Goal: Complete application form: Complete application form

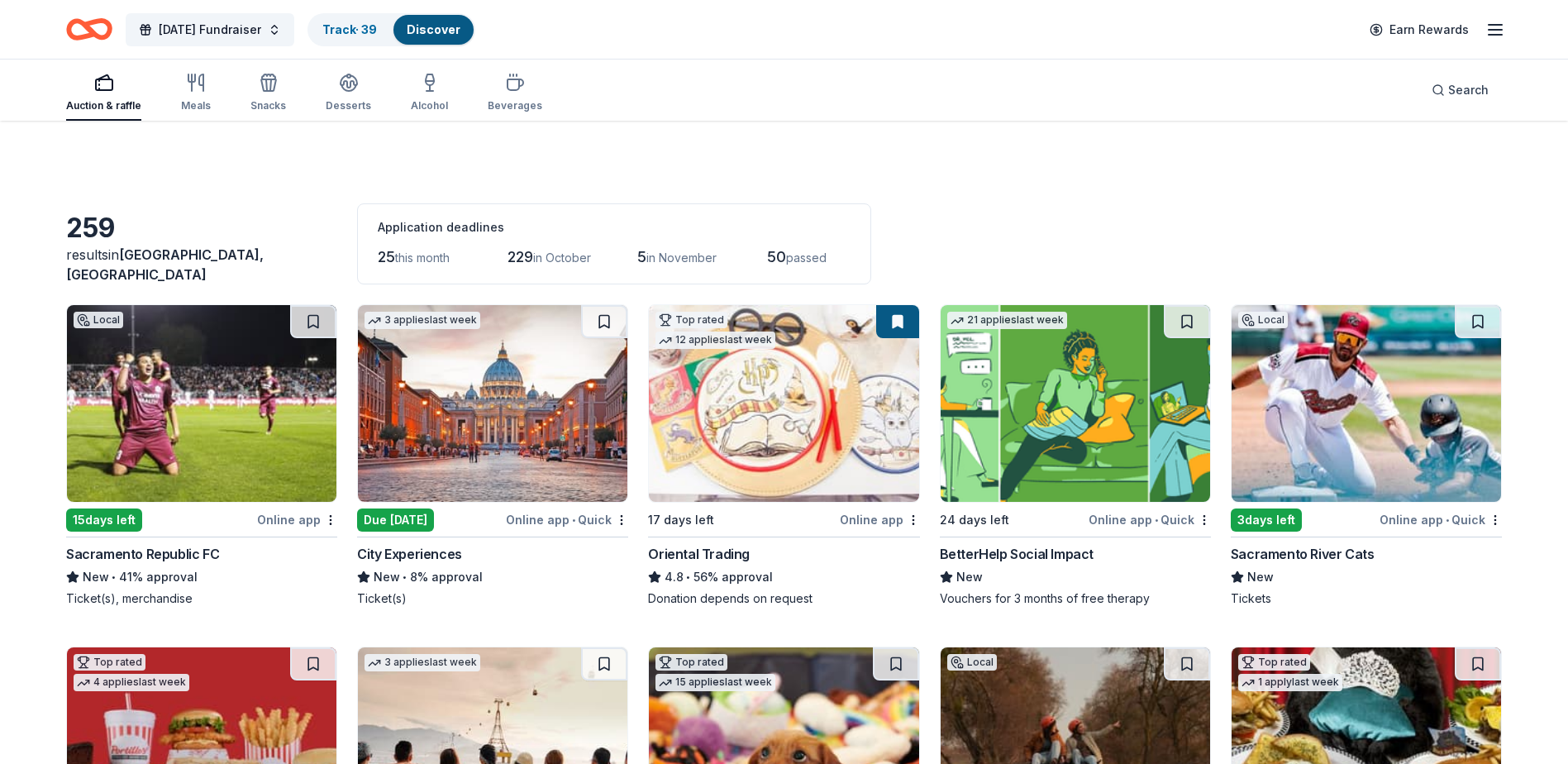
scroll to position [4606, 0]
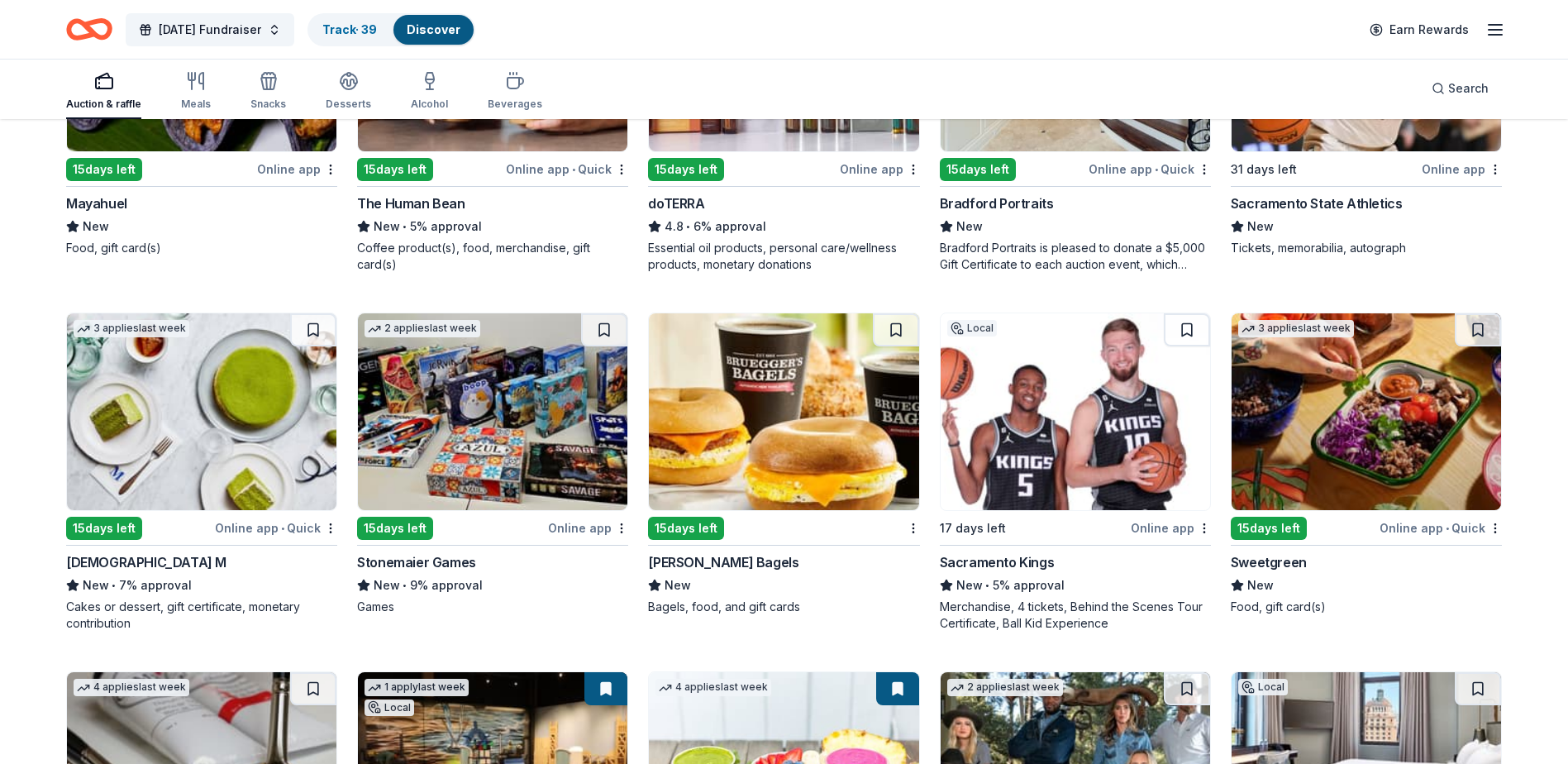
click at [1135, 425] on img at bounding box center [1075, 411] width 269 height 196
click at [495, 442] on img at bounding box center [493, 411] width 269 height 196
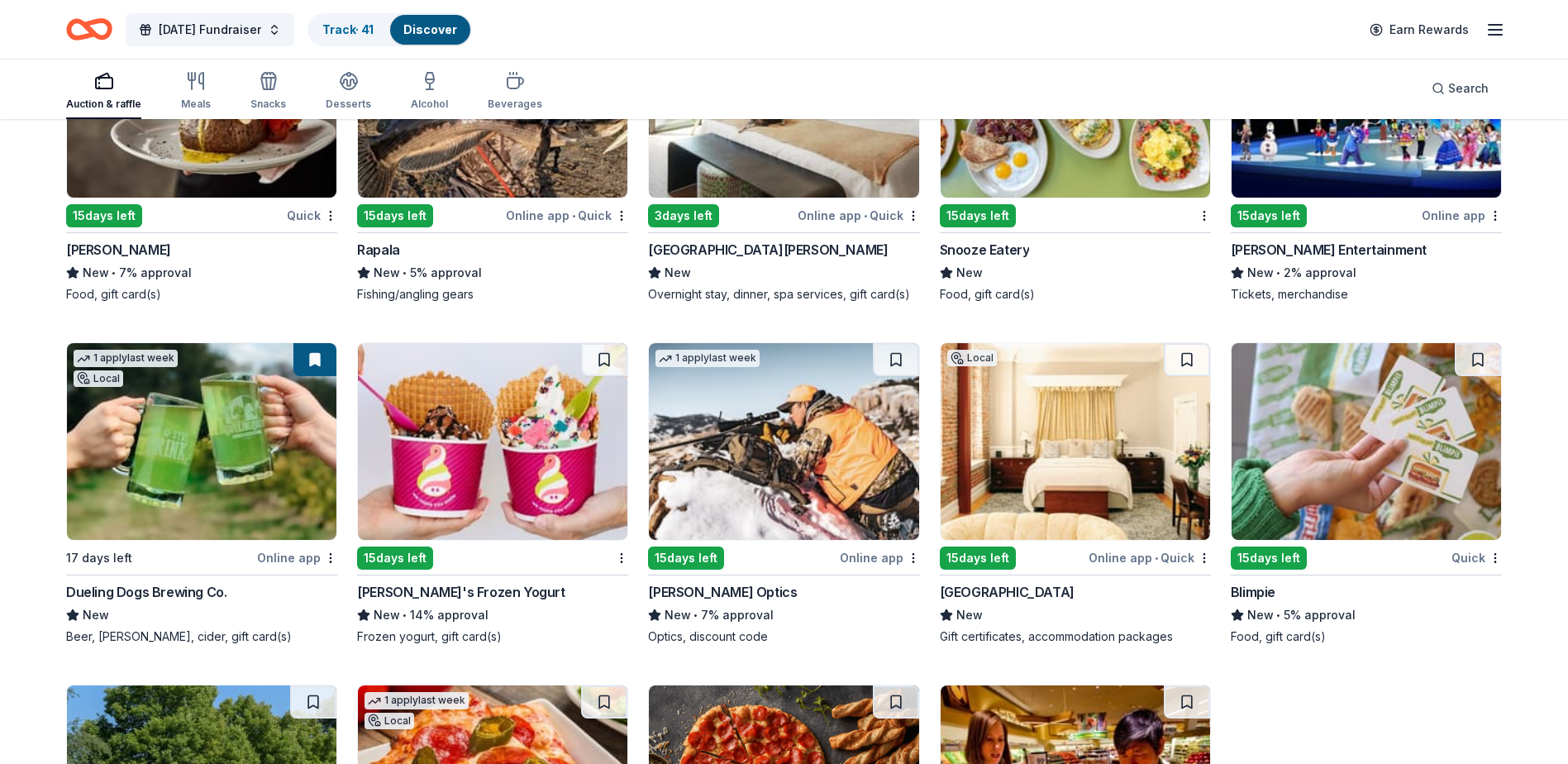
scroll to position [7115, 0]
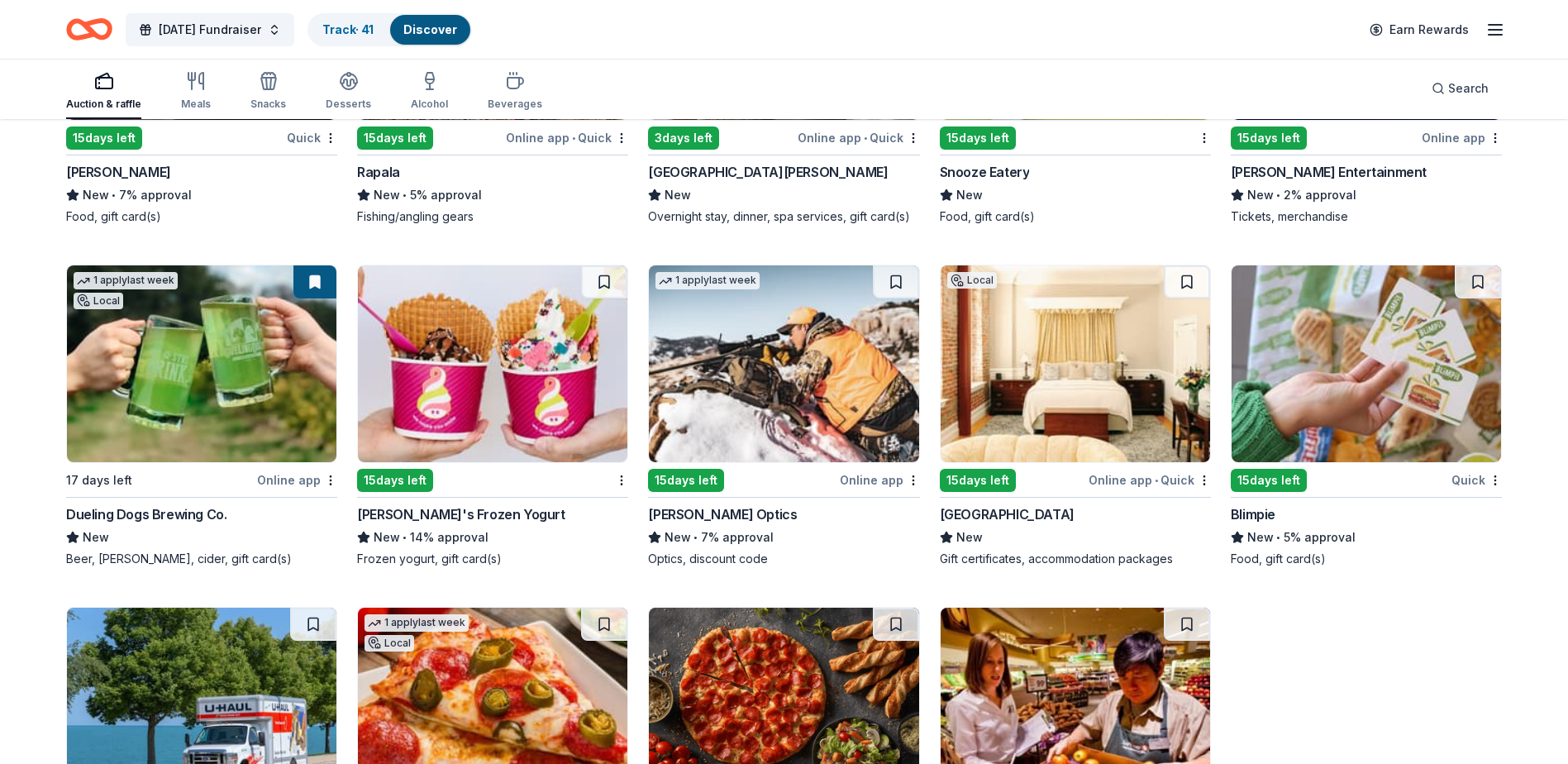
click at [543, 382] on img at bounding box center [493, 363] width 269 height 196
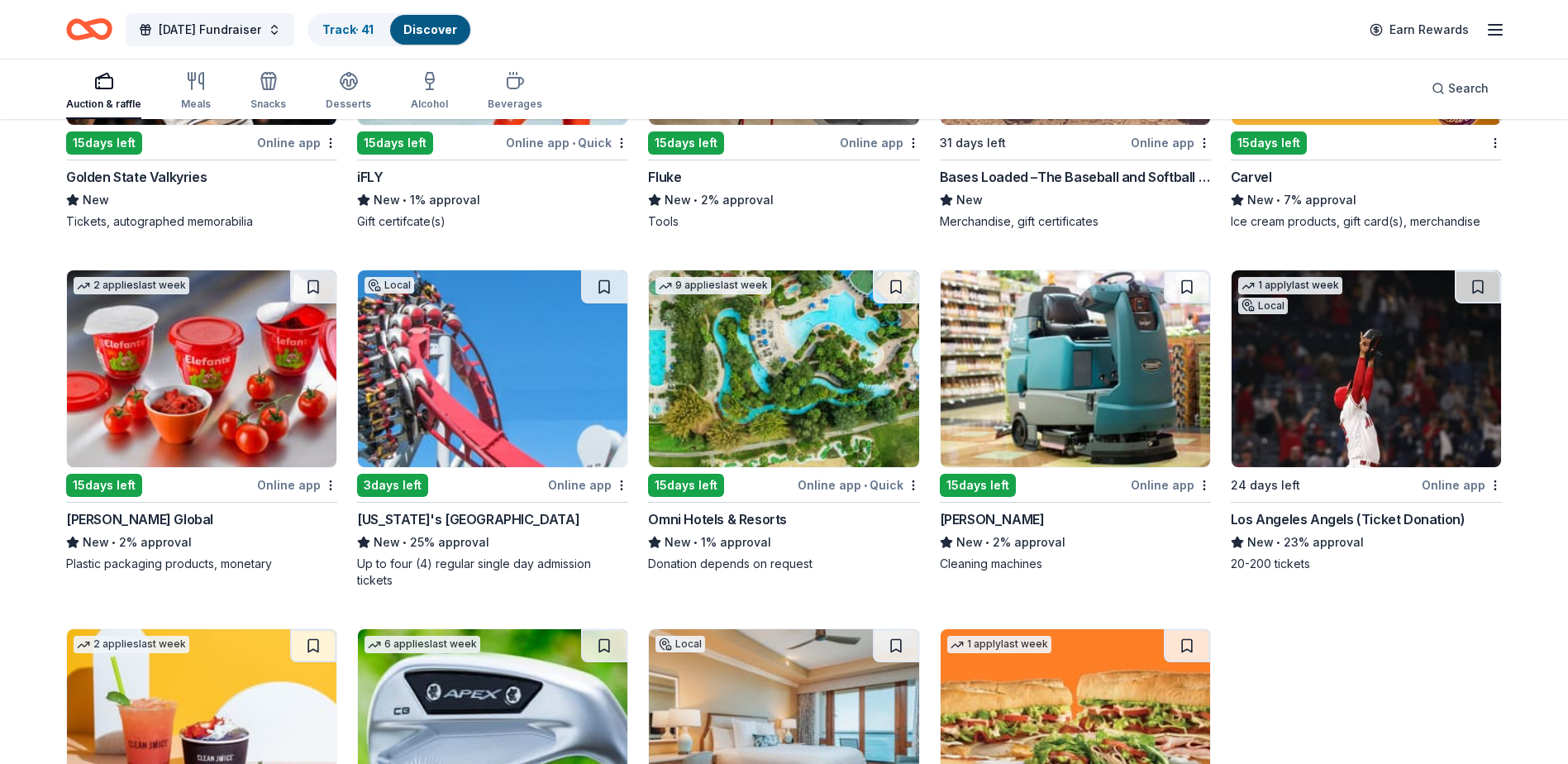
scroll to position [8523, 0]
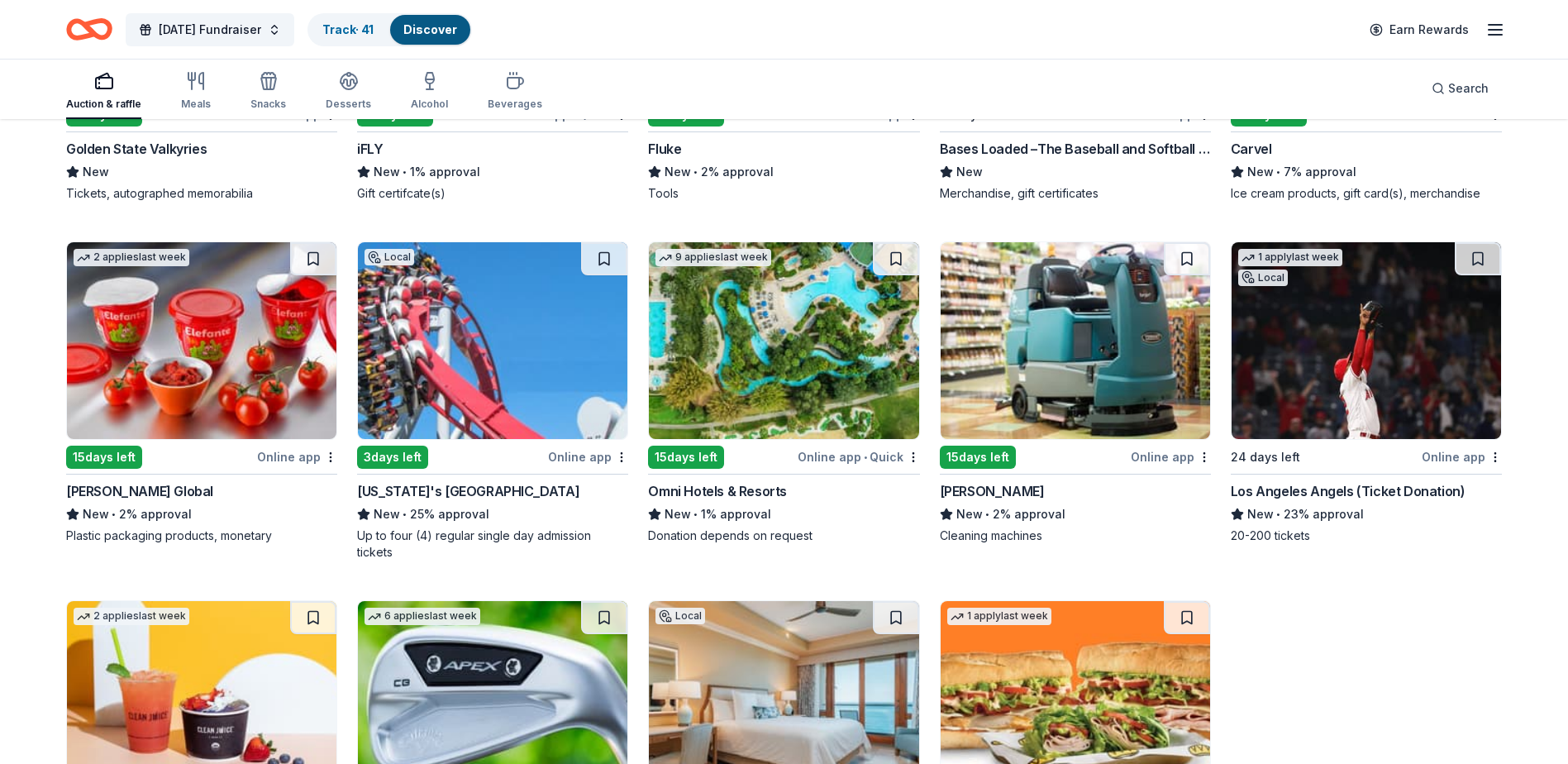
click at [514, 365] on img at bounding box center [493, 341] width 269 height 196
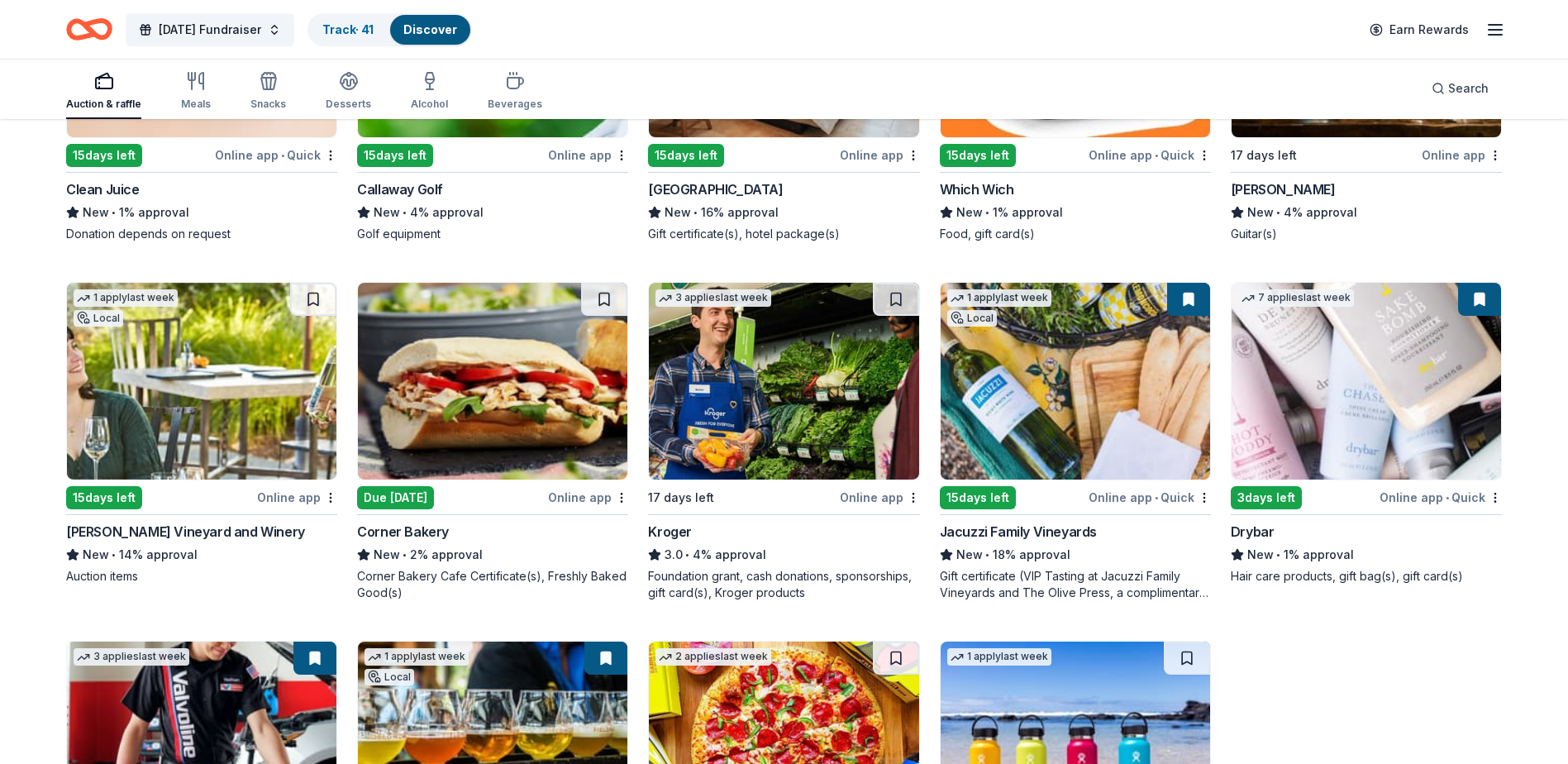
scroll to position [9267, 0]
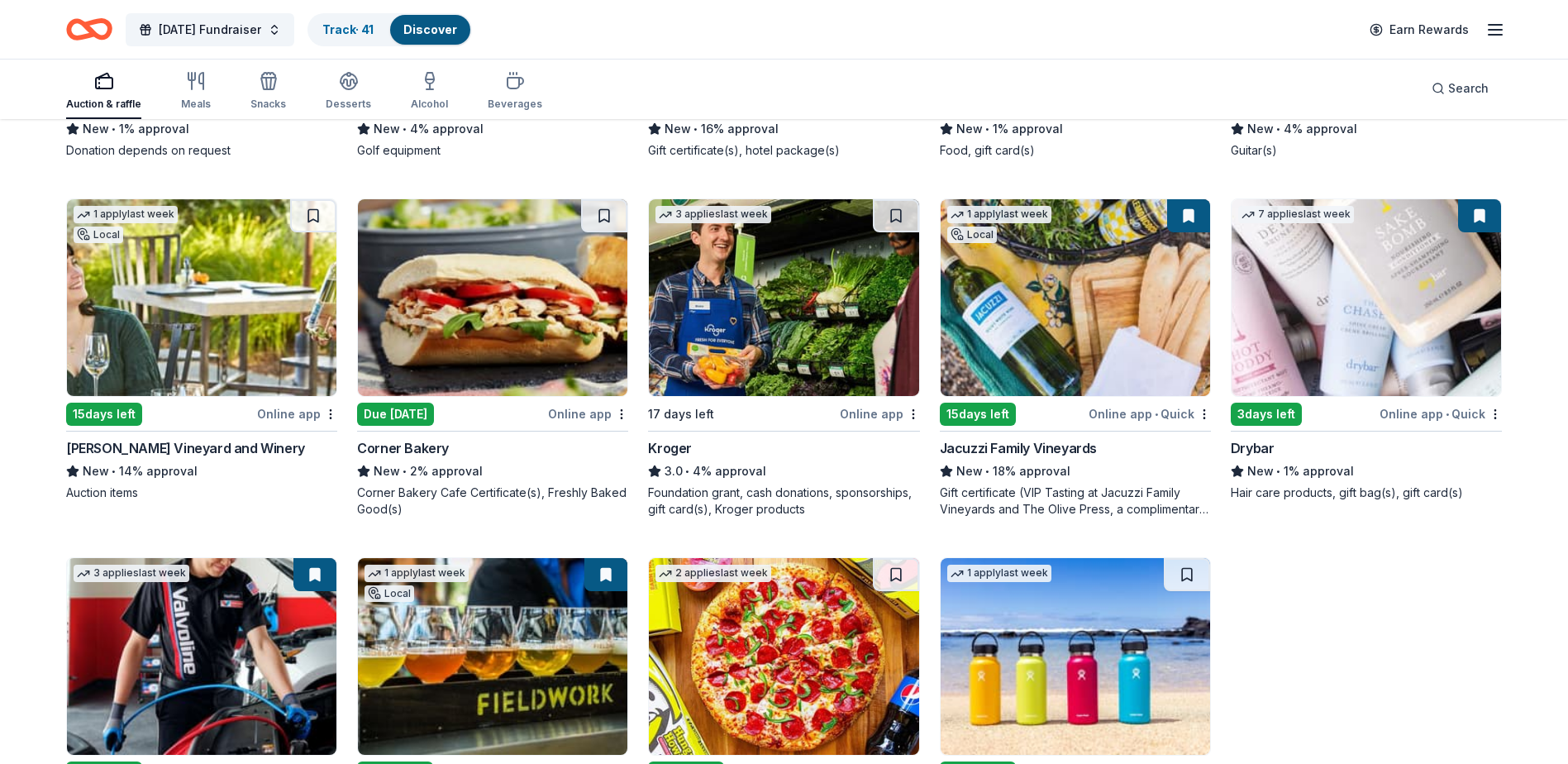
click at [209, 321] on img at bounding box center [202, 297] width 269 height 196
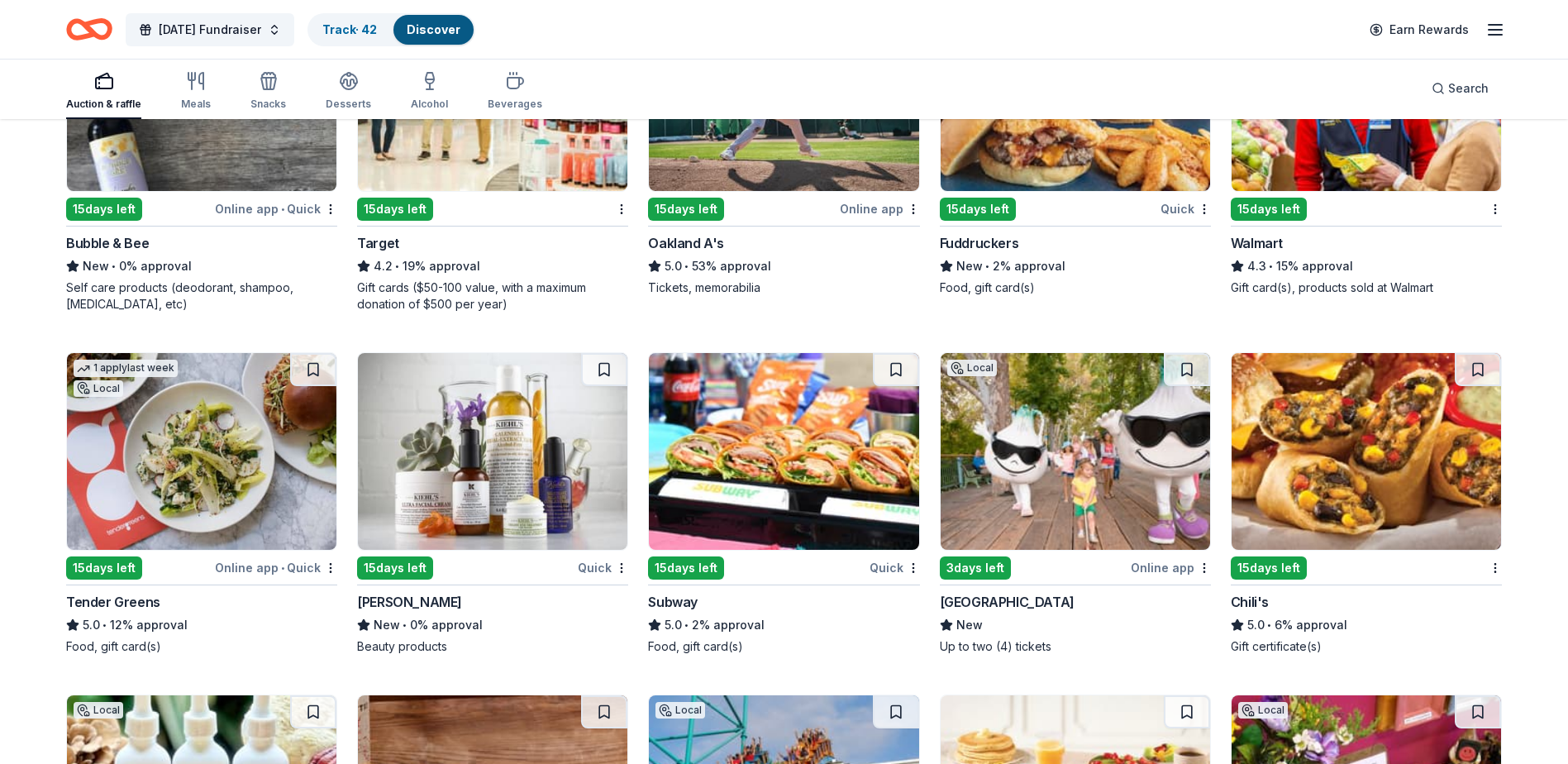
scroll to position [10255, 0]
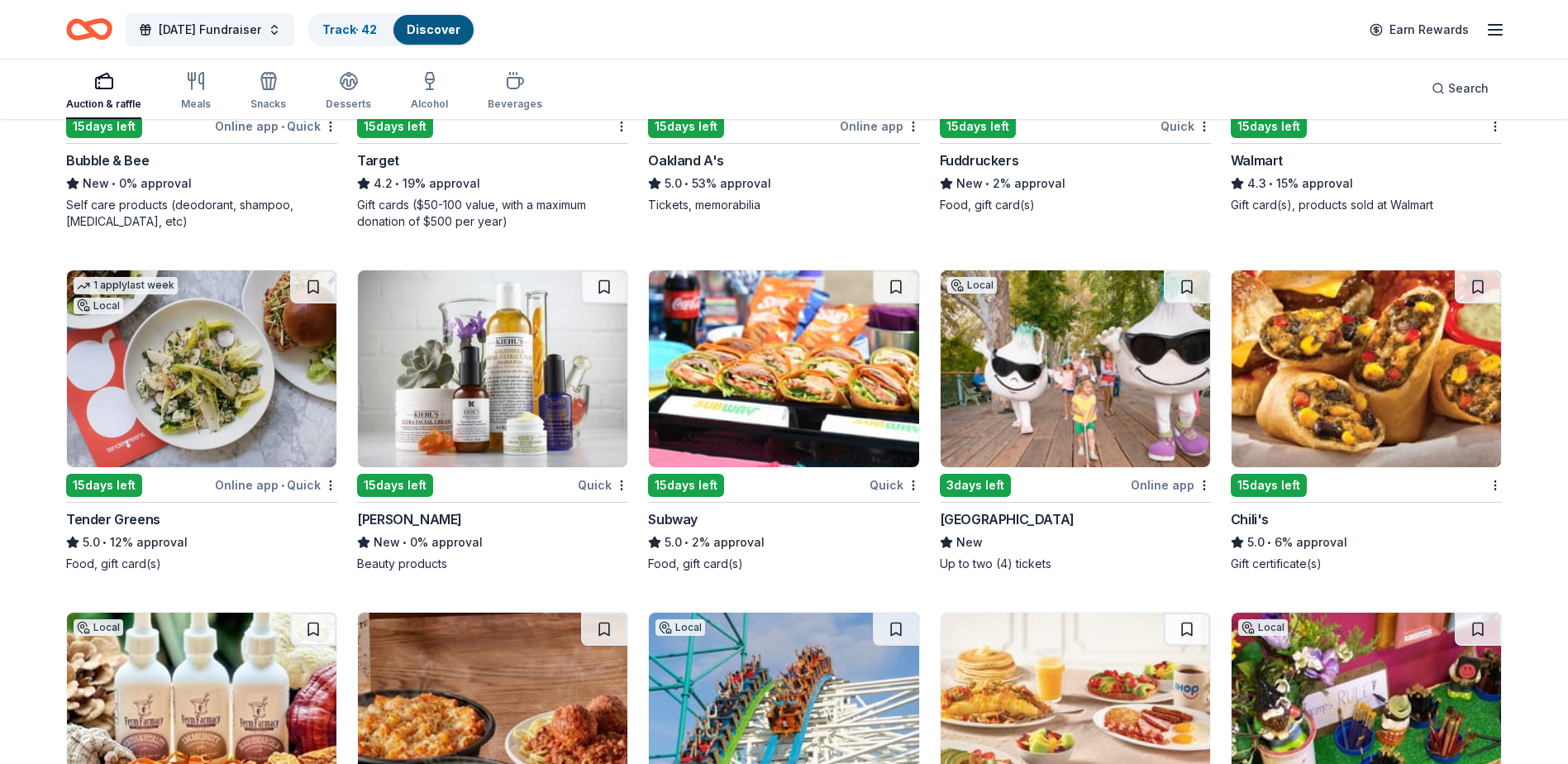
click at [1072, 388] on img at bounding box center [1075, 369] width 269 height 196
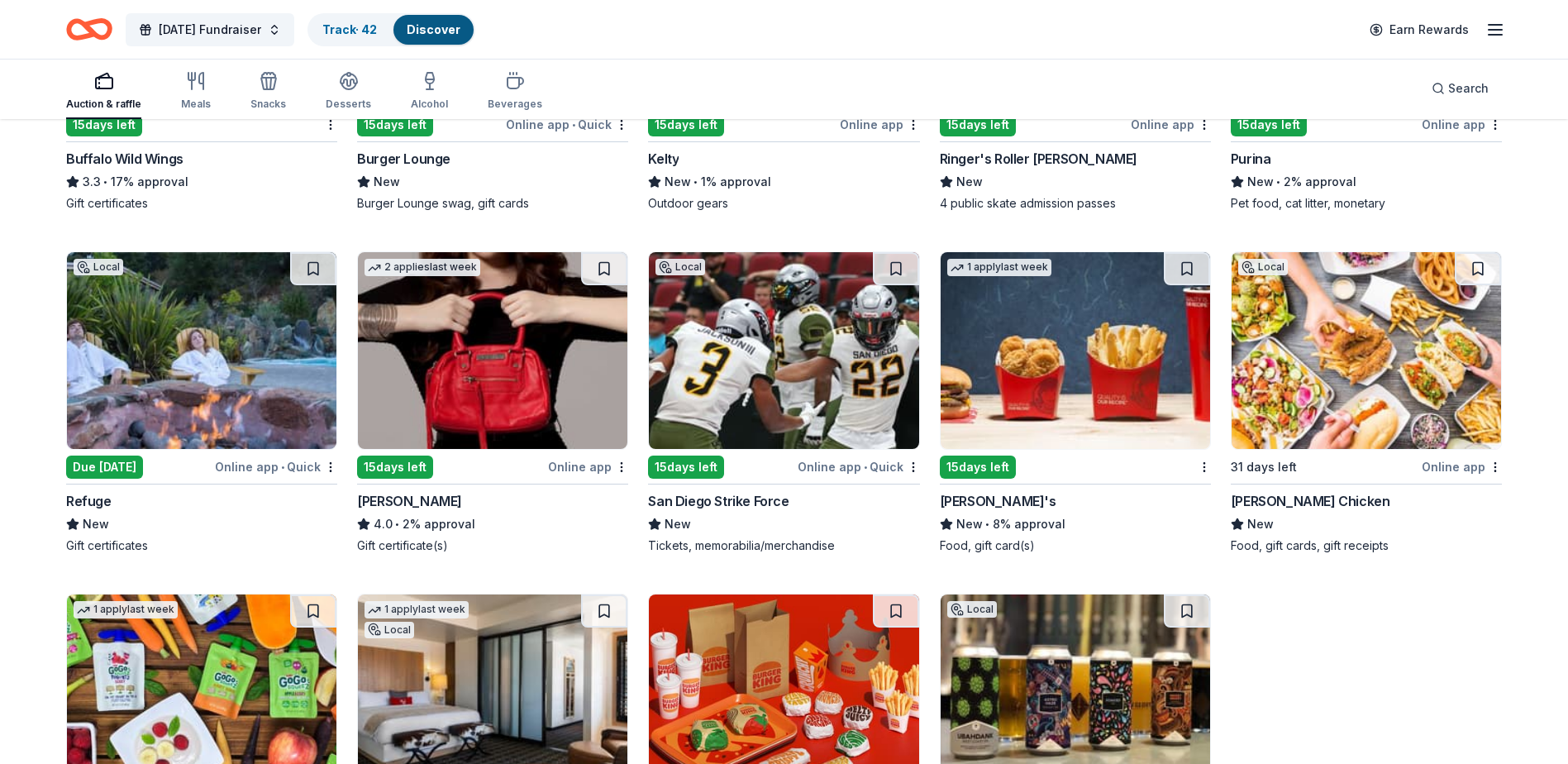
scroll to position [11310, 0]
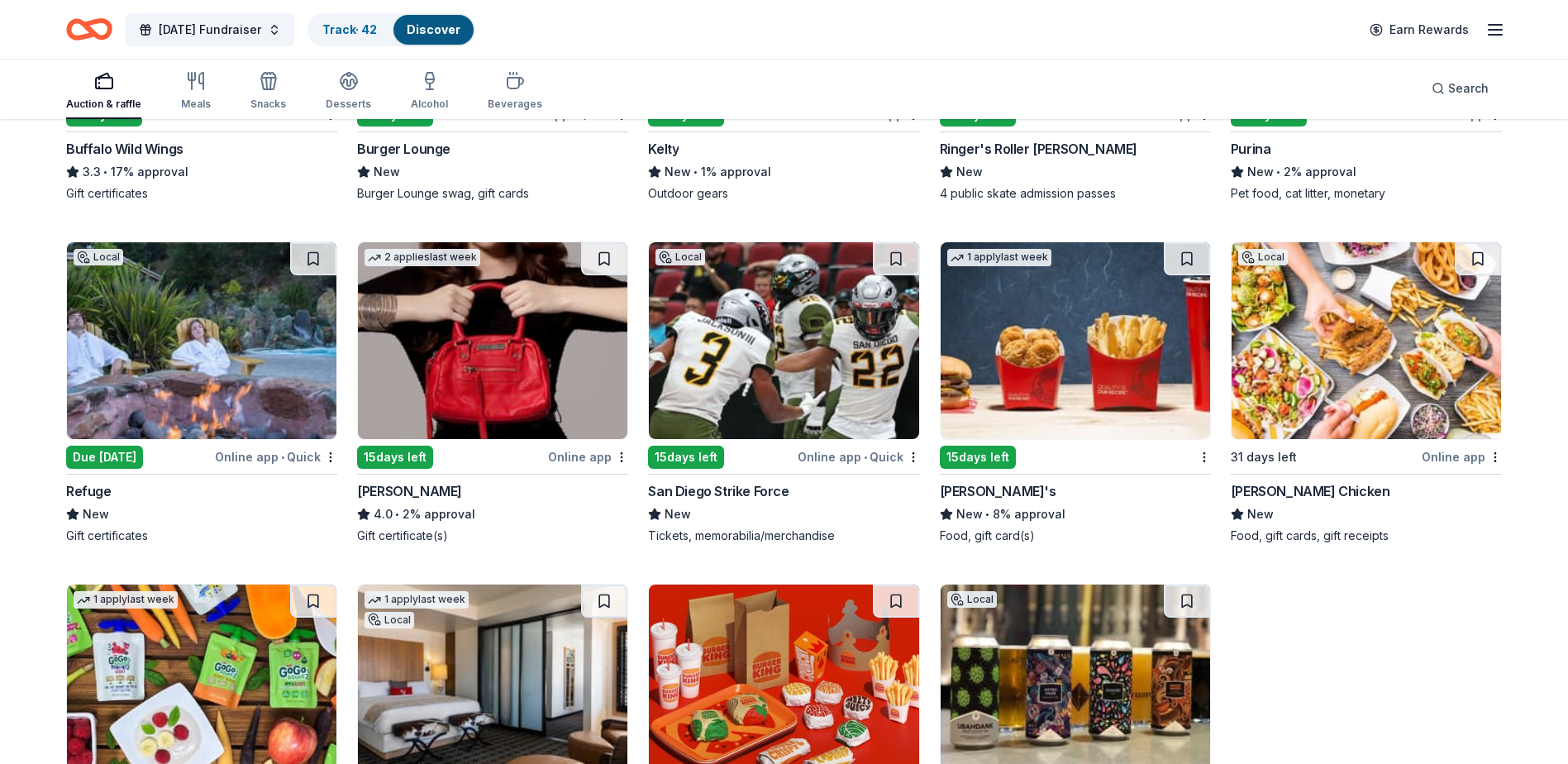
click at [211, 392] on img at bounding box center [202, 341] width 269 height 196
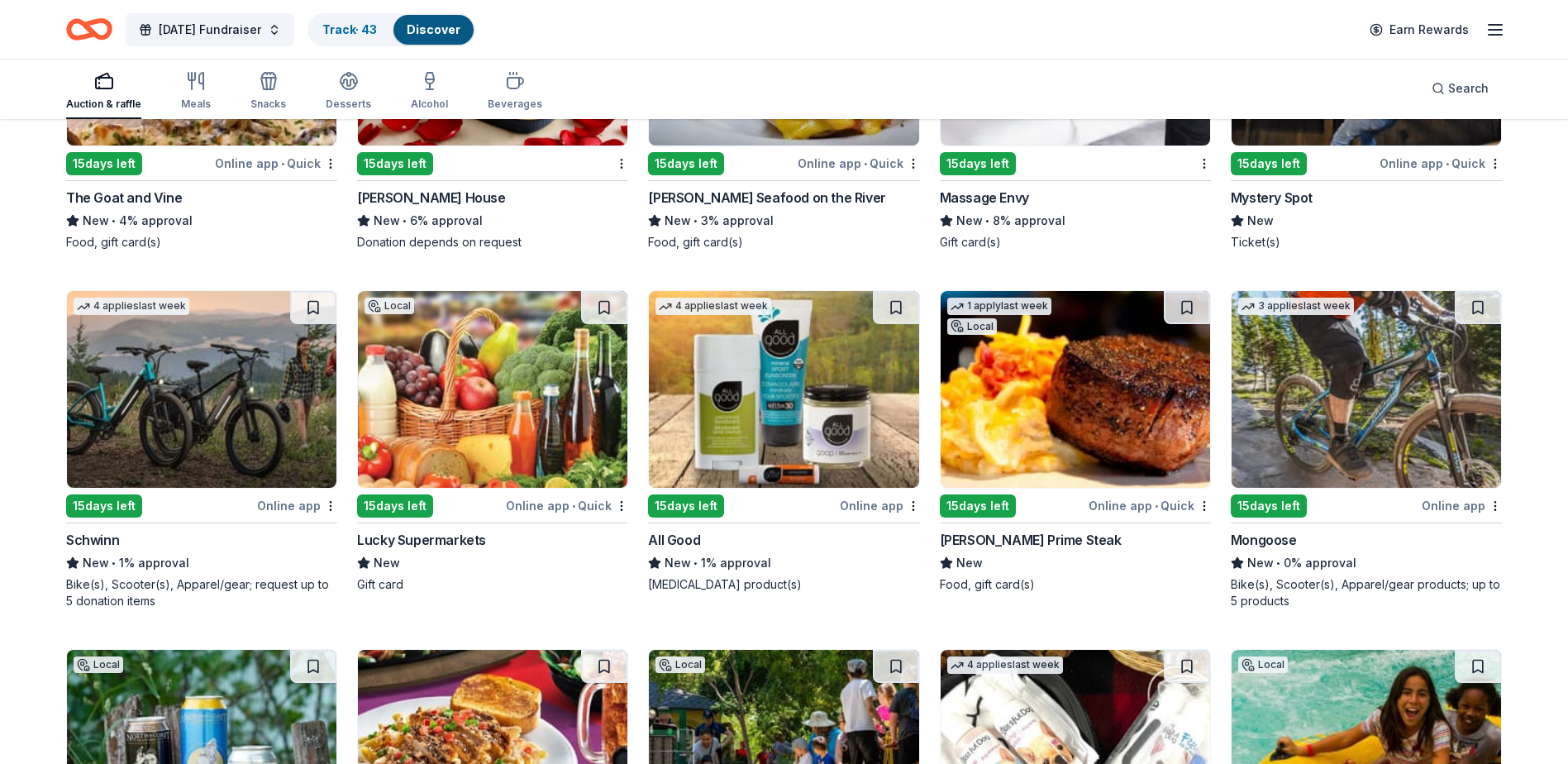
scroll to position [12282, 0]
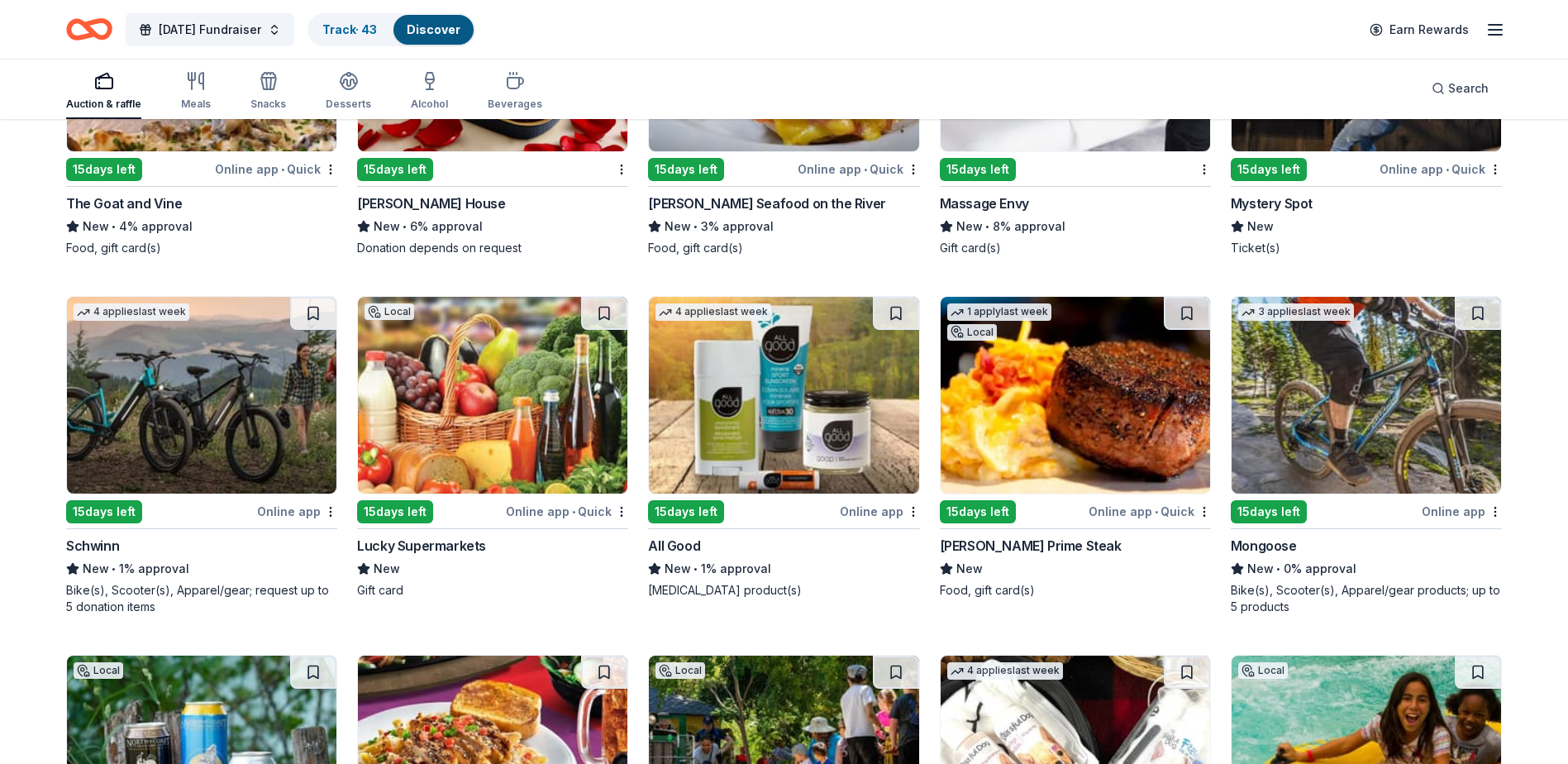
click at [216, 398] on img at bounding box center [202, 395] width 269 height 196
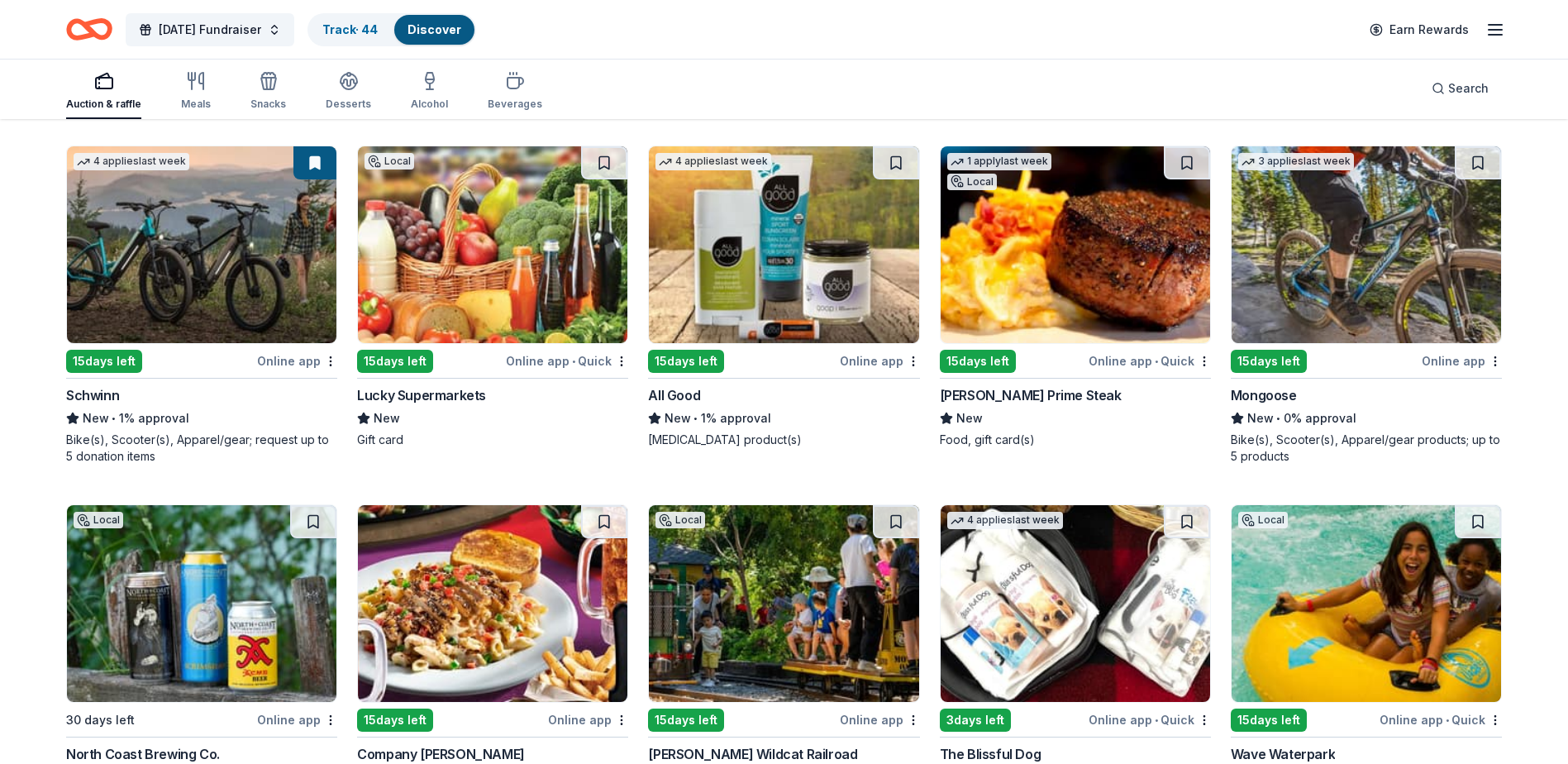
scroll to position [12530, 0]
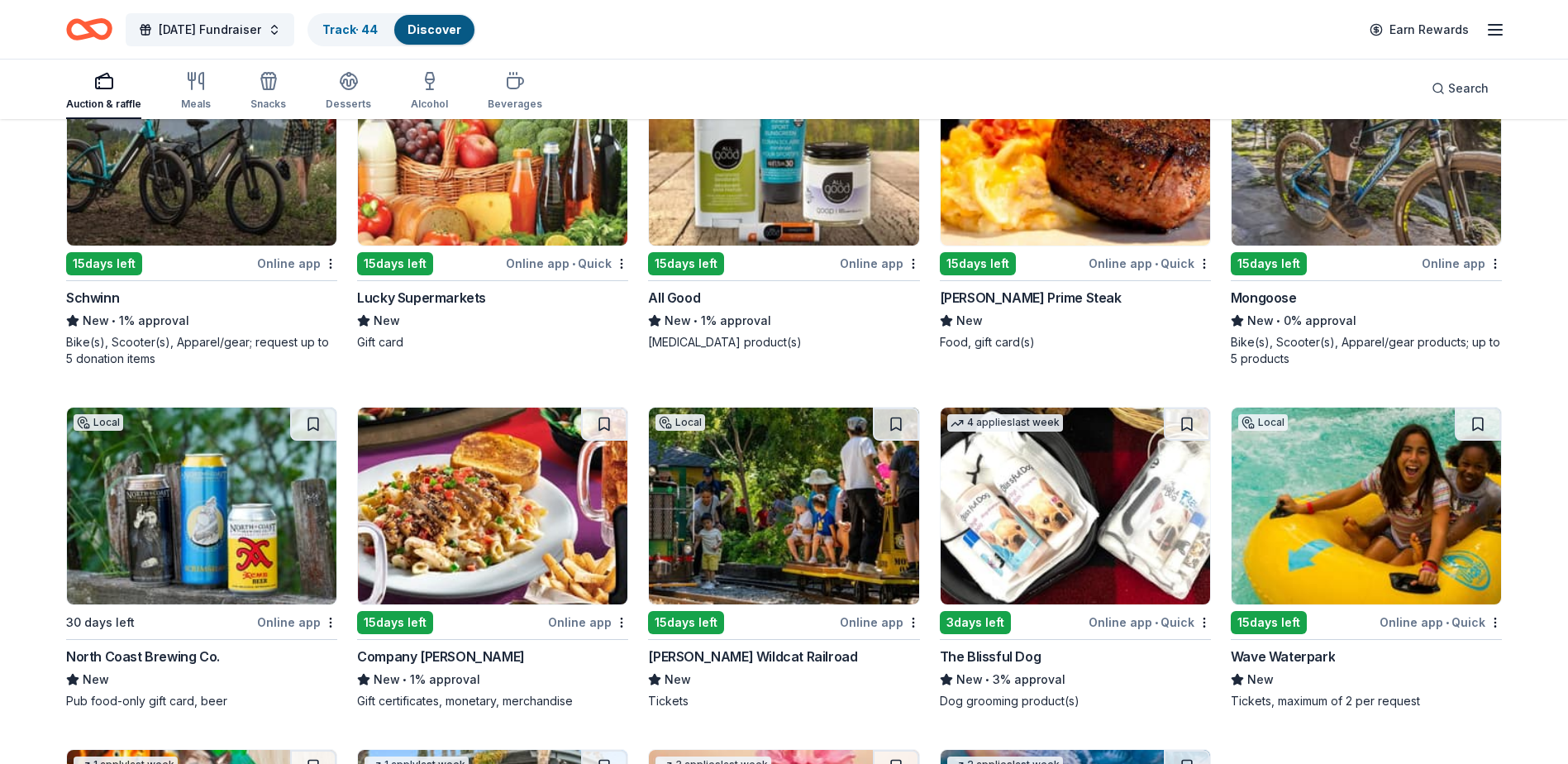
click at [1016, 518] on img at bounding box center [1075, 506] width 269 height 196
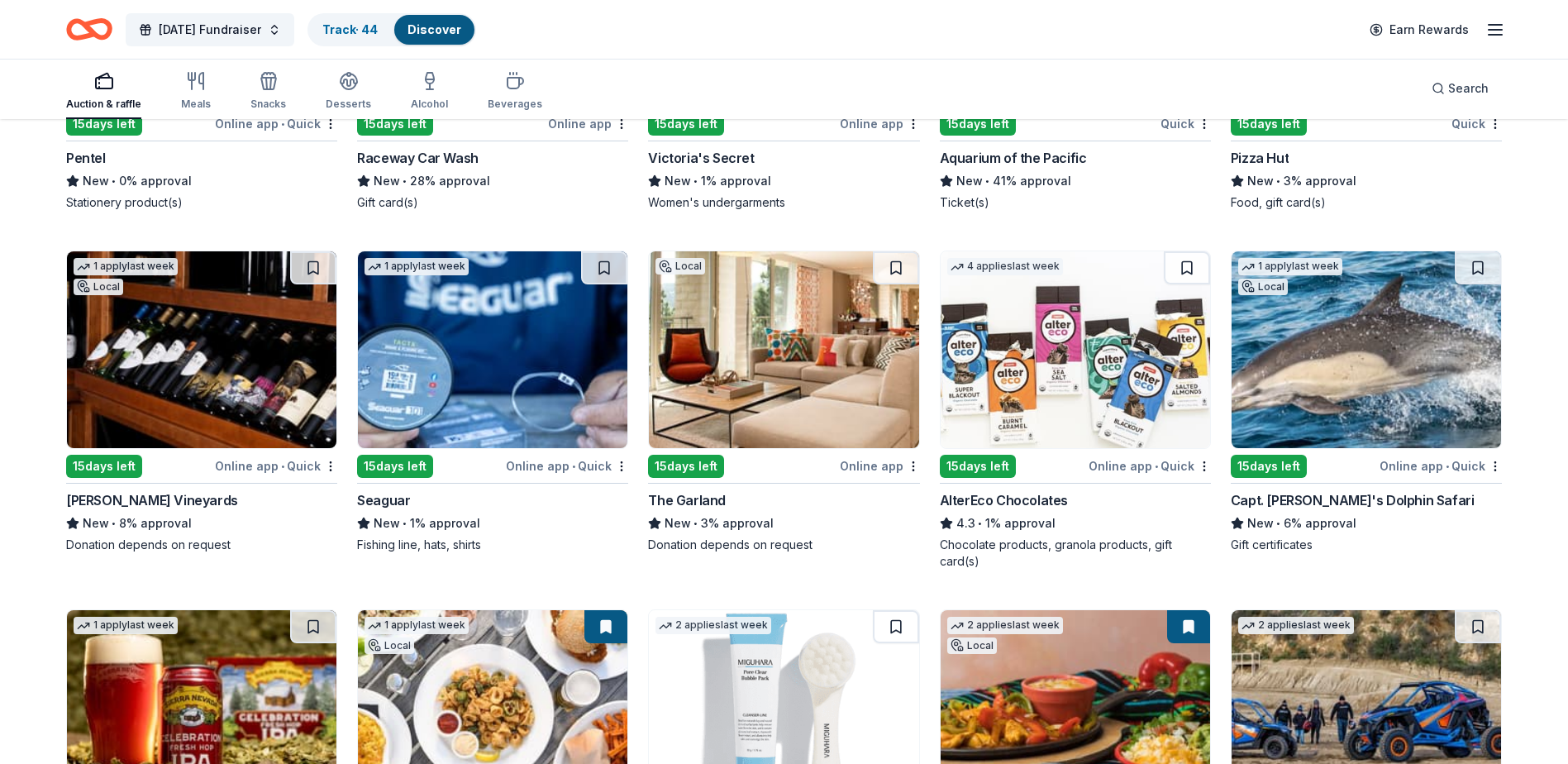
scroll to position [13297, 0]
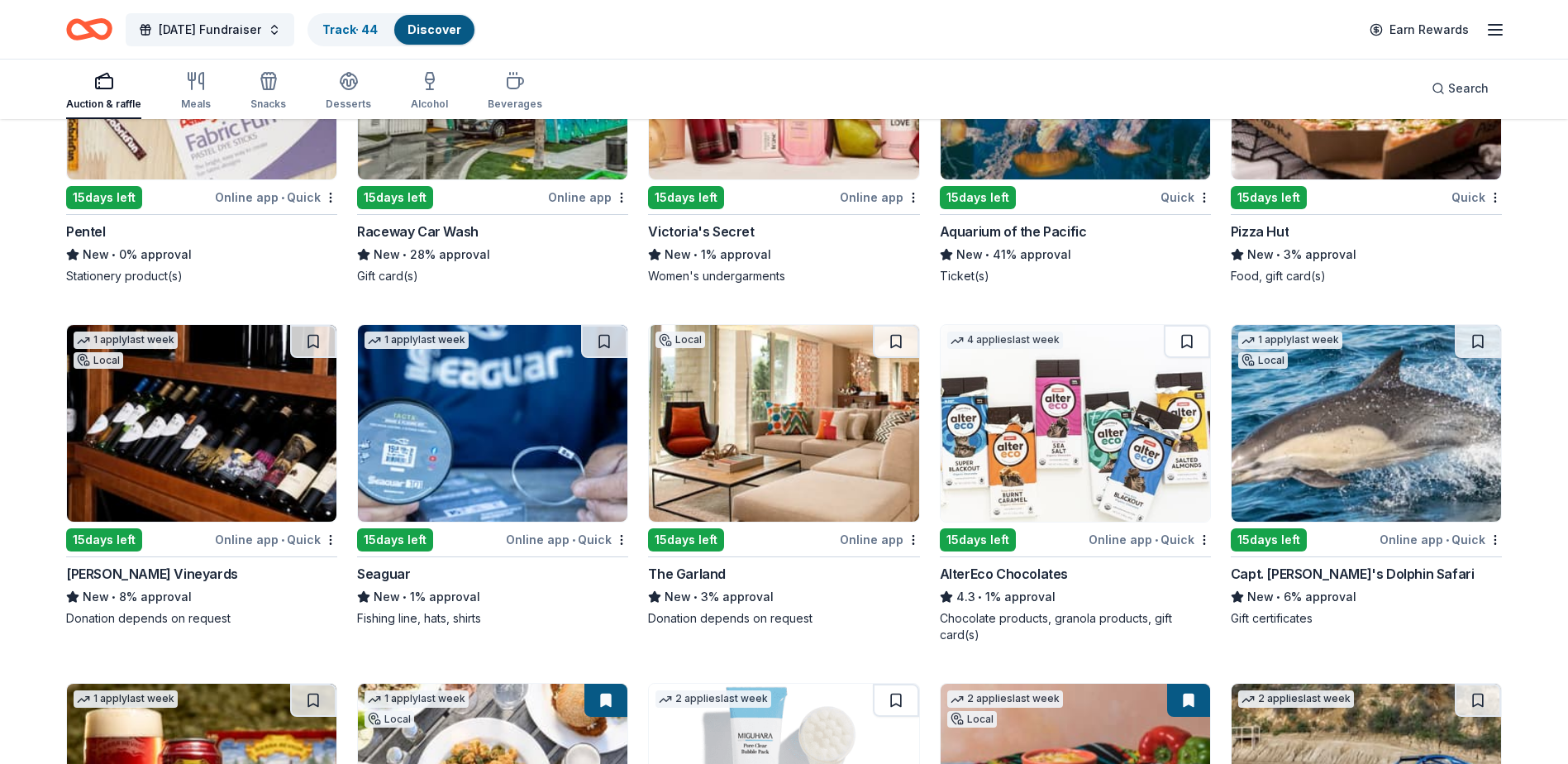
click at [256, 486] on img at bounding box center [202, 423] width 269 height 196
click at [269, 480] on img at bounding box center [202, 423] width 269 height 196
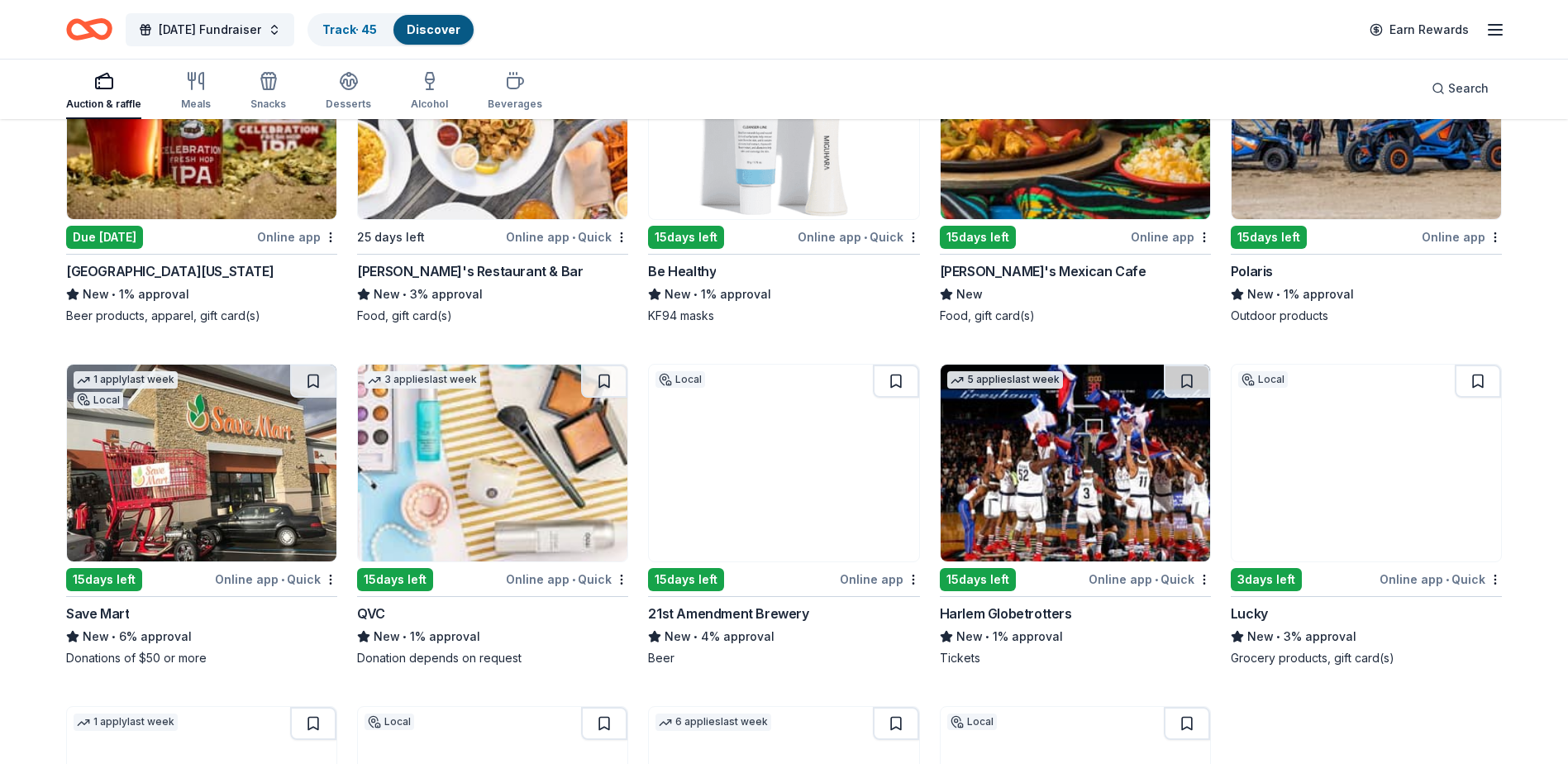
scroll to position [14041, 0]
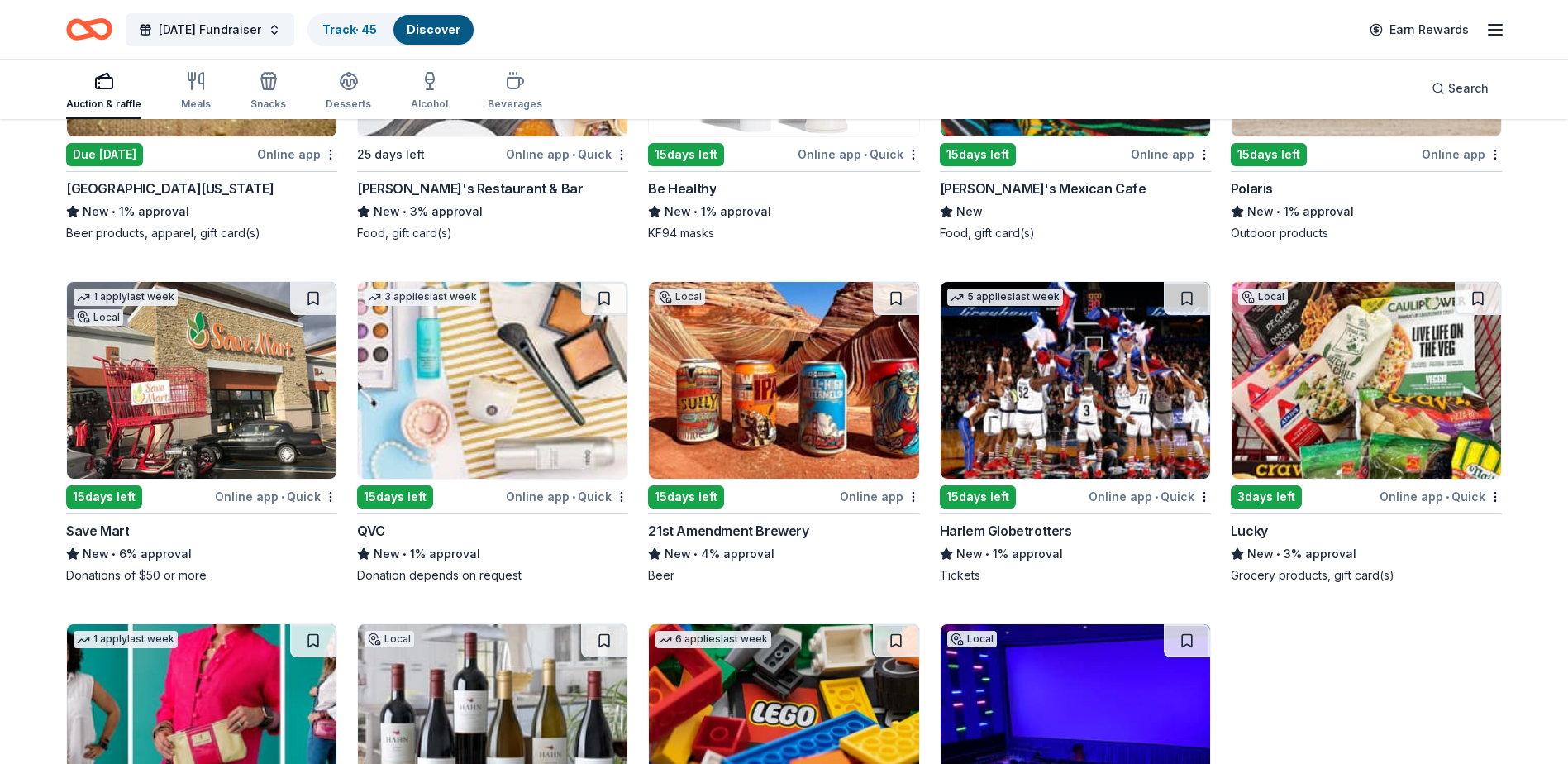
click at [737, 394] on img at bounding box center [783, 380] width 269 height 196
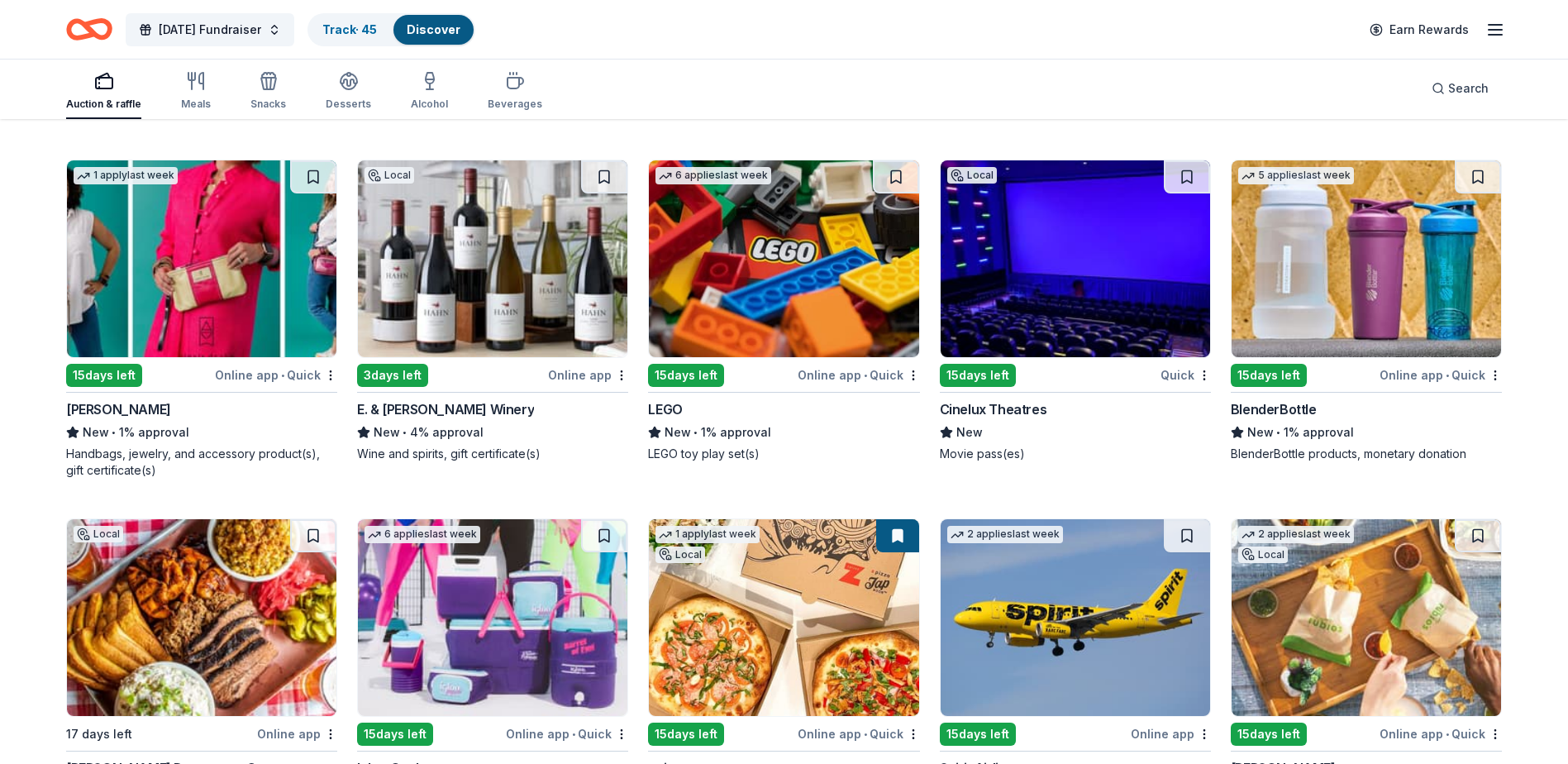
scroll to position [14533, 0]
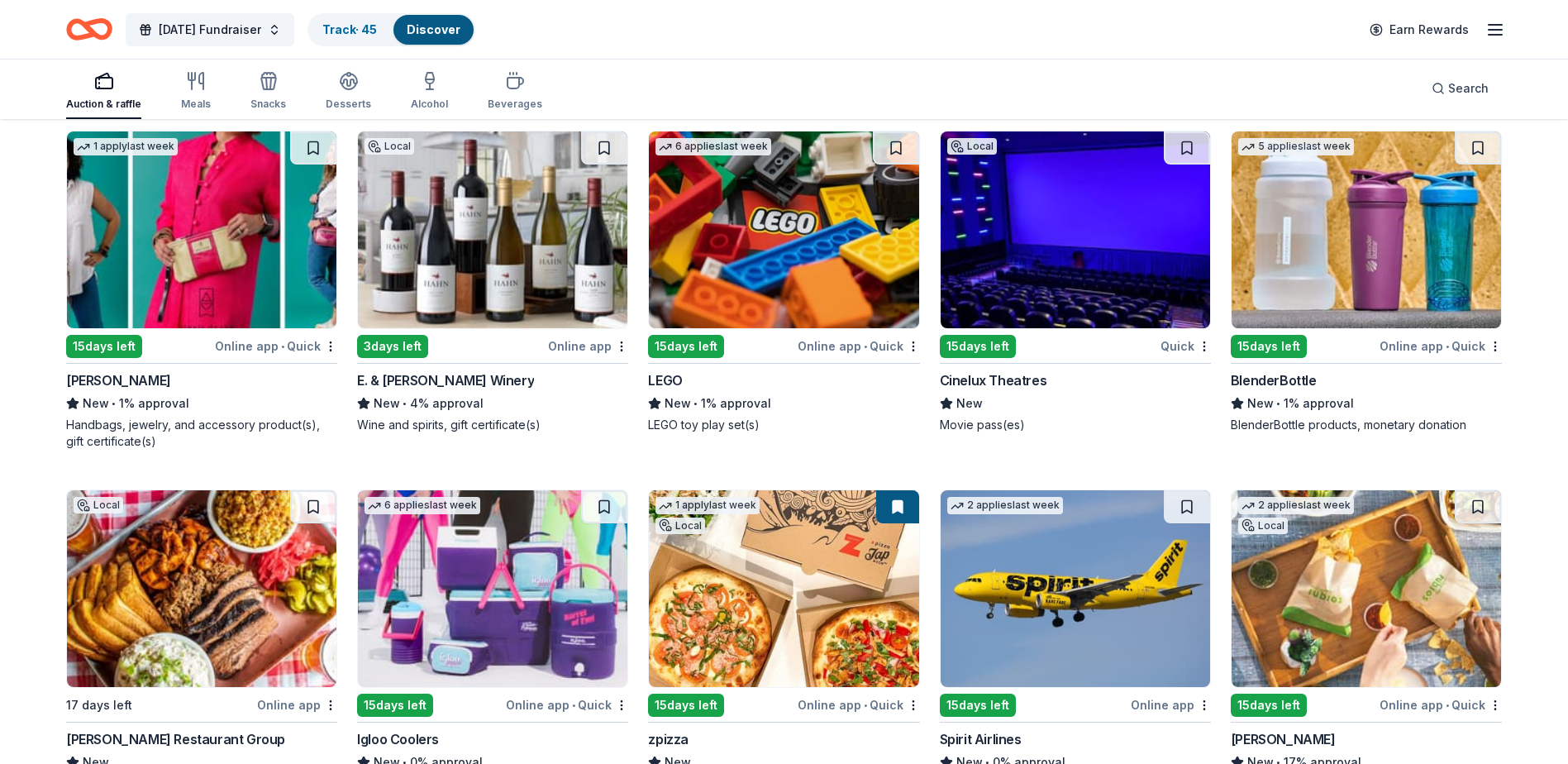
click at [460, 312] on img at bounding box center [493, 229] width 269 height 196
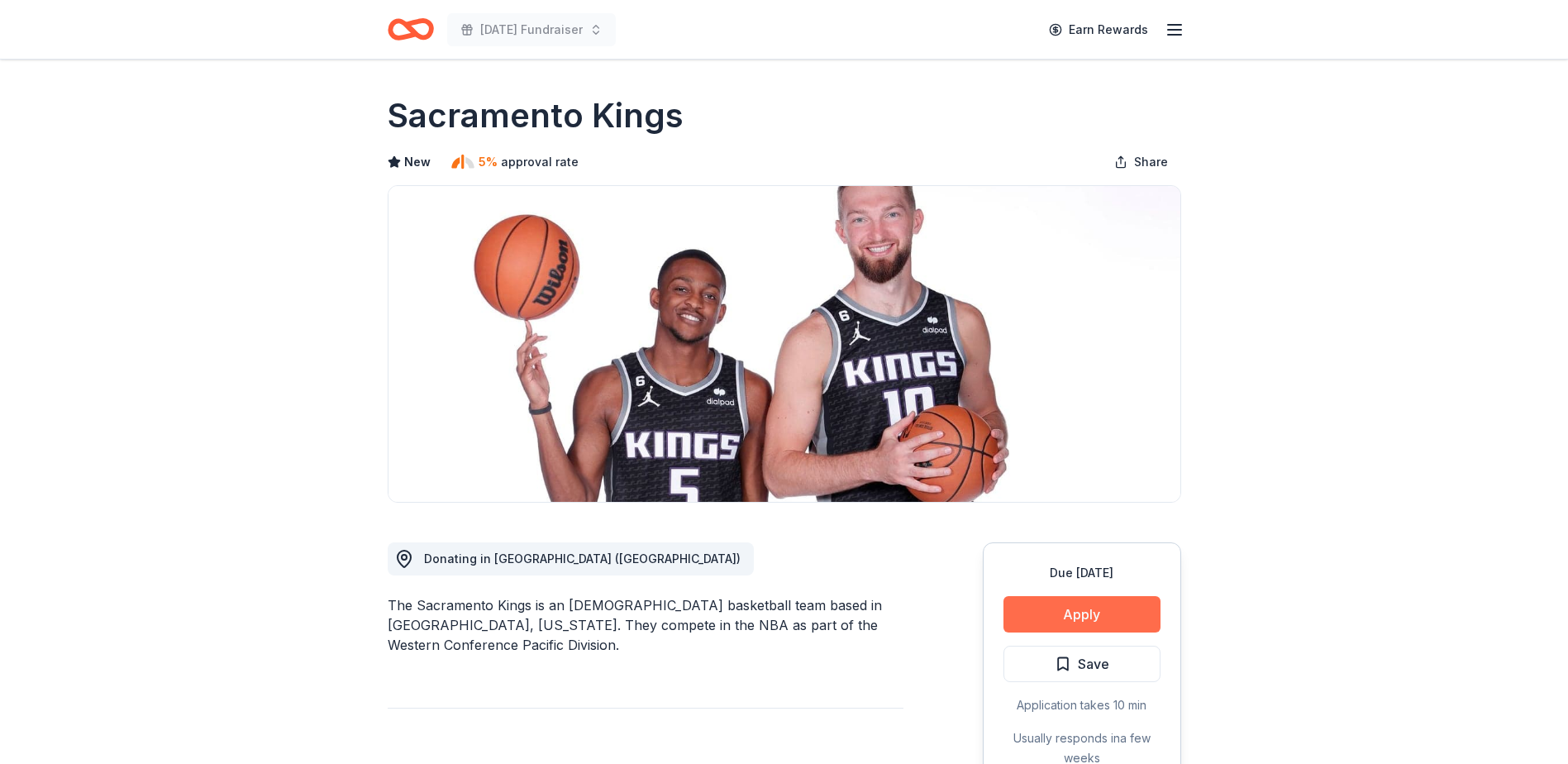
click at [1066, 605] on button "Apply" at bounding box center [1081, 615] width 157 height 37
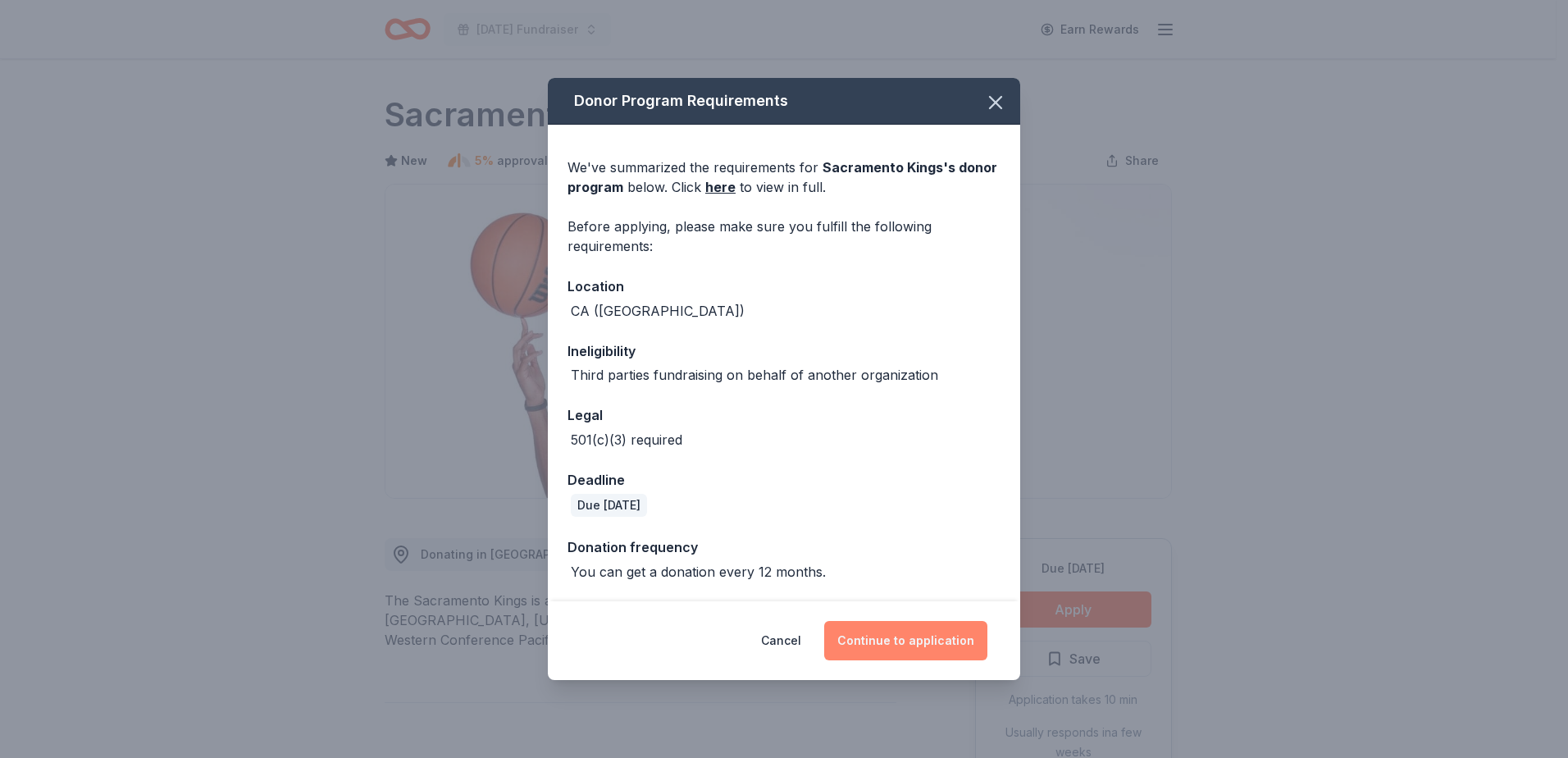
click at [928, 643] on button "Continue to application" at bounding box center [906, 641] width 163 height 40
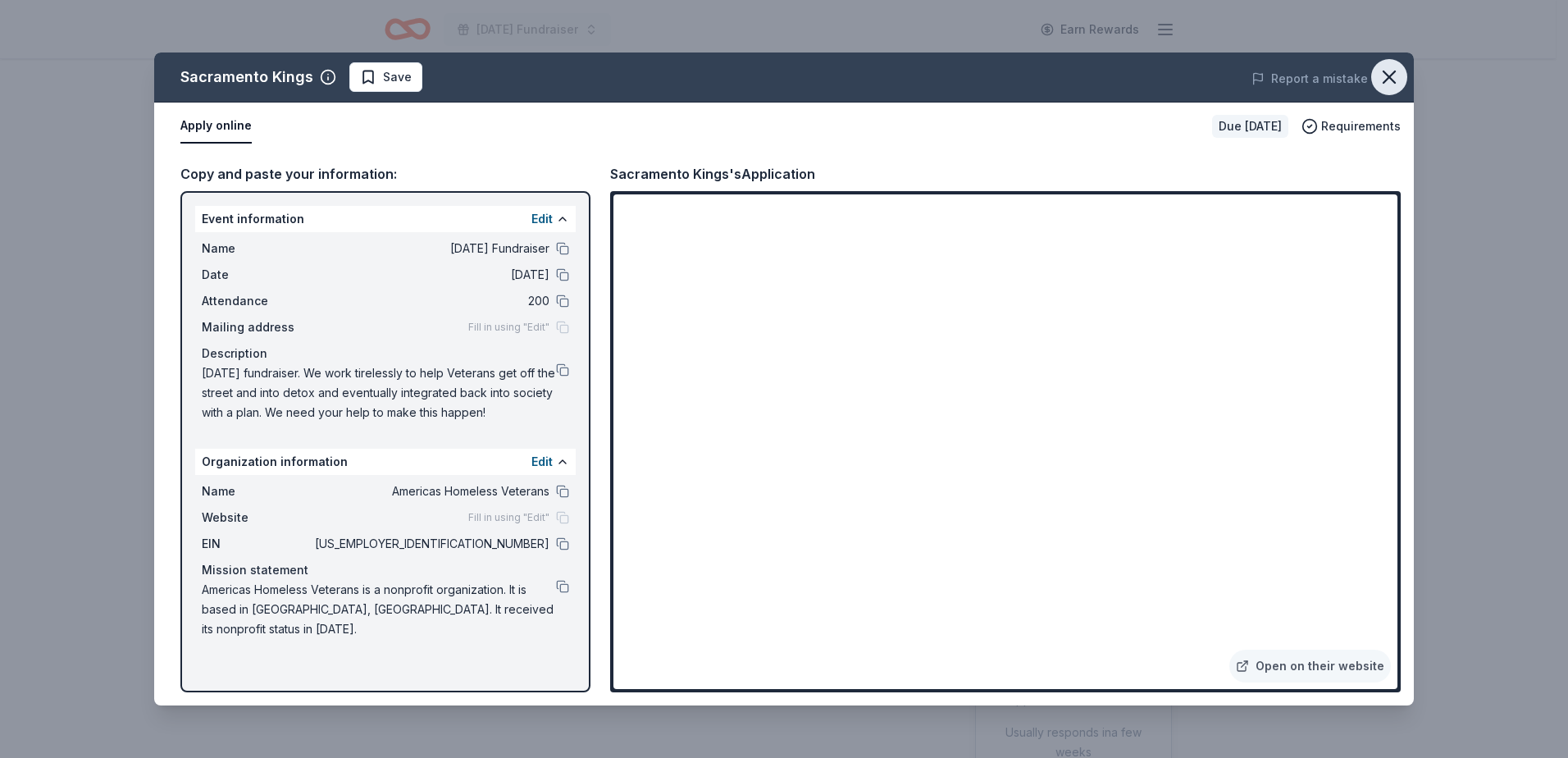
click at [1396, 78] on icon "button" at bounding box center [1389, 77] width 23 height 23
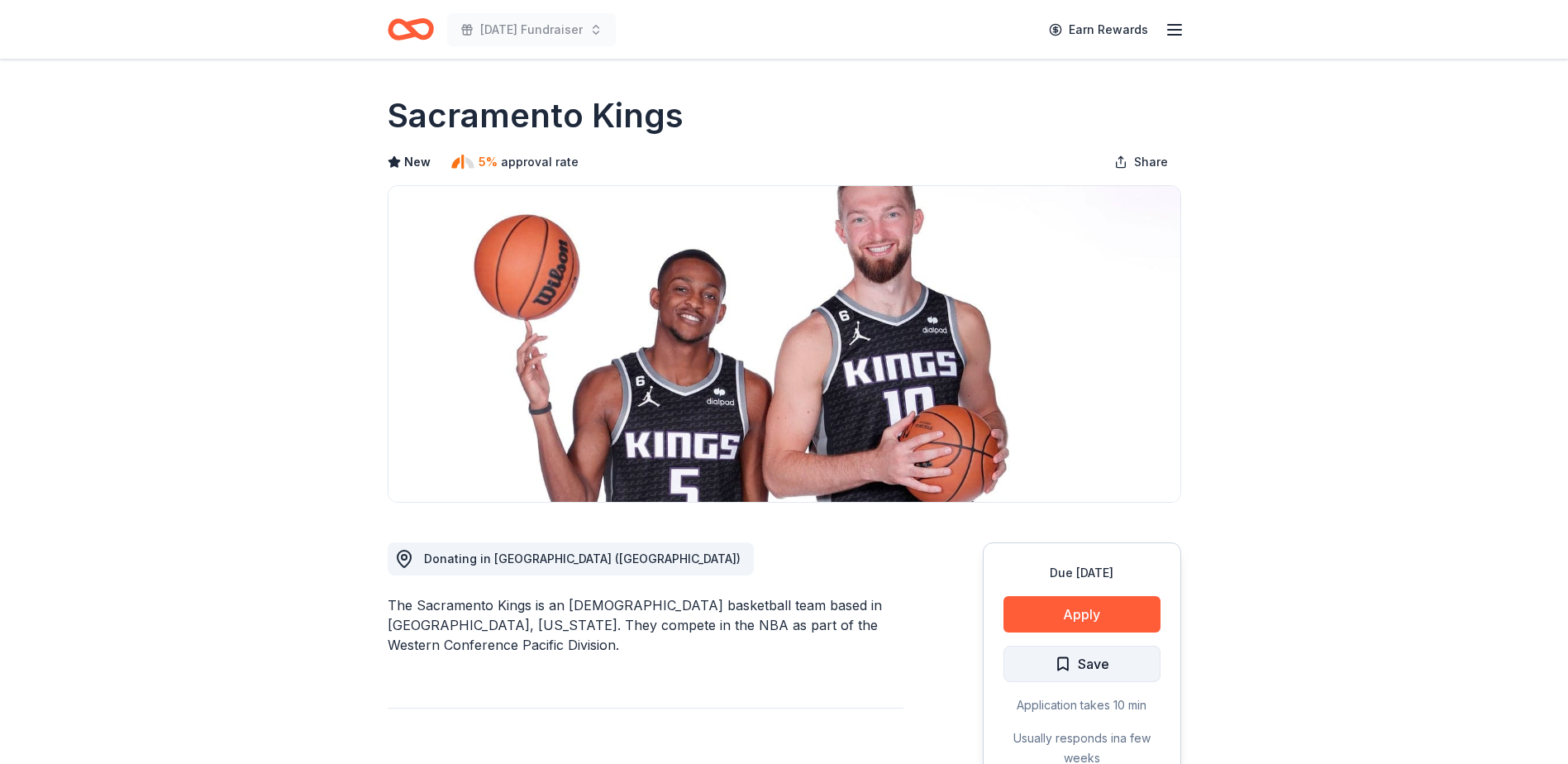
click at [1091, 665] on span "Save" at bounding box center [1093, 663] width 31 height 22
click at [1091, 665] on html "Veterans Day Fundraiser Earn Rewards Due in 17 days Share Sacramento Kings New …" at bounding box center [784, 382] width 1568 height 764
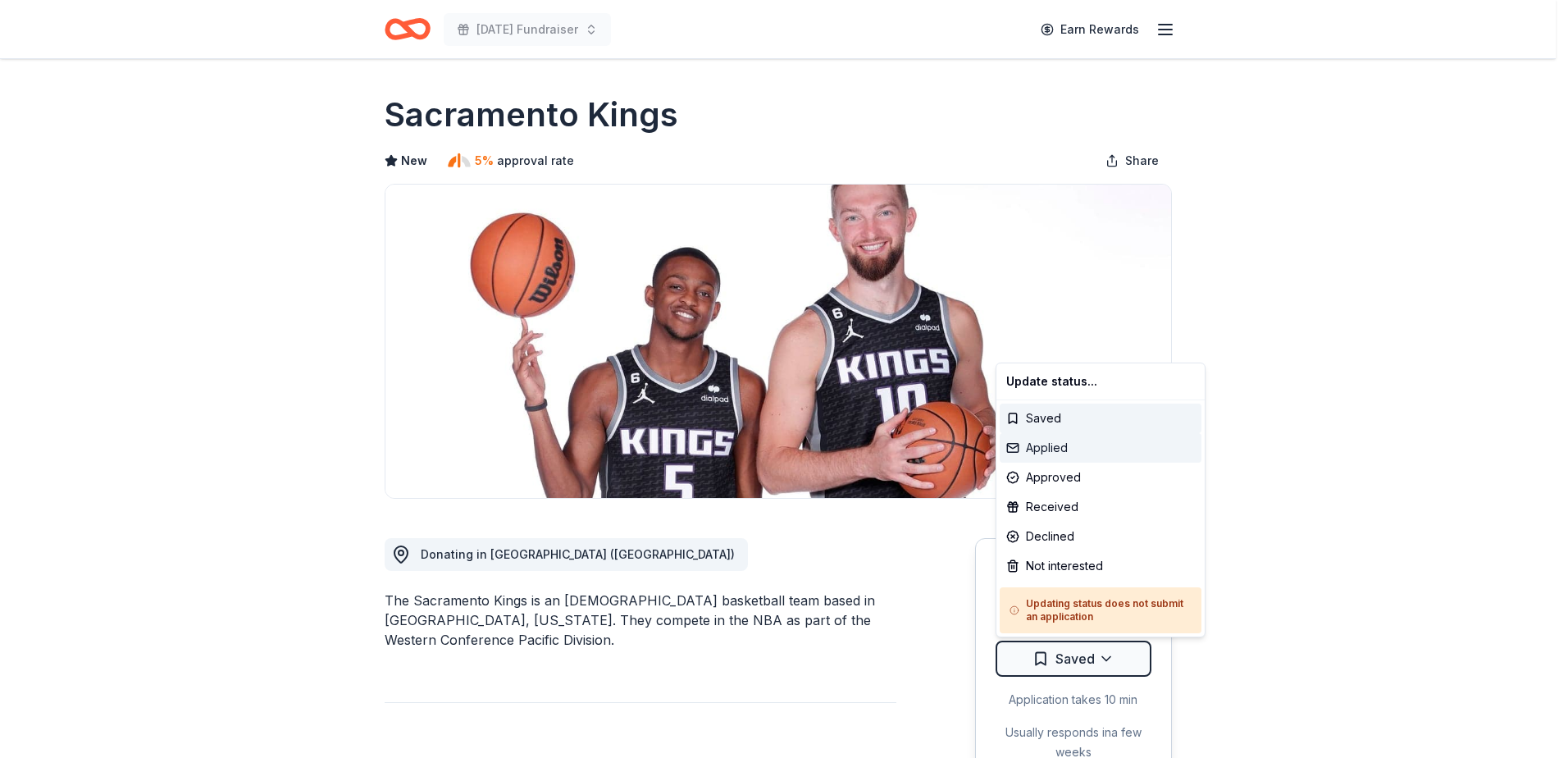
click at [1055, 445] on div "Applied" at bounding box center [1101, 448] width 202 height 29
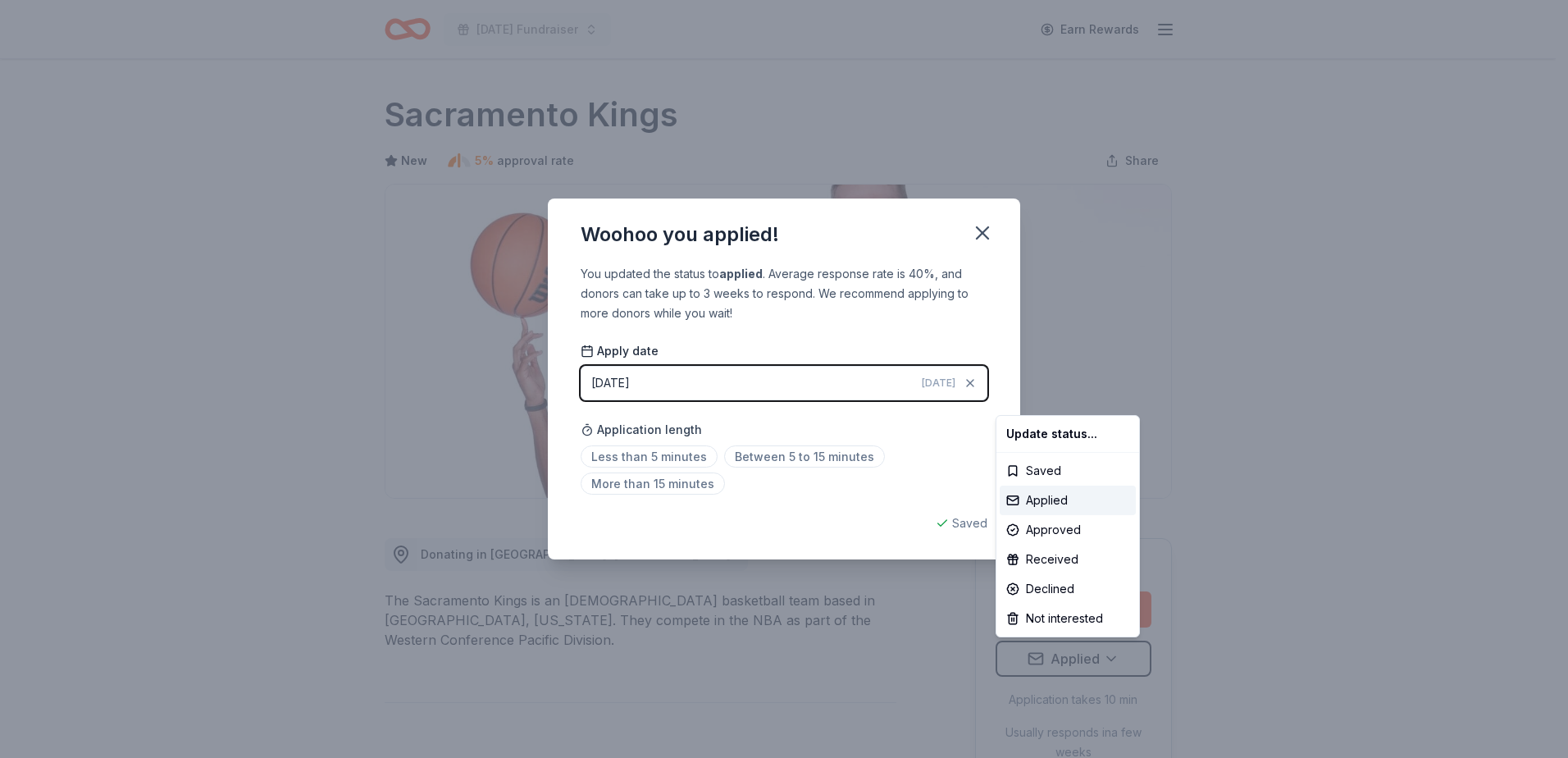
click at [664, 457] on html "Veterans Day Fundraiser Earn Rewards Due in 17 days Share Sacramento Kings New …" at bounding box center [784, 379] width 1568 height 758
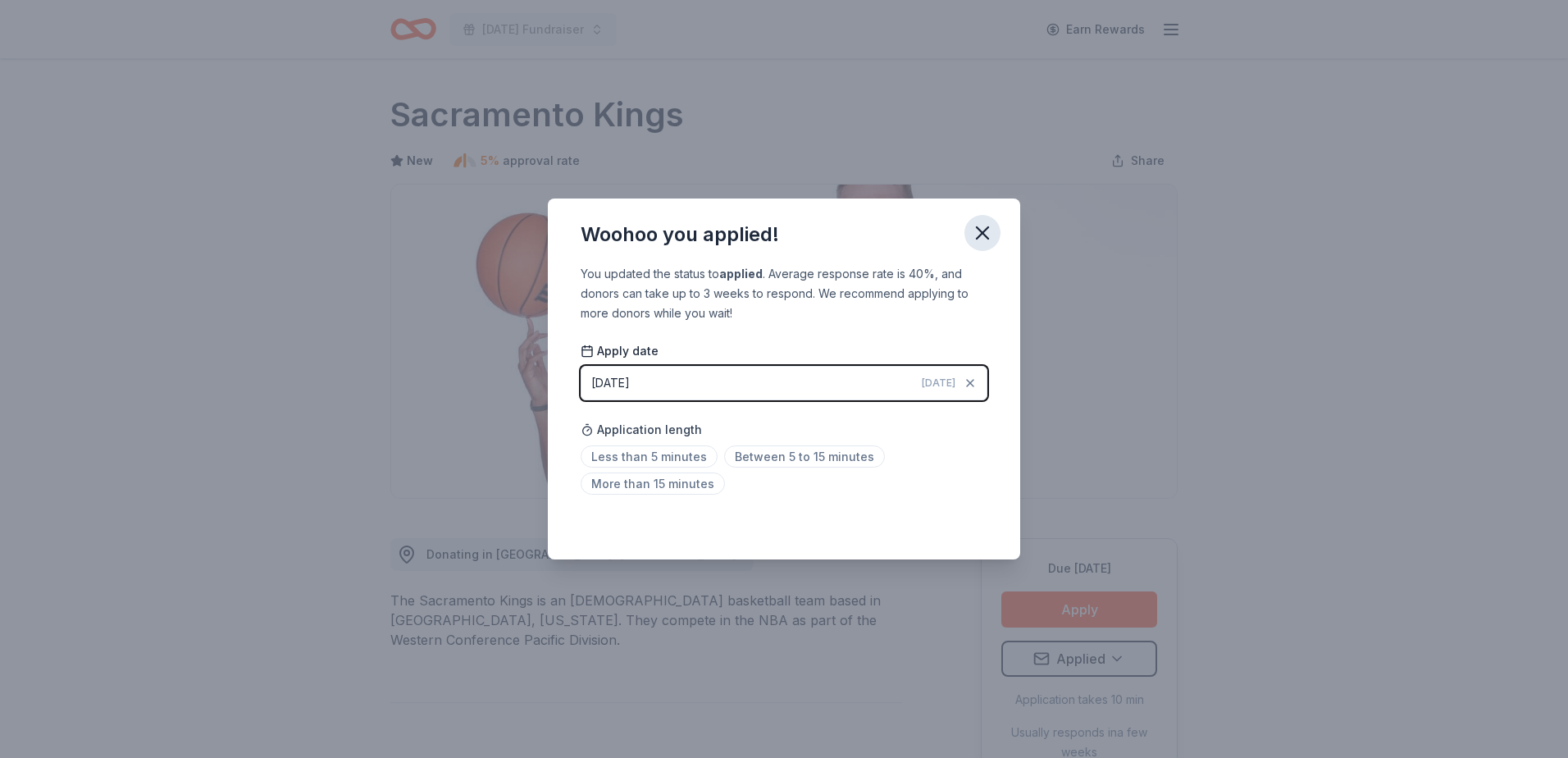
drag, startPoint x: 994, startPoint y: 236, endPoint x: 977, endPoint y: 233, distance: 17.3
click at [994, 236] on button "button" at bounding box center [982, 233] width 36 height 36
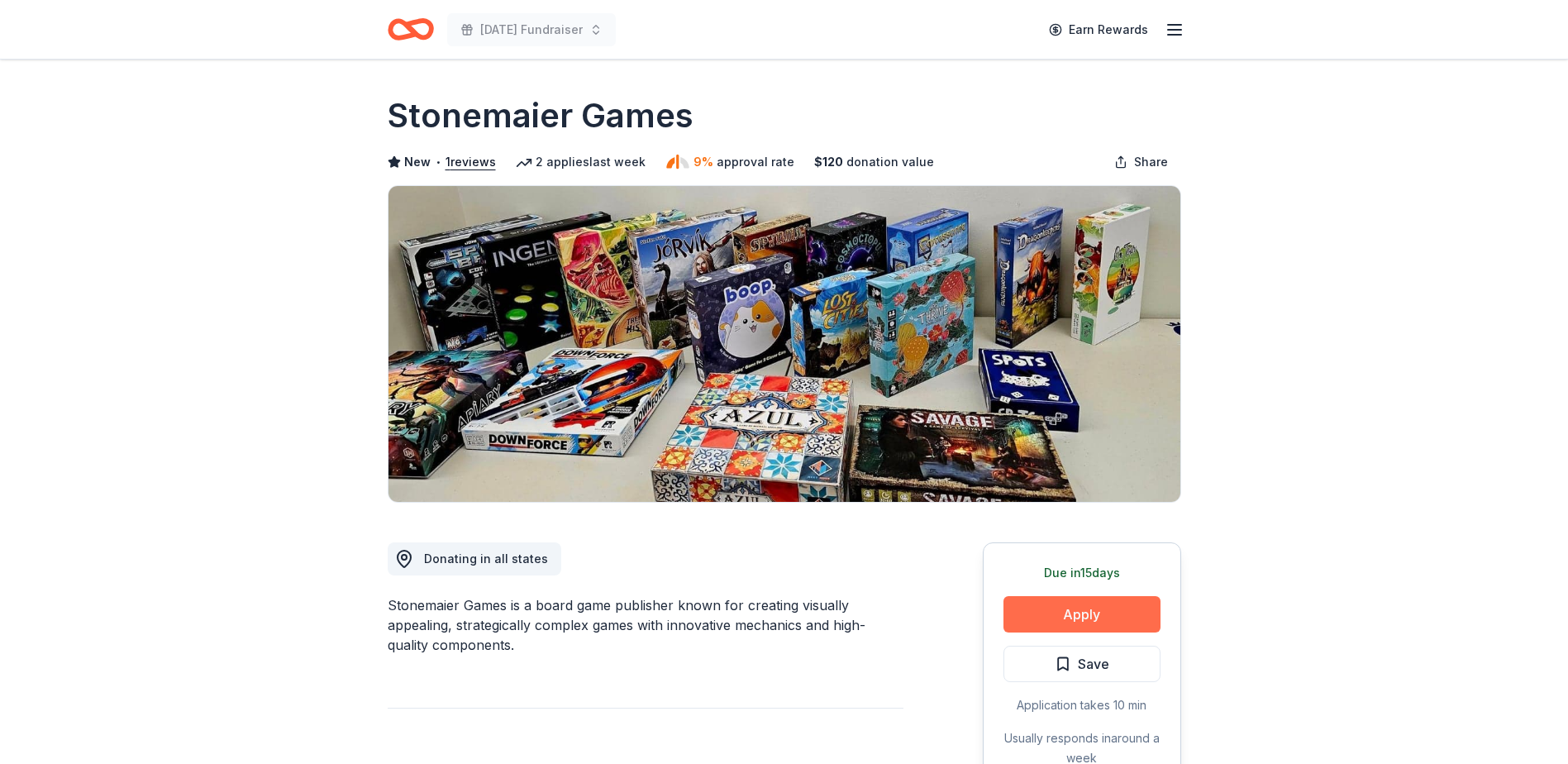
click at [1078, 617] on button "Apply" at bounding box center [1081, 615] width 157 height 37
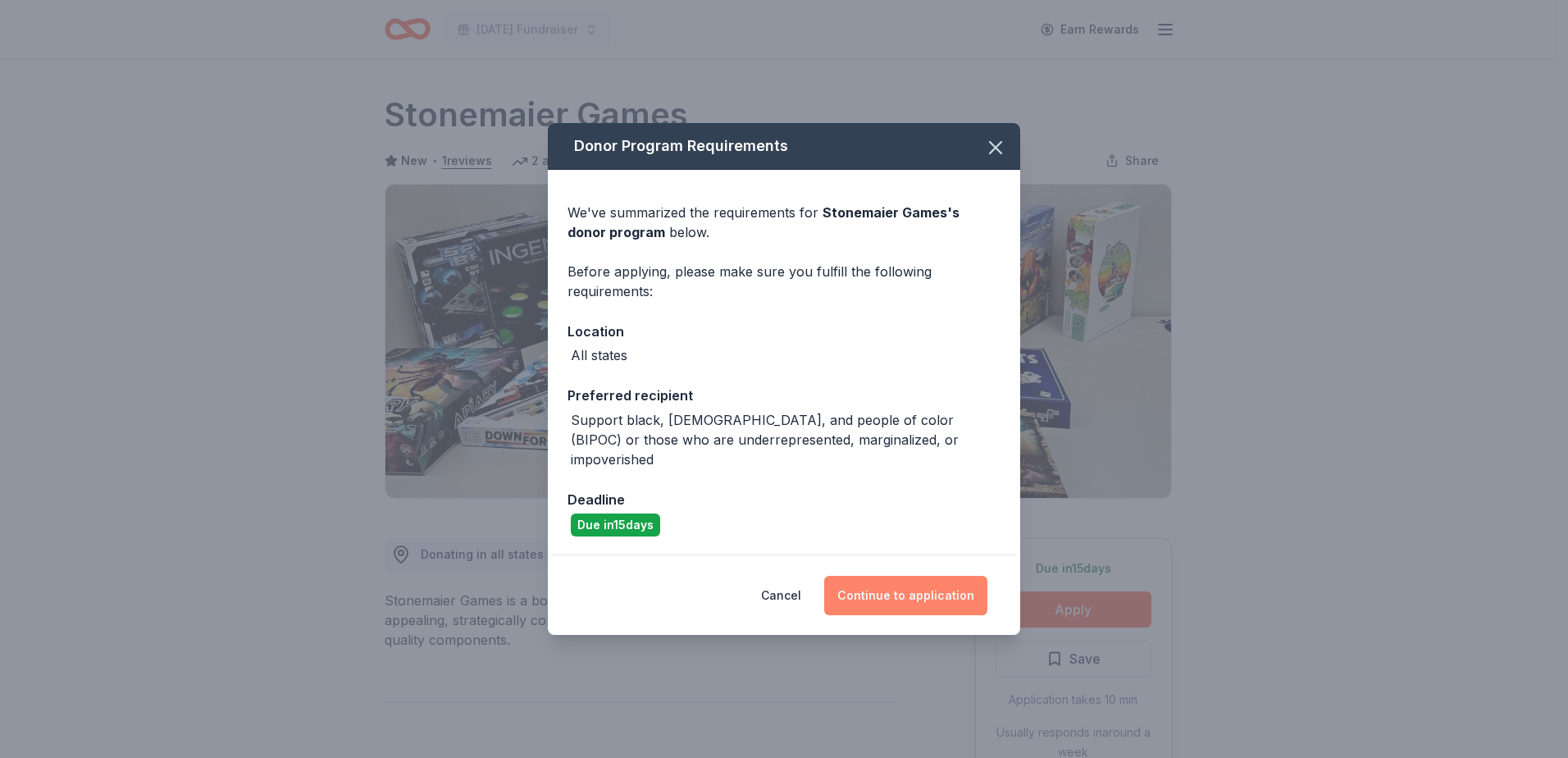
click at [896, 586] on button "Continue to application" at bounding box center [906, 596] width 163 height 40
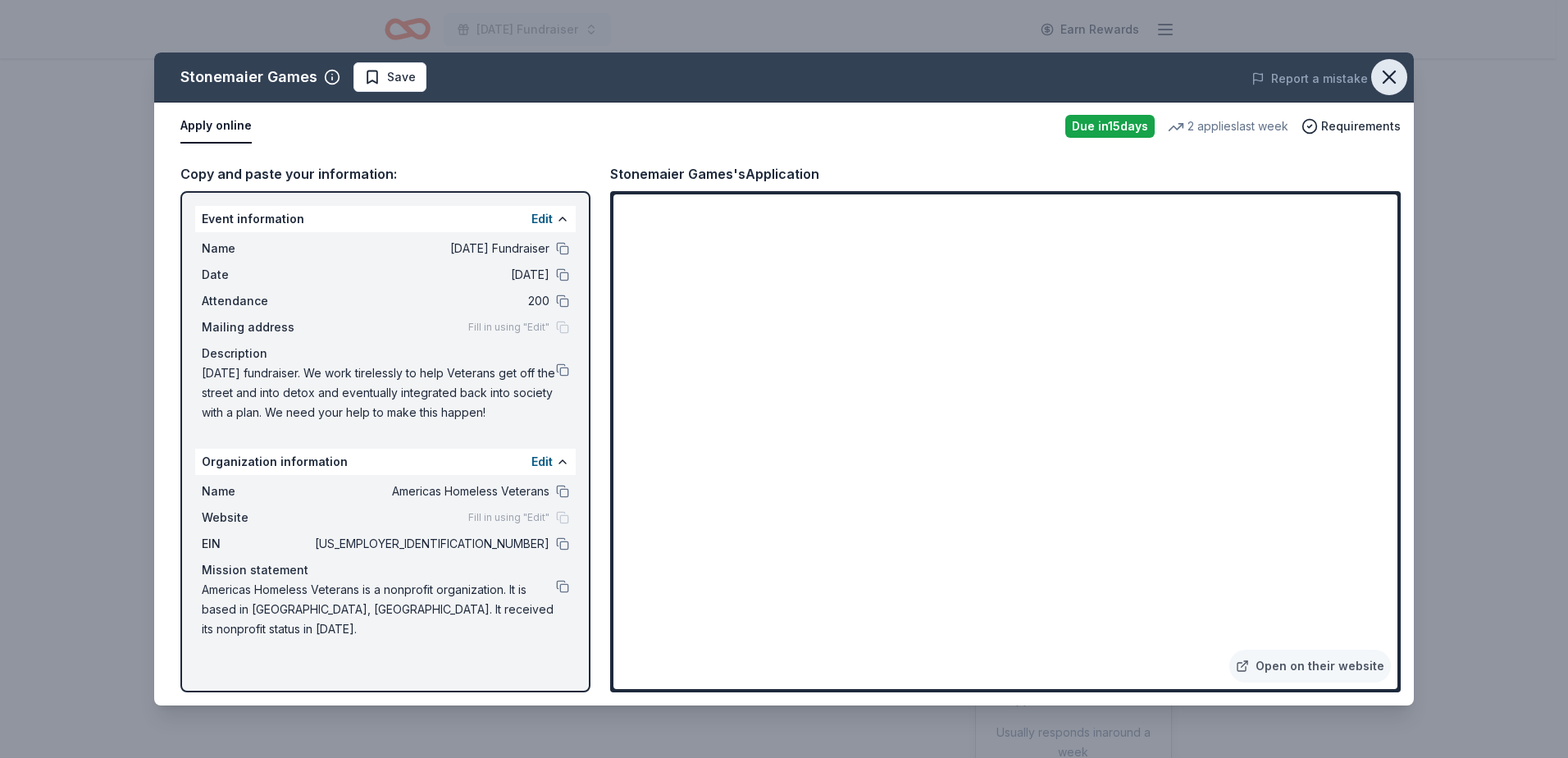
click at [1396, 73] on icon "button" at bounding box center [1389, 77] width 23 height 23
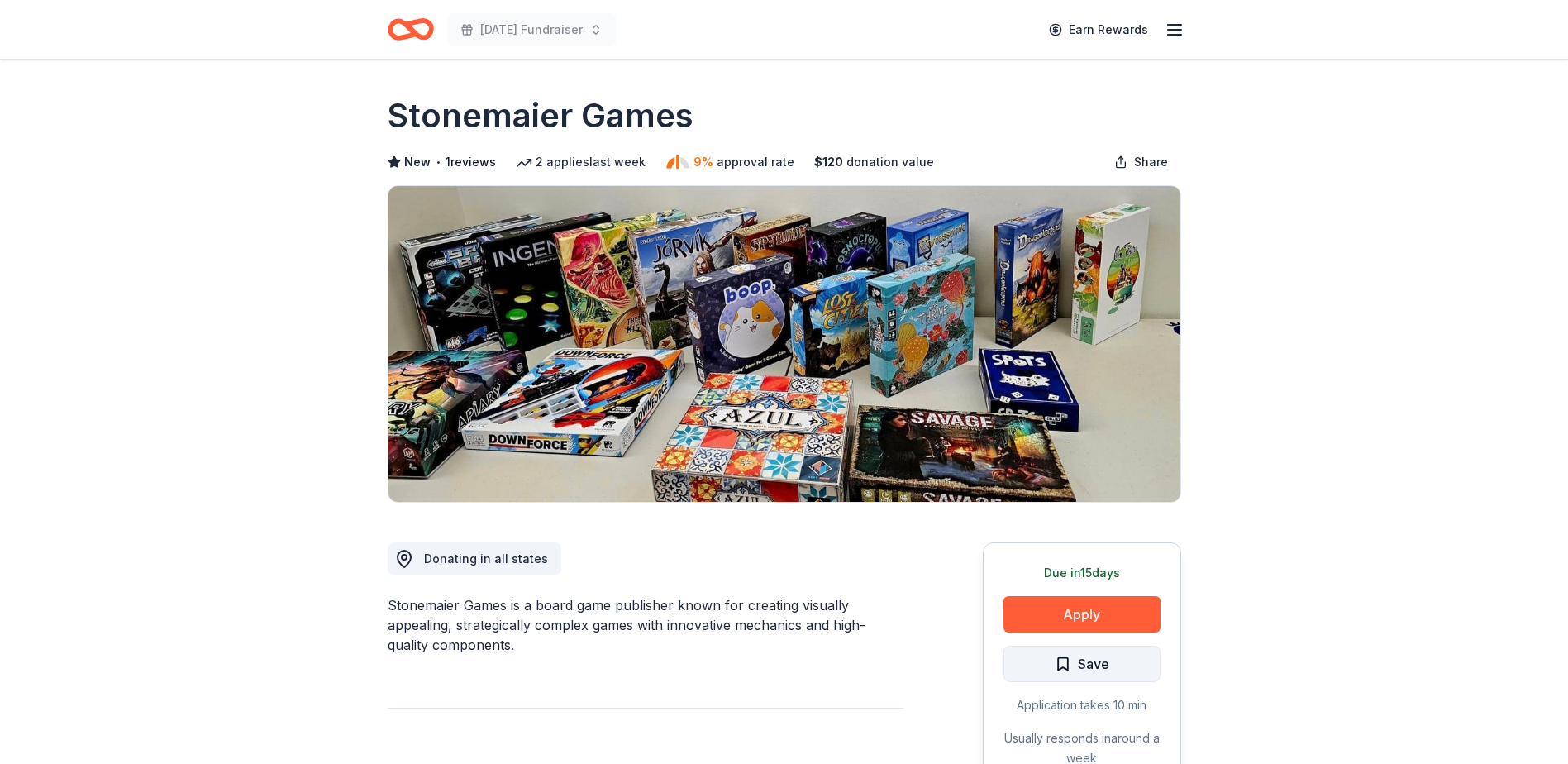
click at [1088, 668] on span "Save" at bounding box center [1093, 663] width 31 height 22
click at [1088, 668] on html "Veterans Day Fundraiser Earn Rewards Due in 15 days Share Stonemaier Games New …" at bounding box center [784, 382] width 1568 height 764
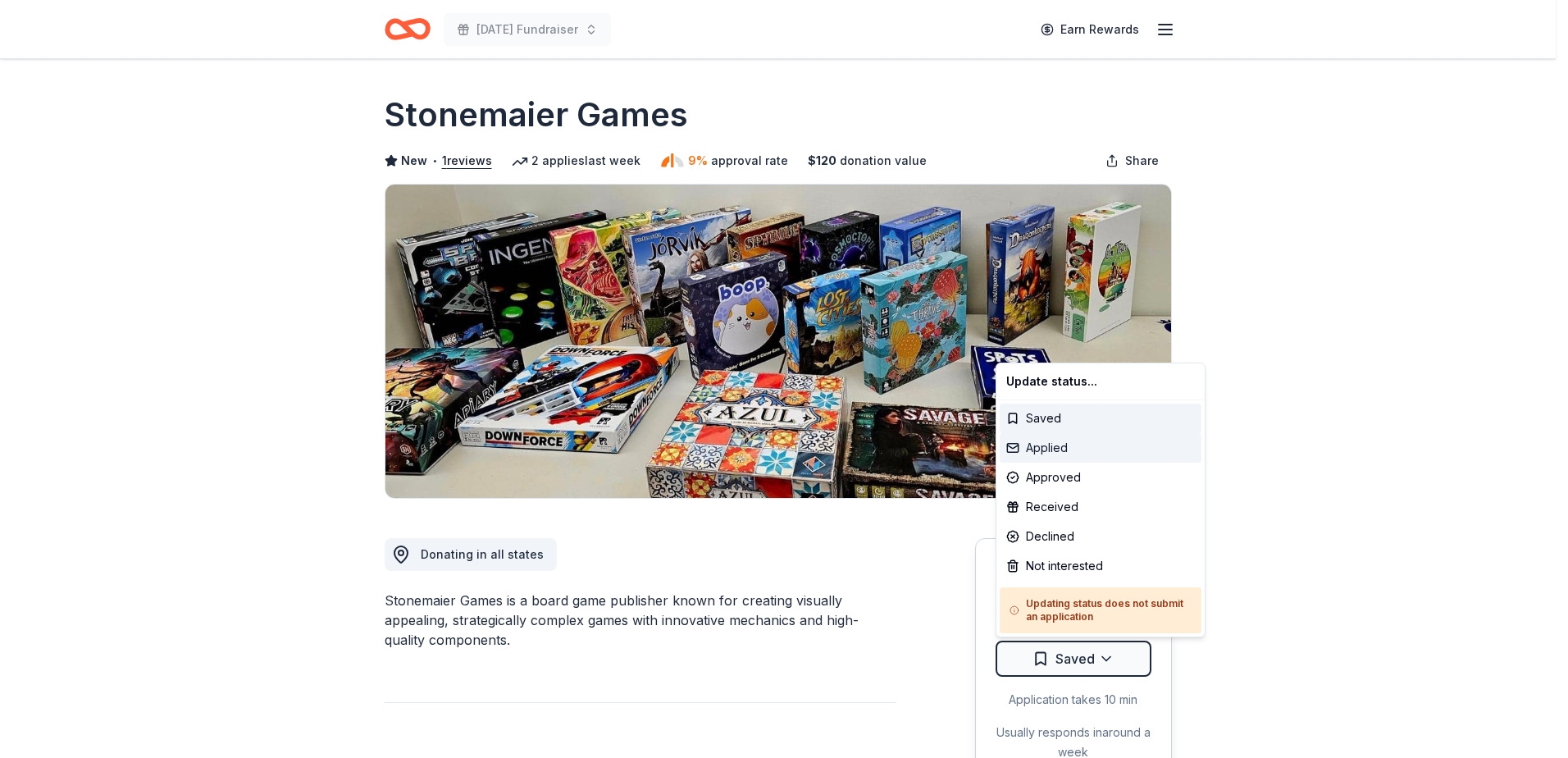
click at [1073, 441] on div "Applied" at bounding box center [1101, 448] width 202 height 29
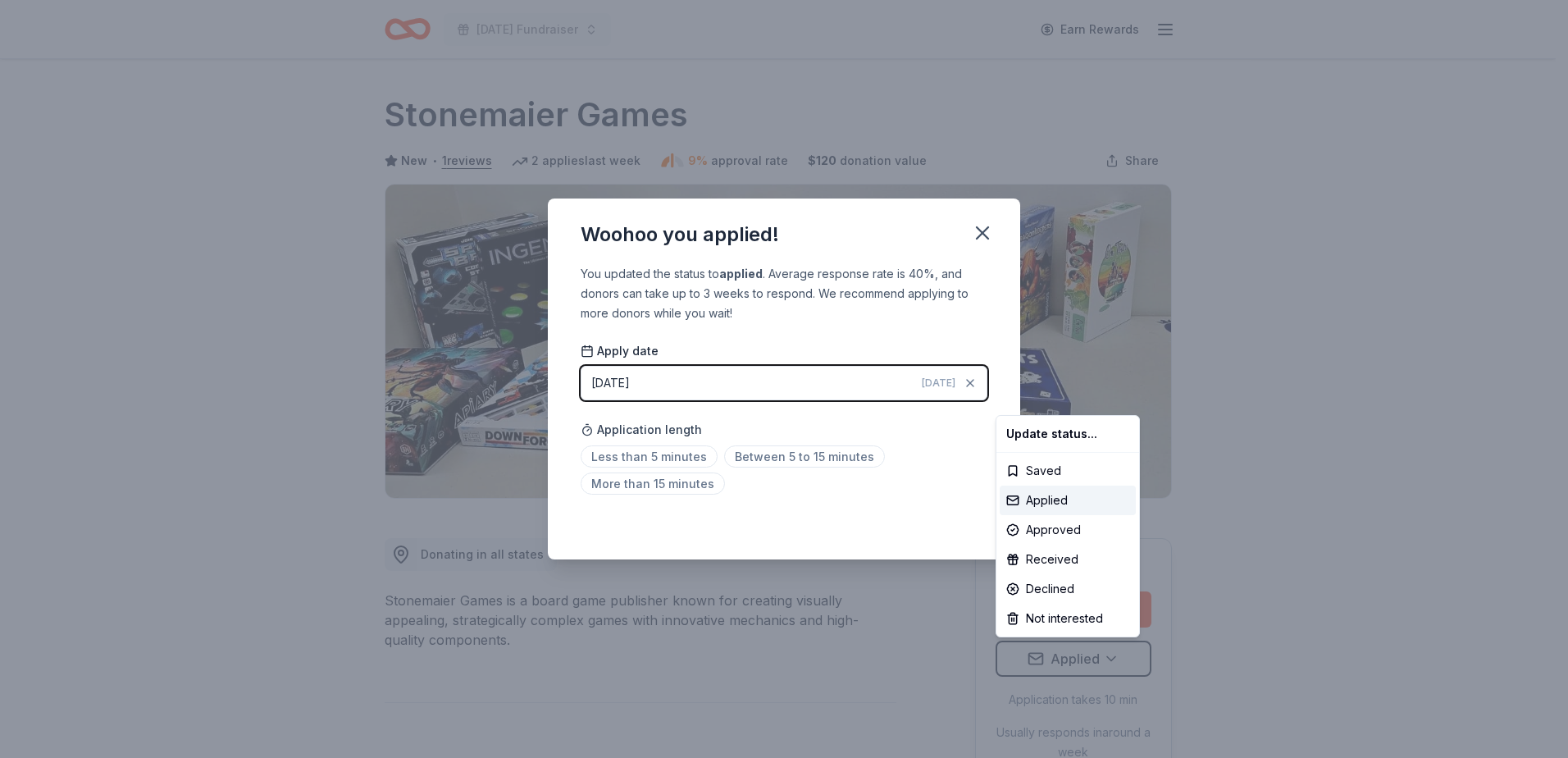
click at [661, 460] on html "Veterans Day Fundraiser Earn Rewards Due in 15 days Share Stonemaier Games New …" at bounding box center [784, 379] width 1568 height 758
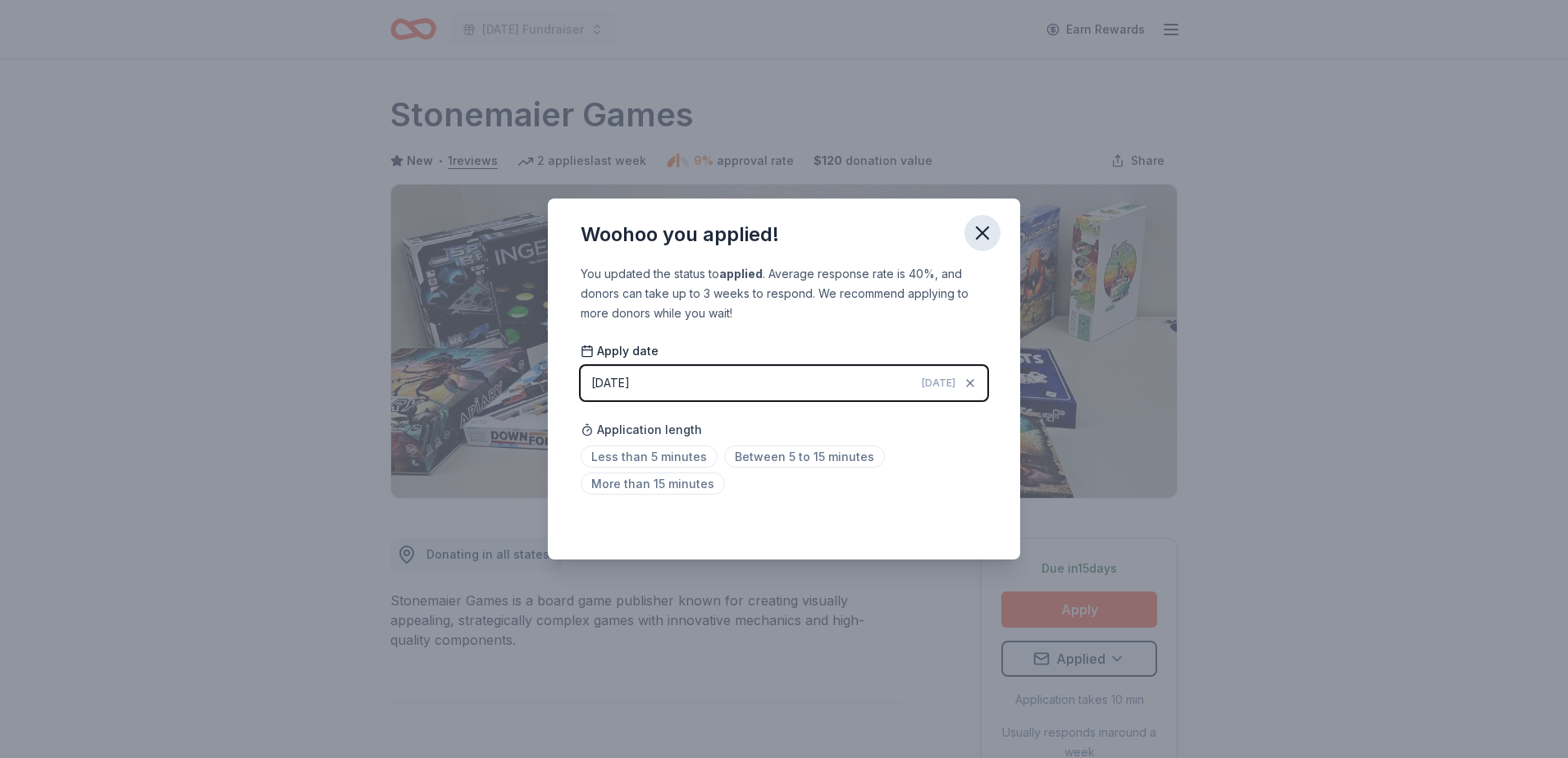
click at [974, 226] on icon "button" at bounding box center [982, 233] width 23 height 23
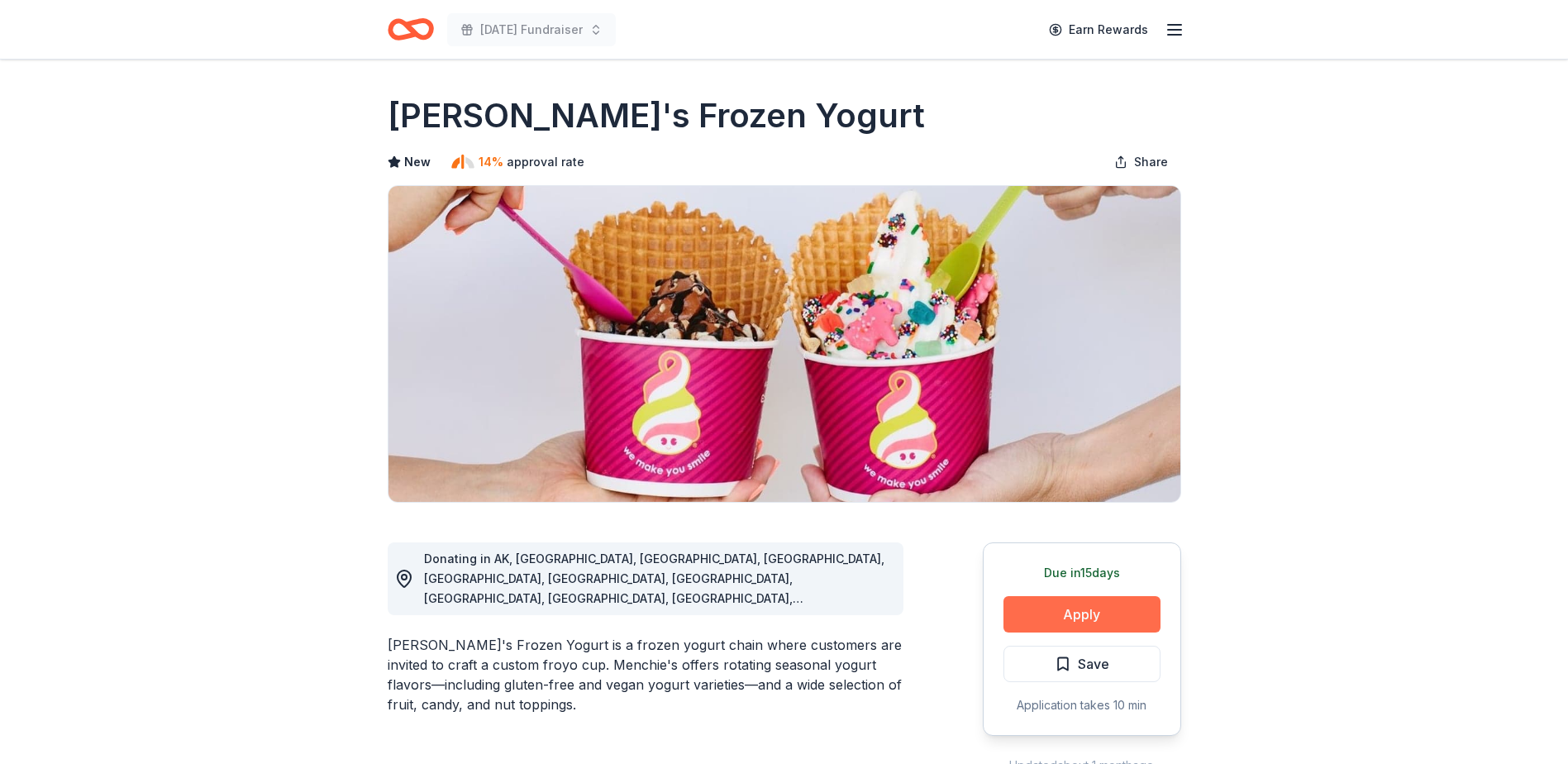
click at [1075, 617] on button "Apply" at bounding box center [1081, 615] width 157 height 37
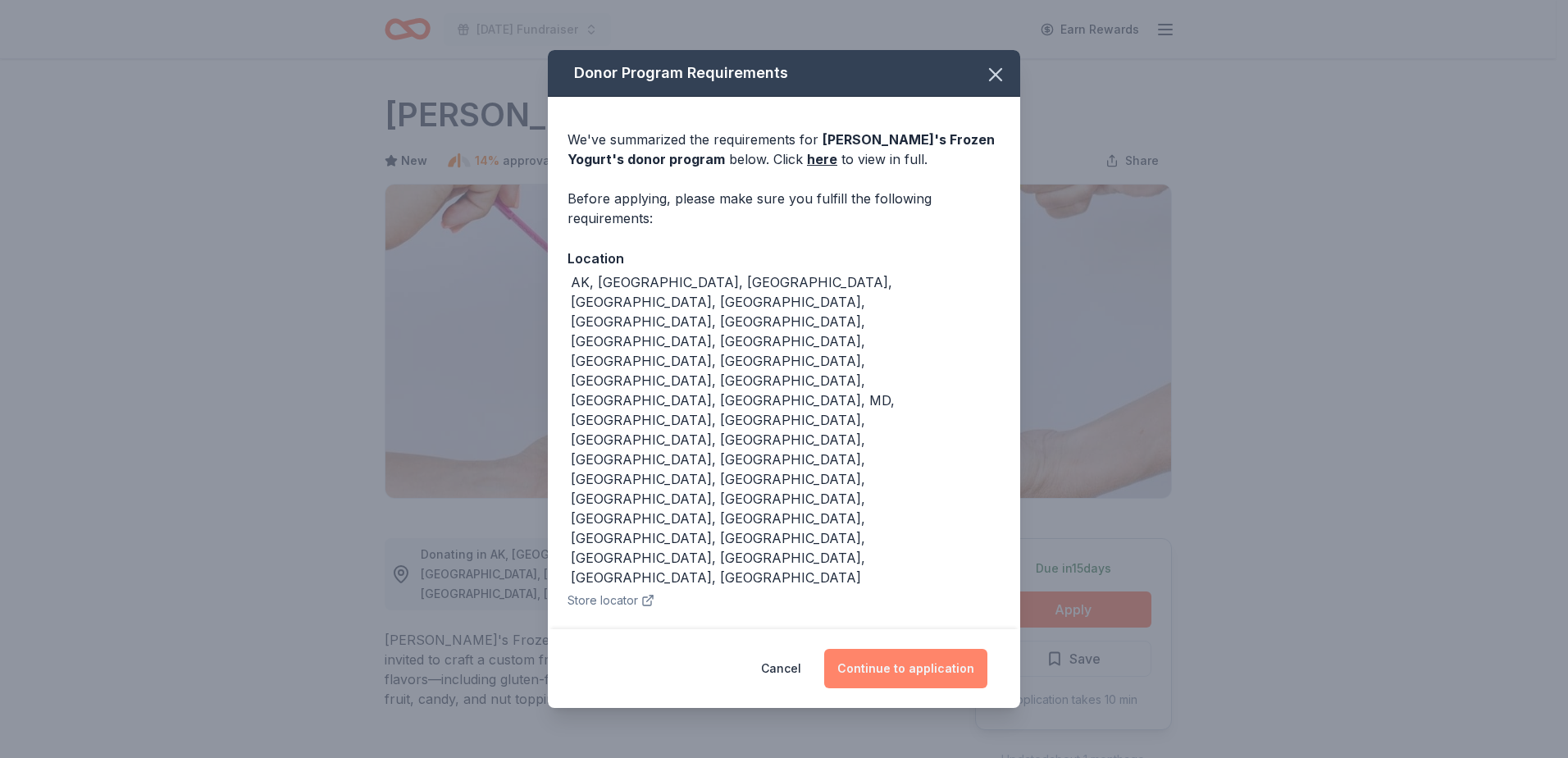
click at [895, 648] on button "Continue to application" at bounding box center [906, 668] width 163 height 40
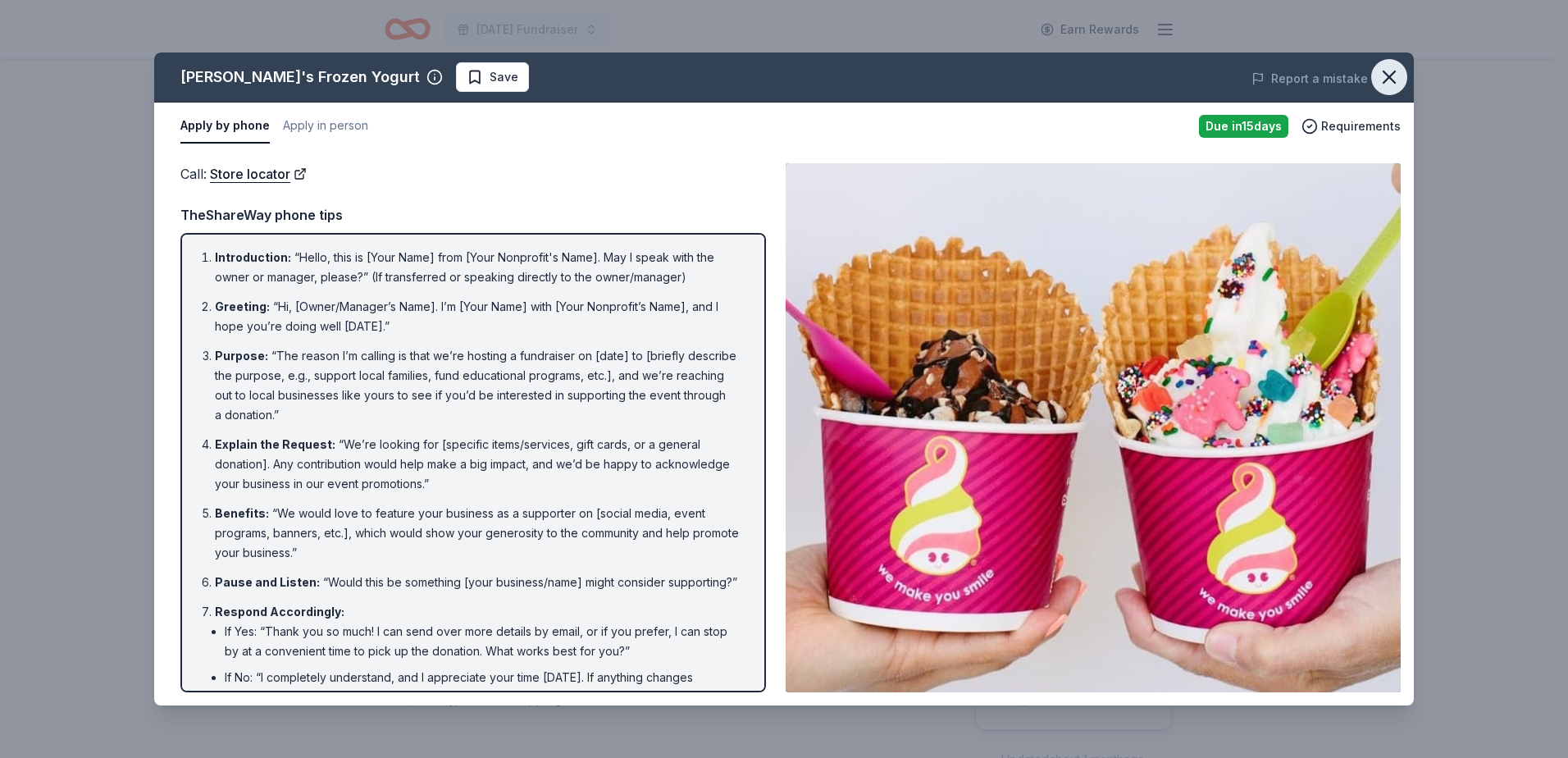
click at [1387, 81] on icon "button" at bounding box center [1389, 77] width 23 height 23
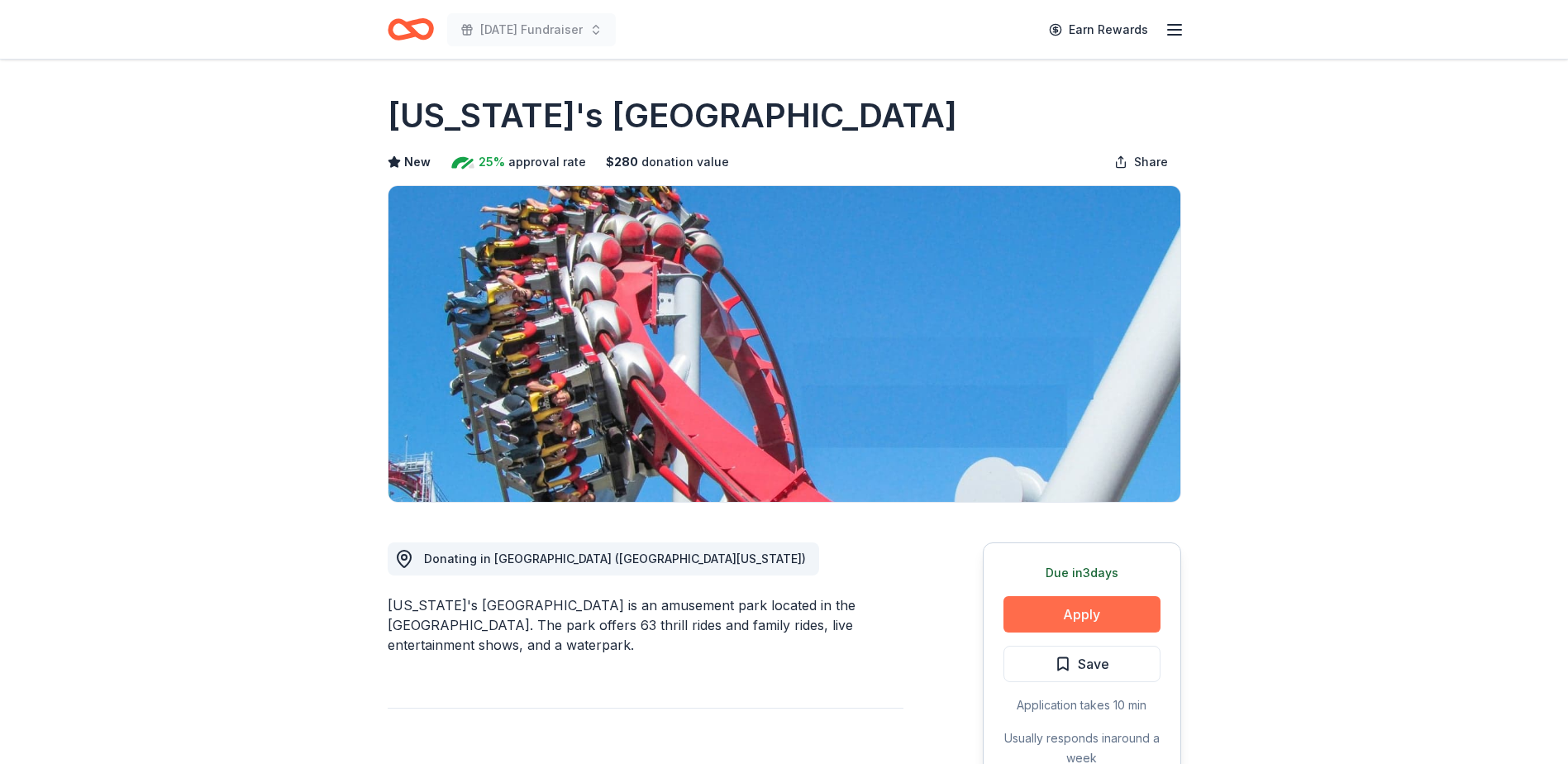
click at [1051, 626] on button "Apply" at bounding box center [1081, 615] width 157 height 37
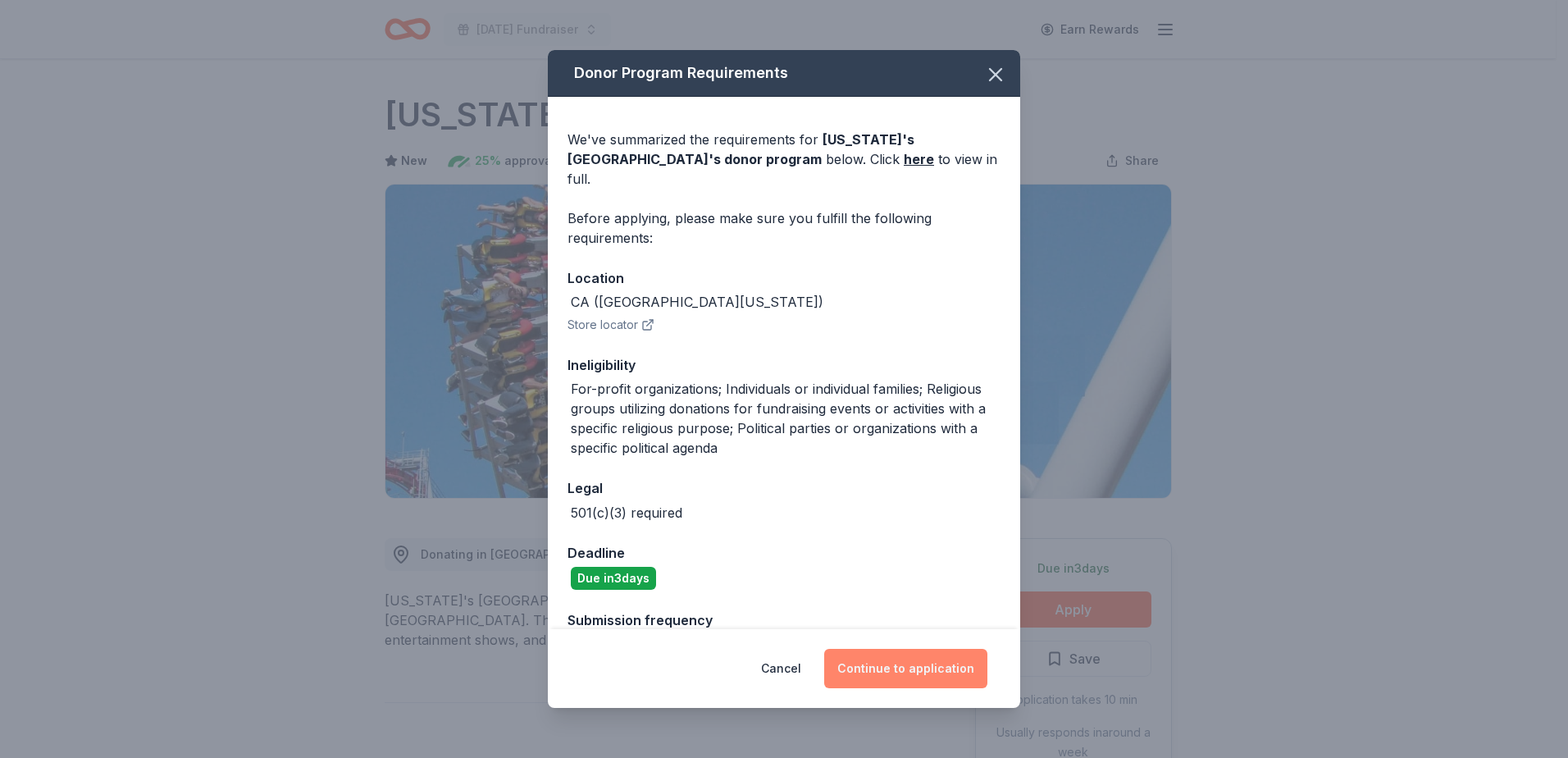
click at [895, 659] on button "Continue to application" at bounding box center [906, 668] width 163 height 40
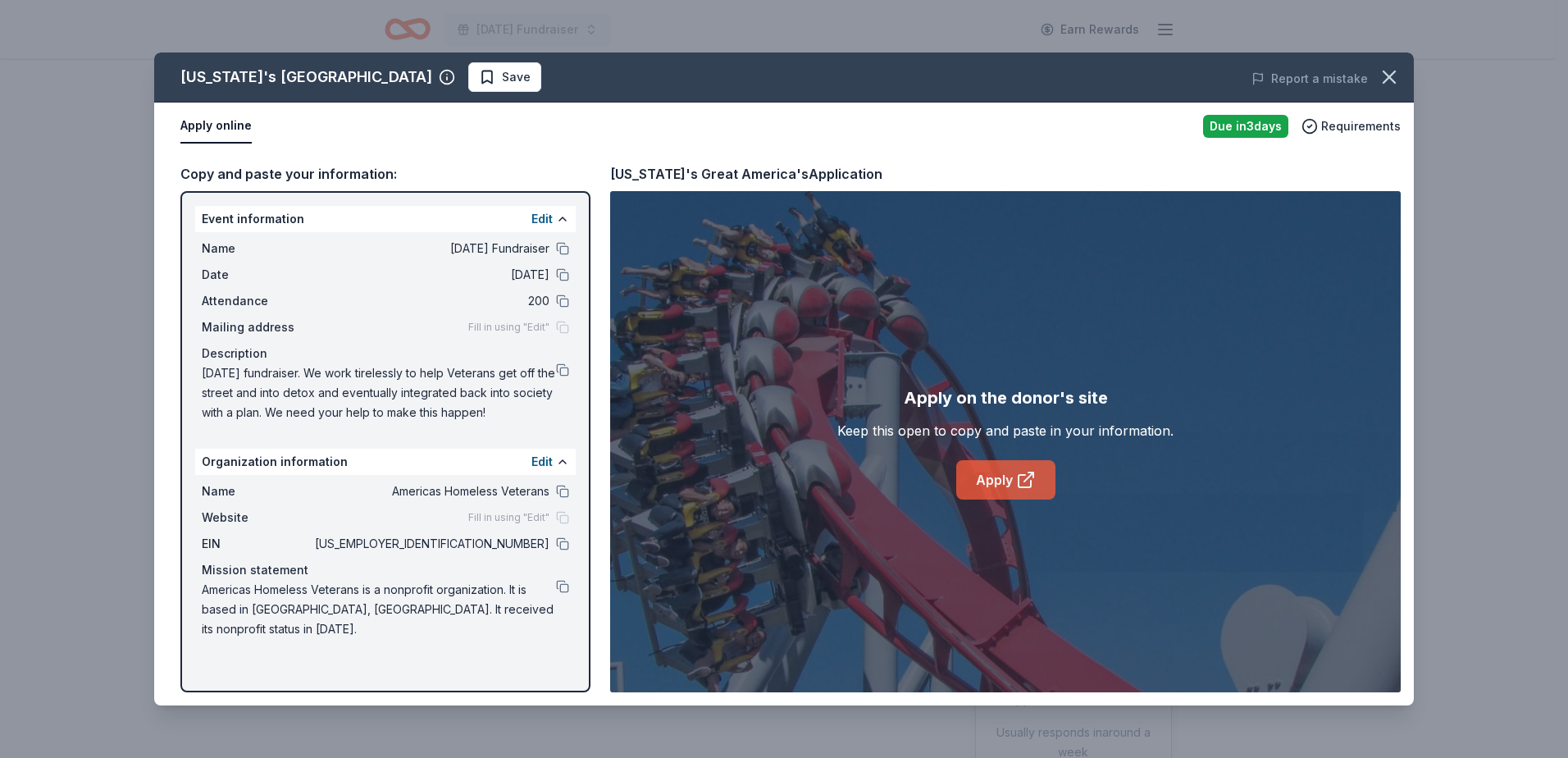
click at [988, 486] on link "Apply" at bounding box center [1006, 479] width 99 height 40
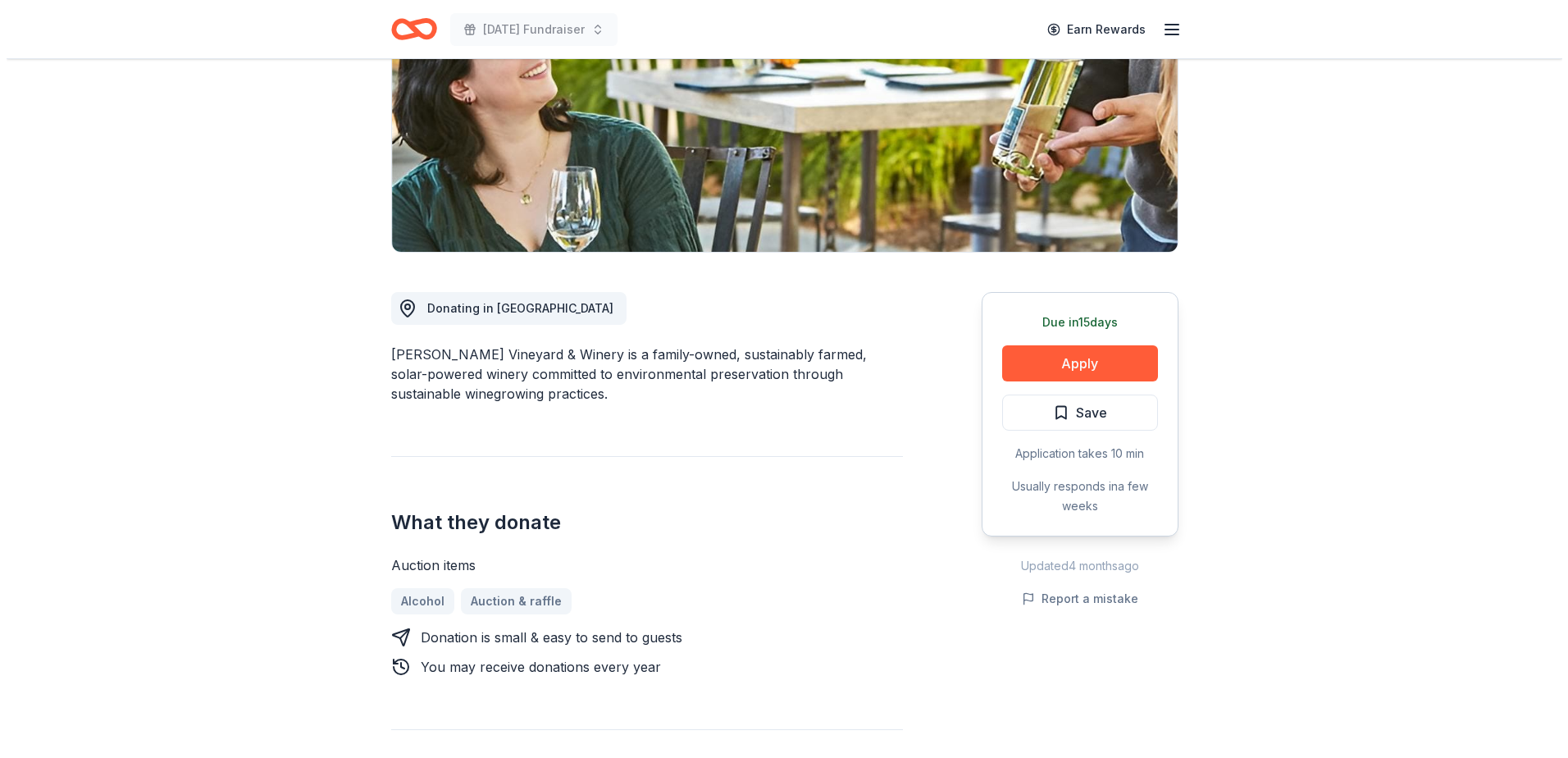
scroll to position [328, 0]
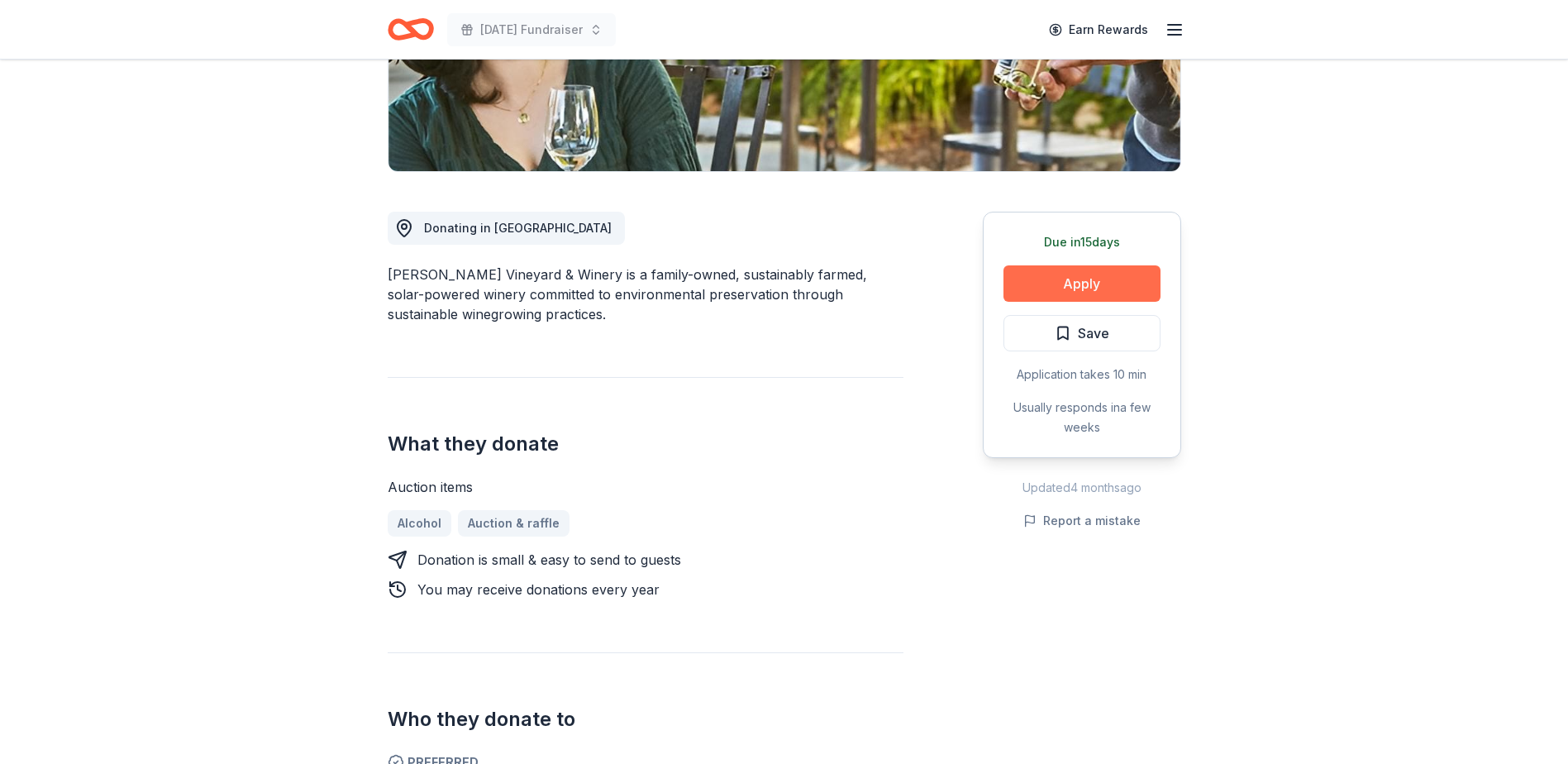
click at [1094, 283] on button "Apply" at bounding box center [1081, 283] width 157 height 37
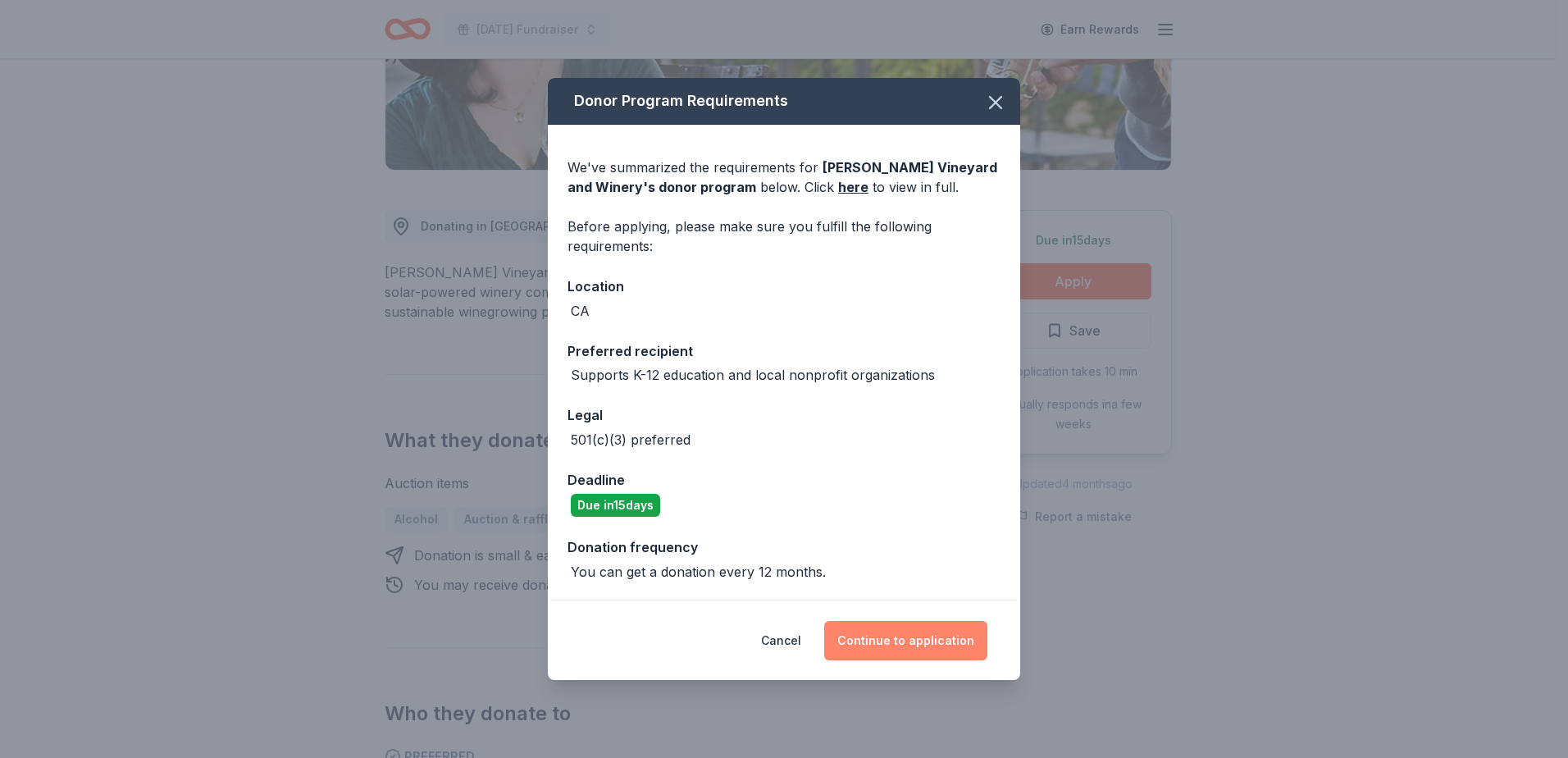
click at [901, 638] on button "Continue to application" at bounding box center [906, 641] width 163 height 40
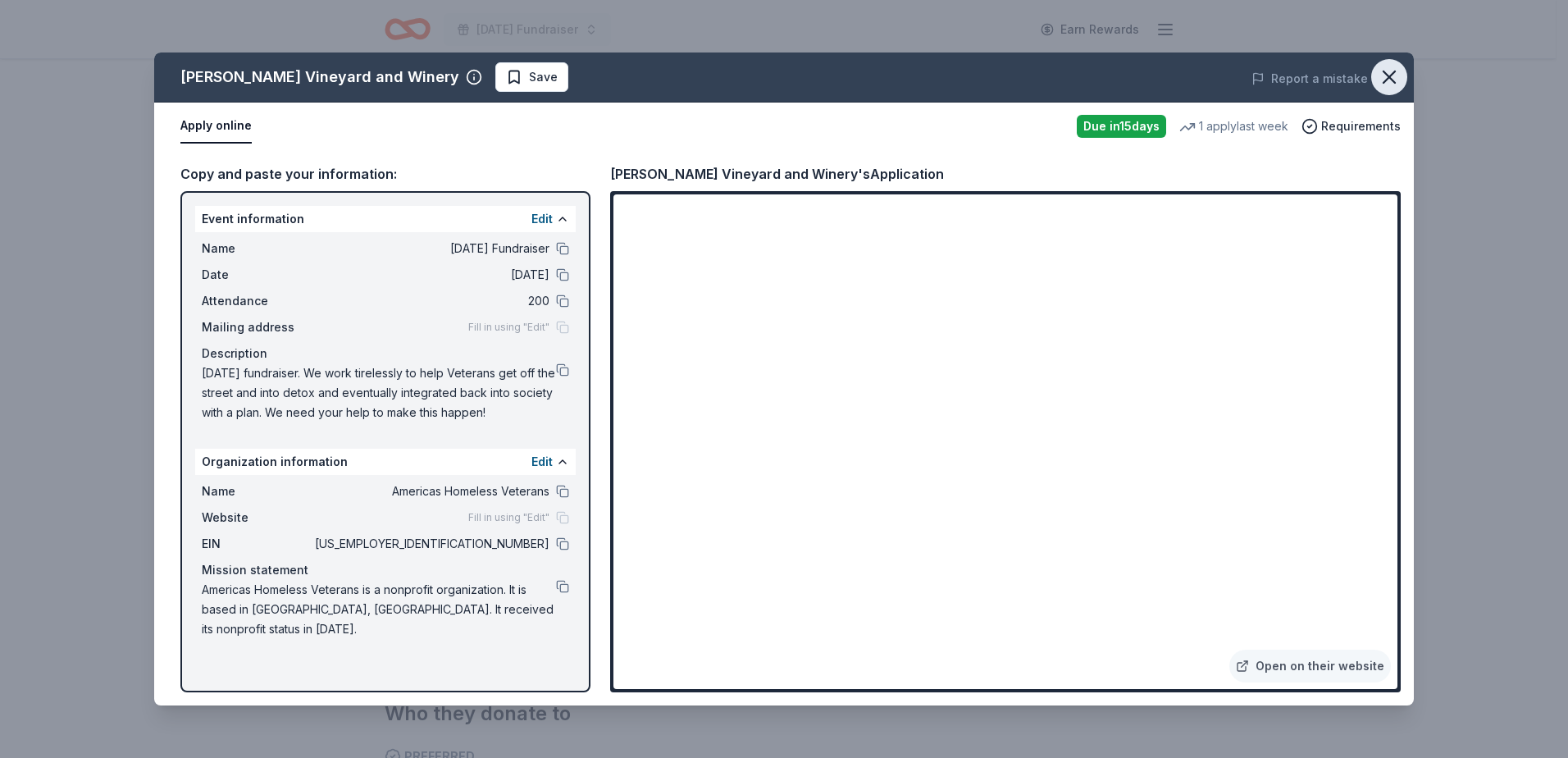
click at [1377, 73] on button "button" at bounding box center [1389, 77] width 36 height 36
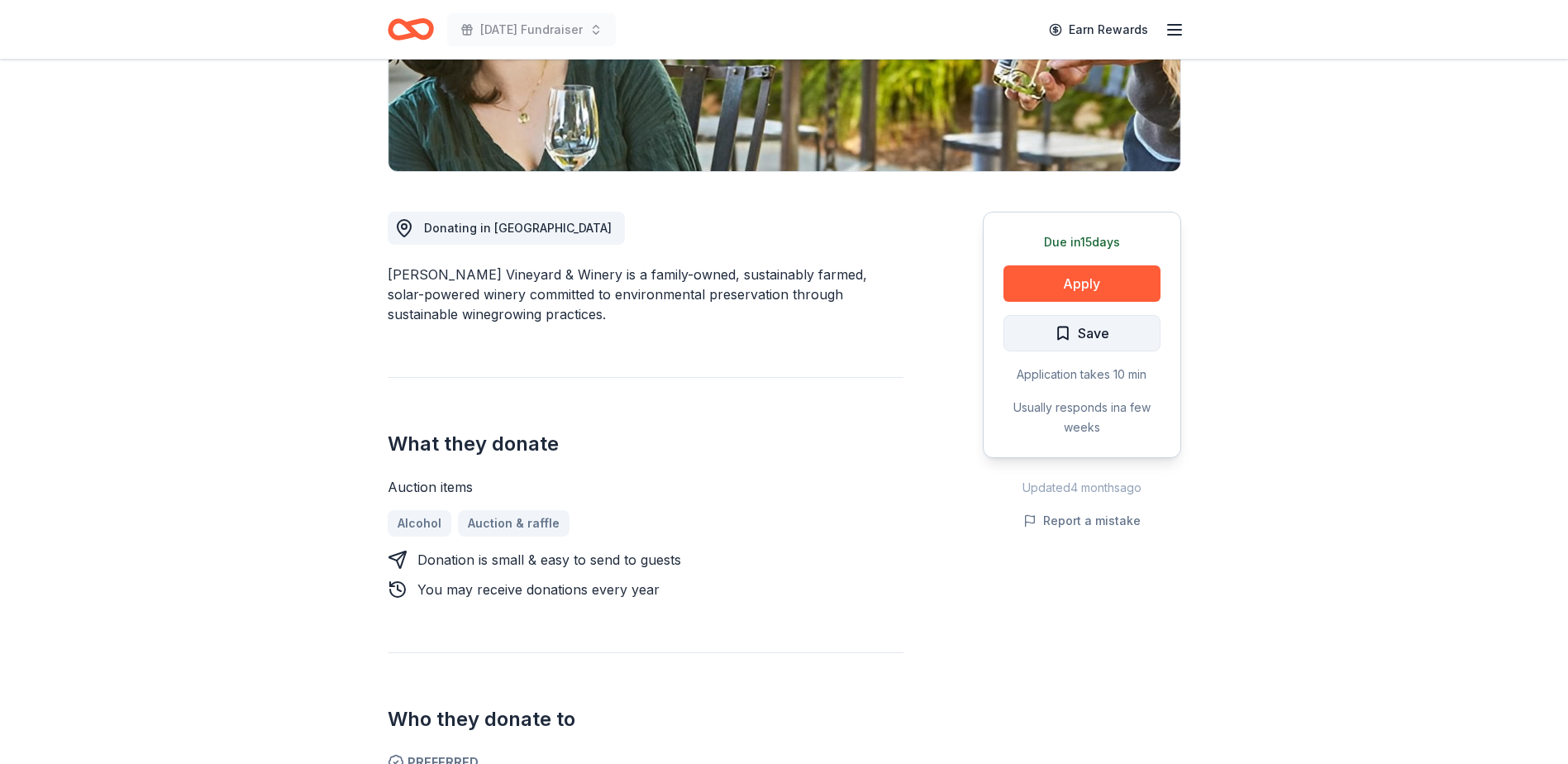
click at [1088, 329] on span "Save" at bounding box center [1093, 333] width 31 height 22
click at [1086, 338] on html "Veterans Day Fundraiser Earn Rewards Due in 15 days Share Honig Vineyard and Wi…" at bounding box center [784, 51] width 1568 height 764
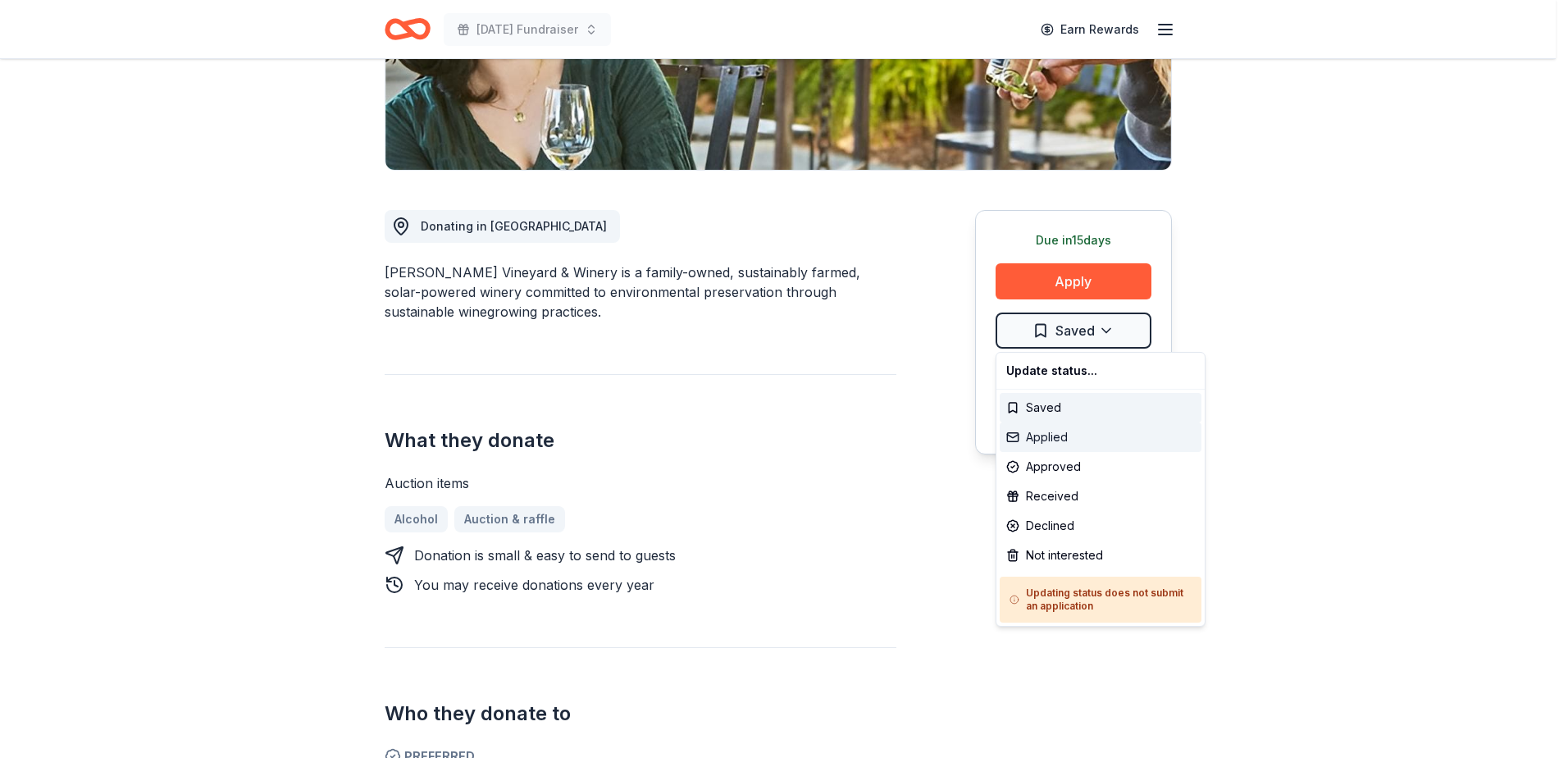
click at [1077, 439] on div "Applied" at bounding box center [1101, 437] width 202 height 29
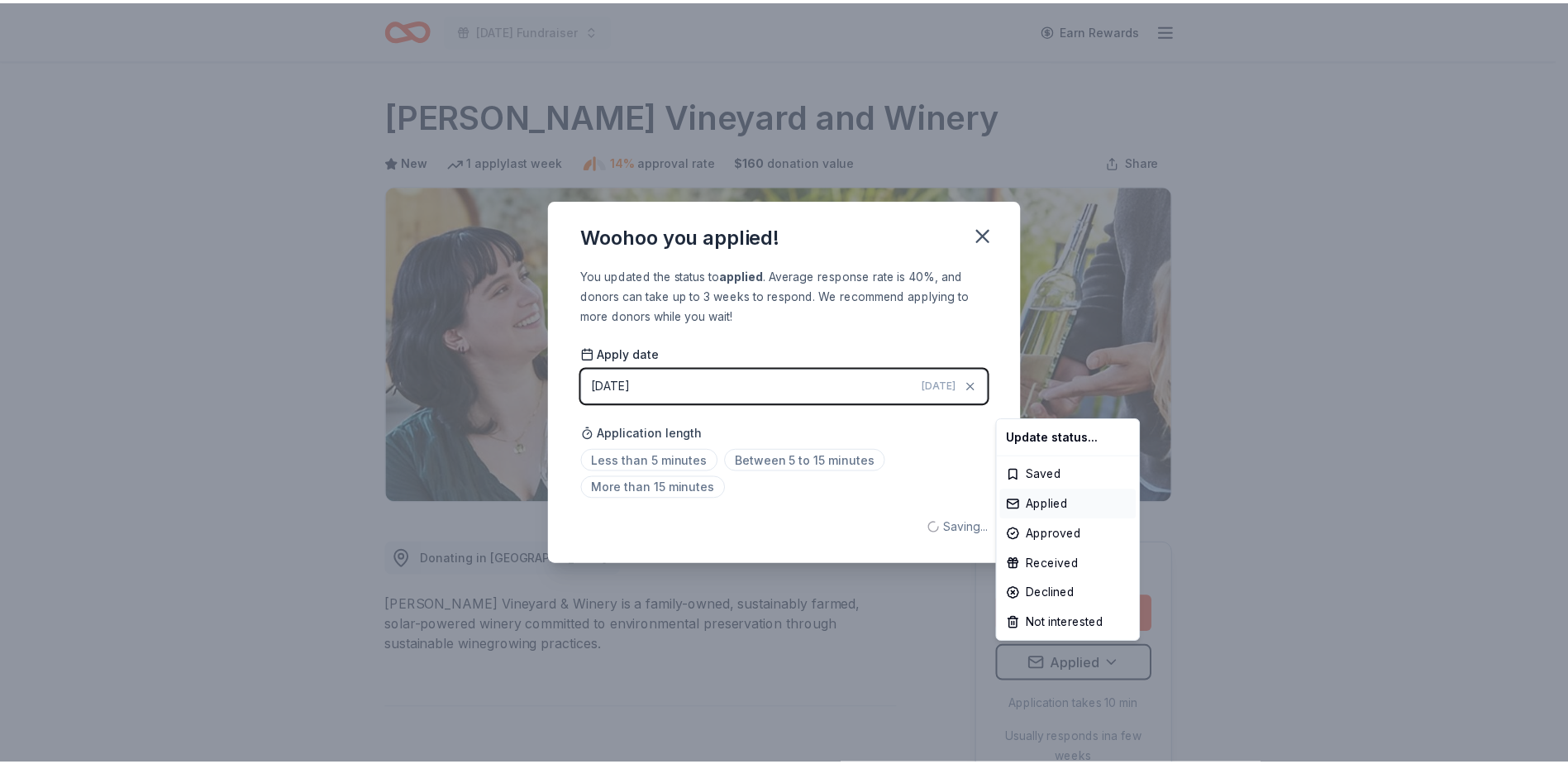
scroll to position [0, 0]
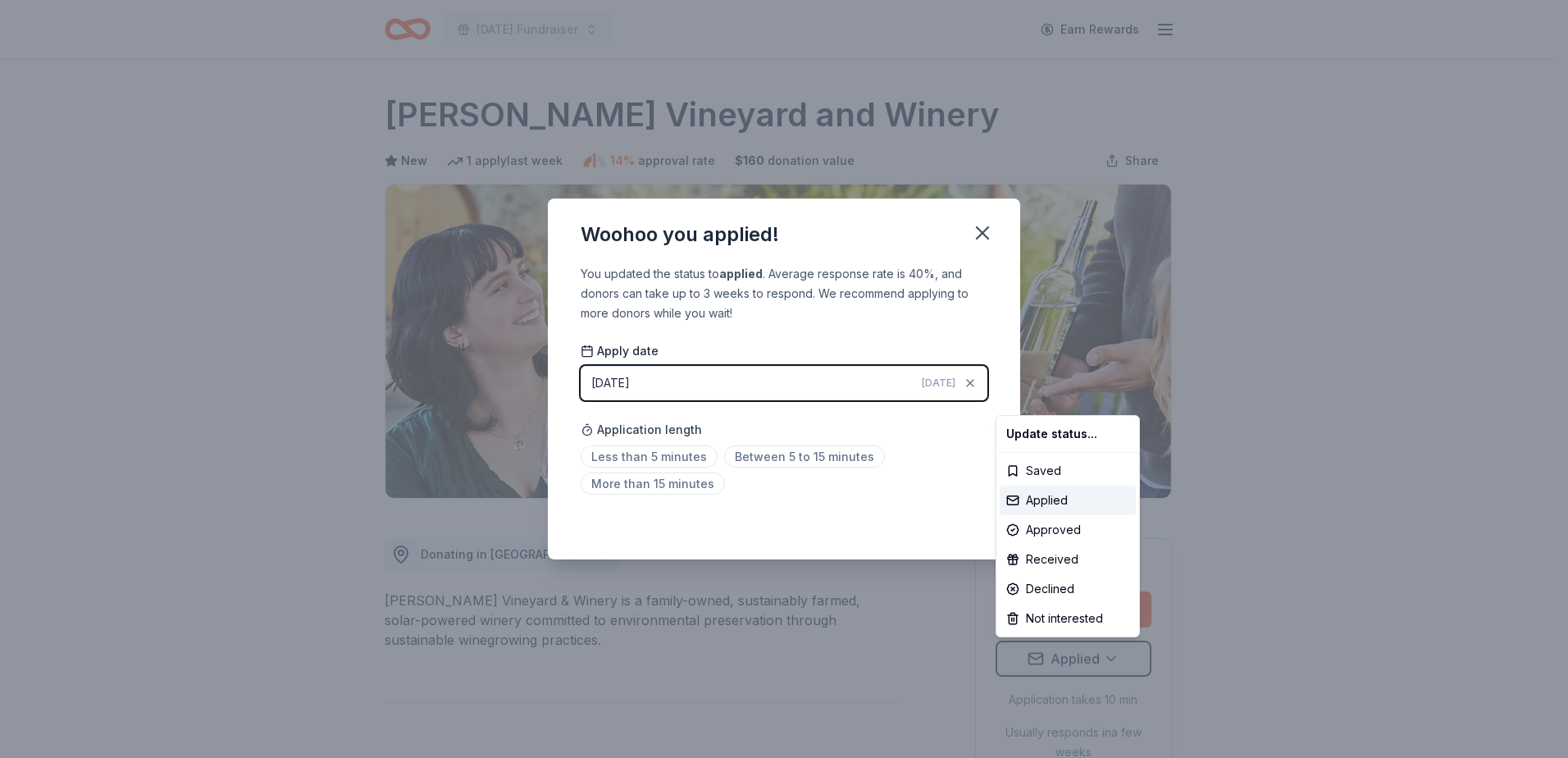
click at [611, 454] on html "Veterans Day Fundraiser Earn Rewards Due in 15 days Share Honig Vineyard and Wi…" at bounding box center [784, 379] width 1568 height 758
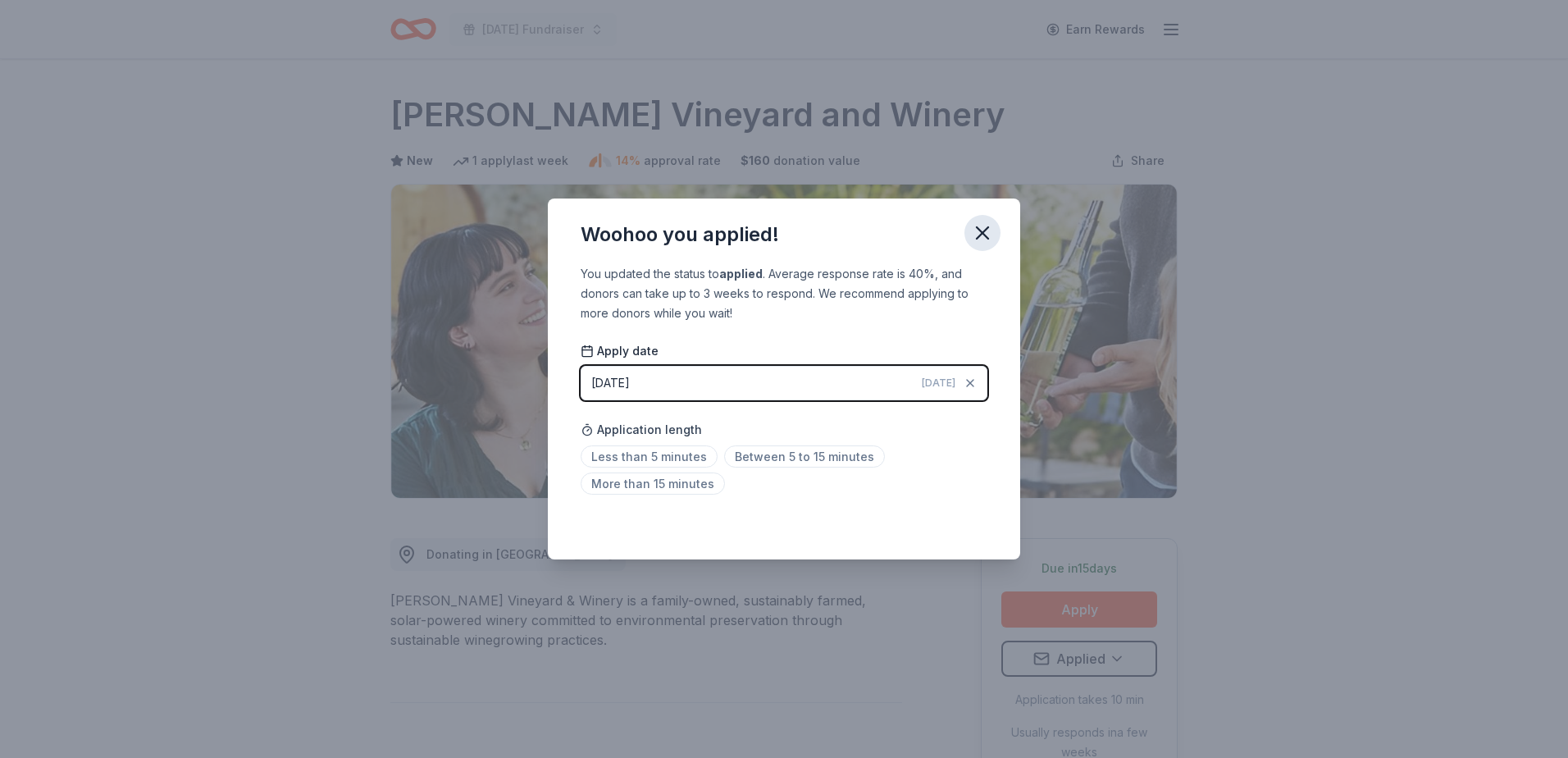
click at [977, 219] on button "button" at bounding box center [982, 233] width 36 height 36
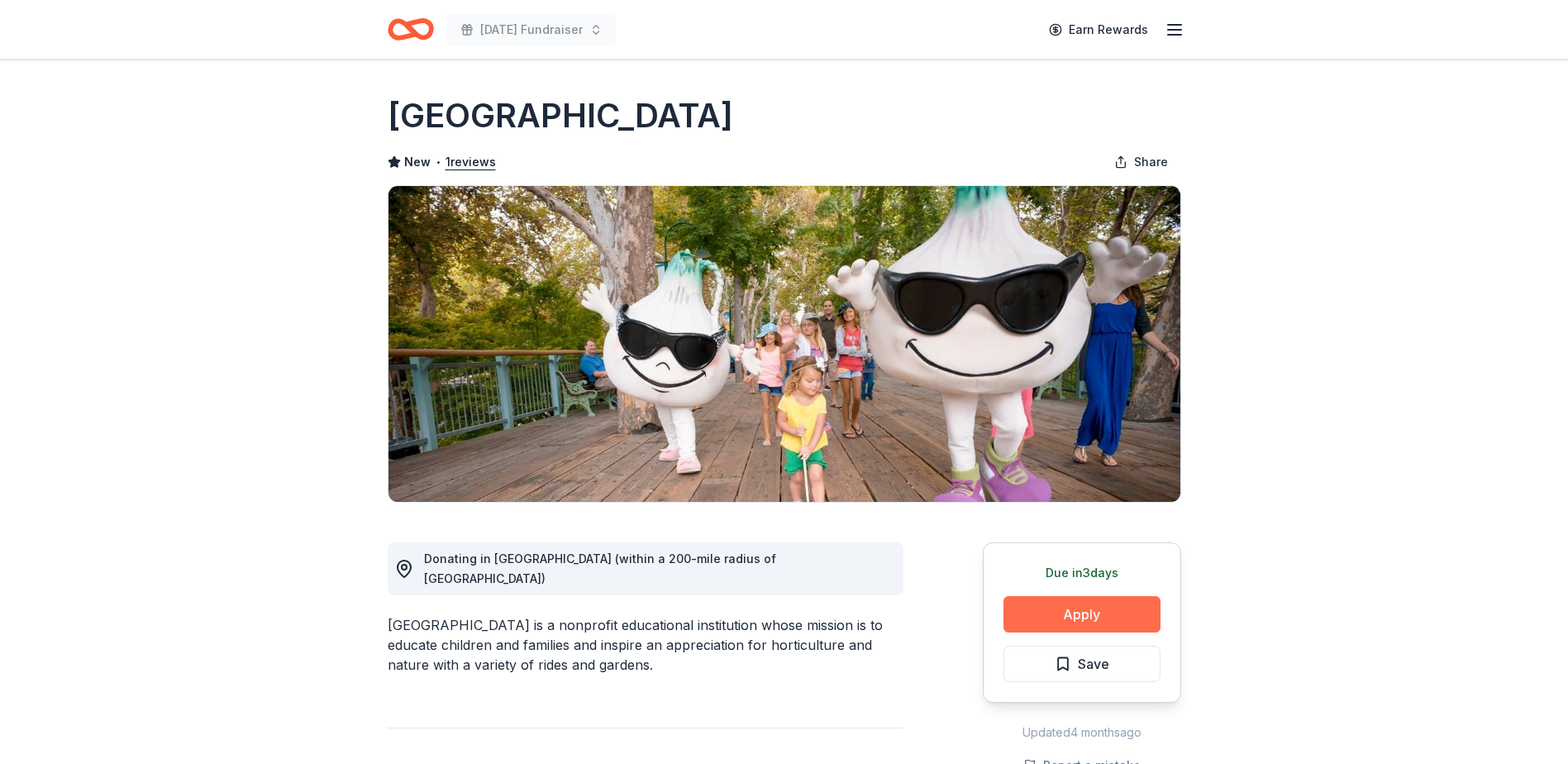
click at [1053, 615] on button "Apply" at bounding box center [1081, 615] width 157 height 37
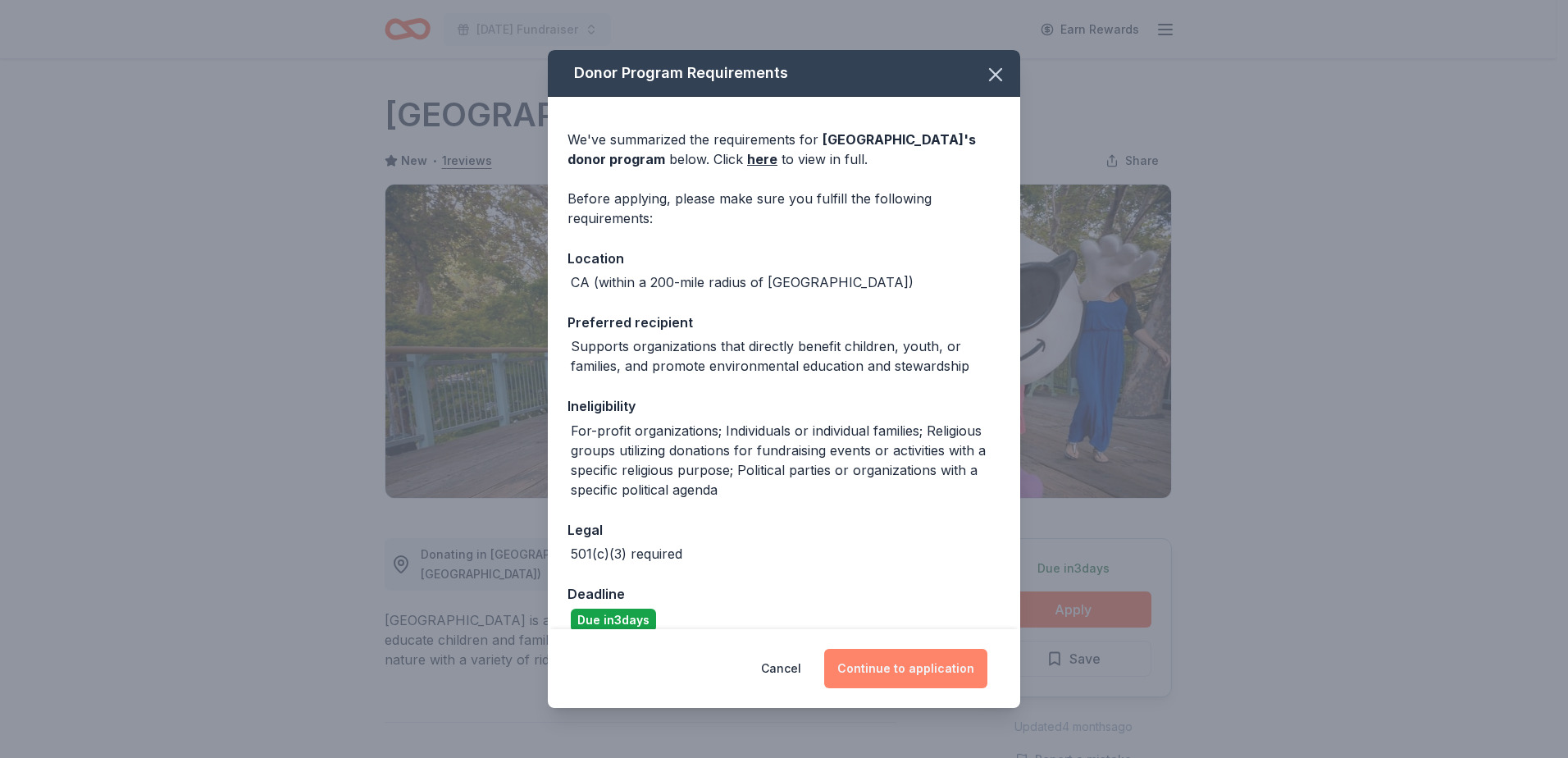
click at [939, 672] on button "Continue to application" at bounding box center [906, 668] width 163 height 40
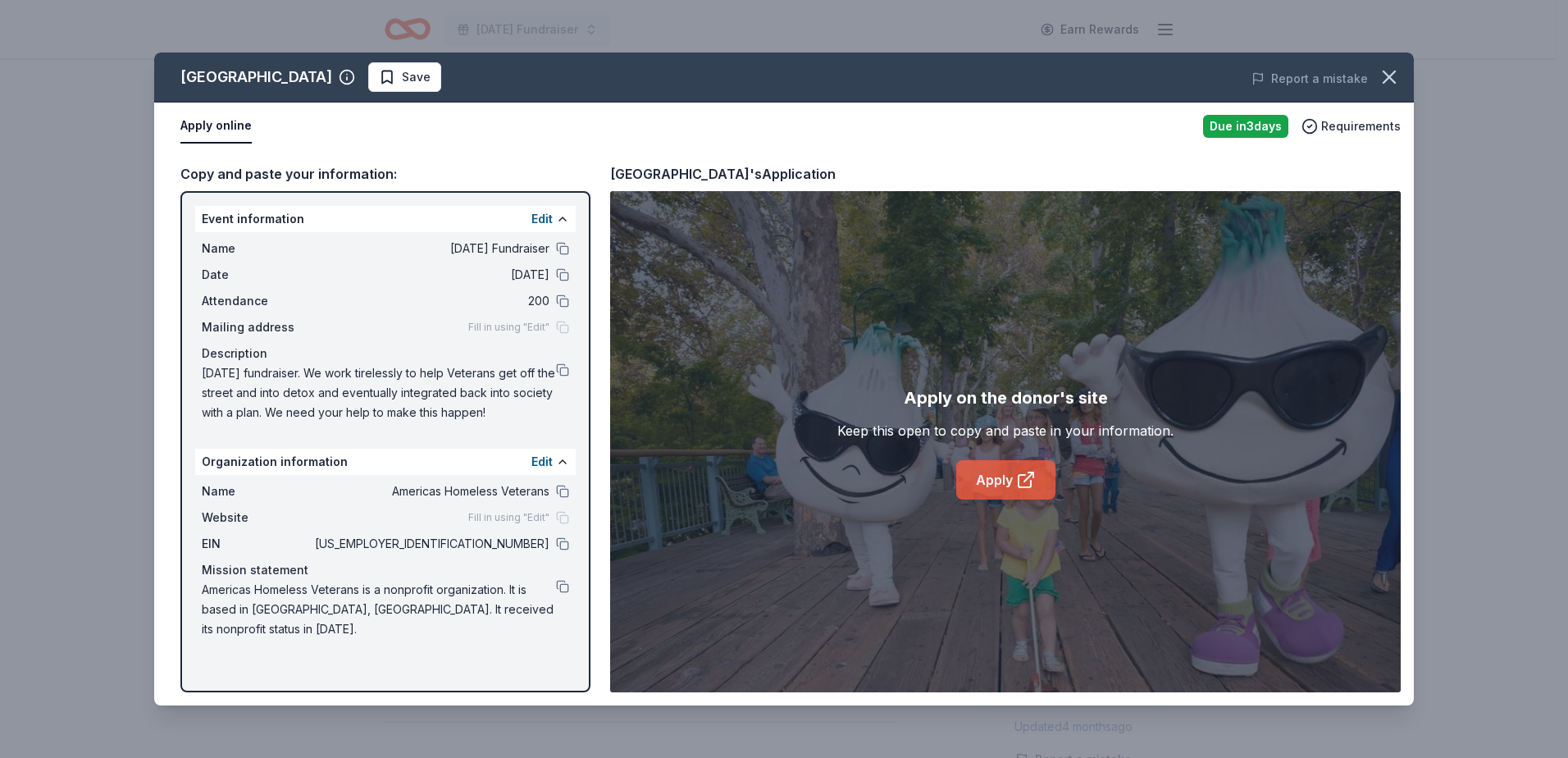
click at [1007, 473] on link "Apply" at bounding box center [1006, 479] width 99 height 40
click at [1387, 72] on icon "button" at bounding box center [1389, 77] width 23 height 23
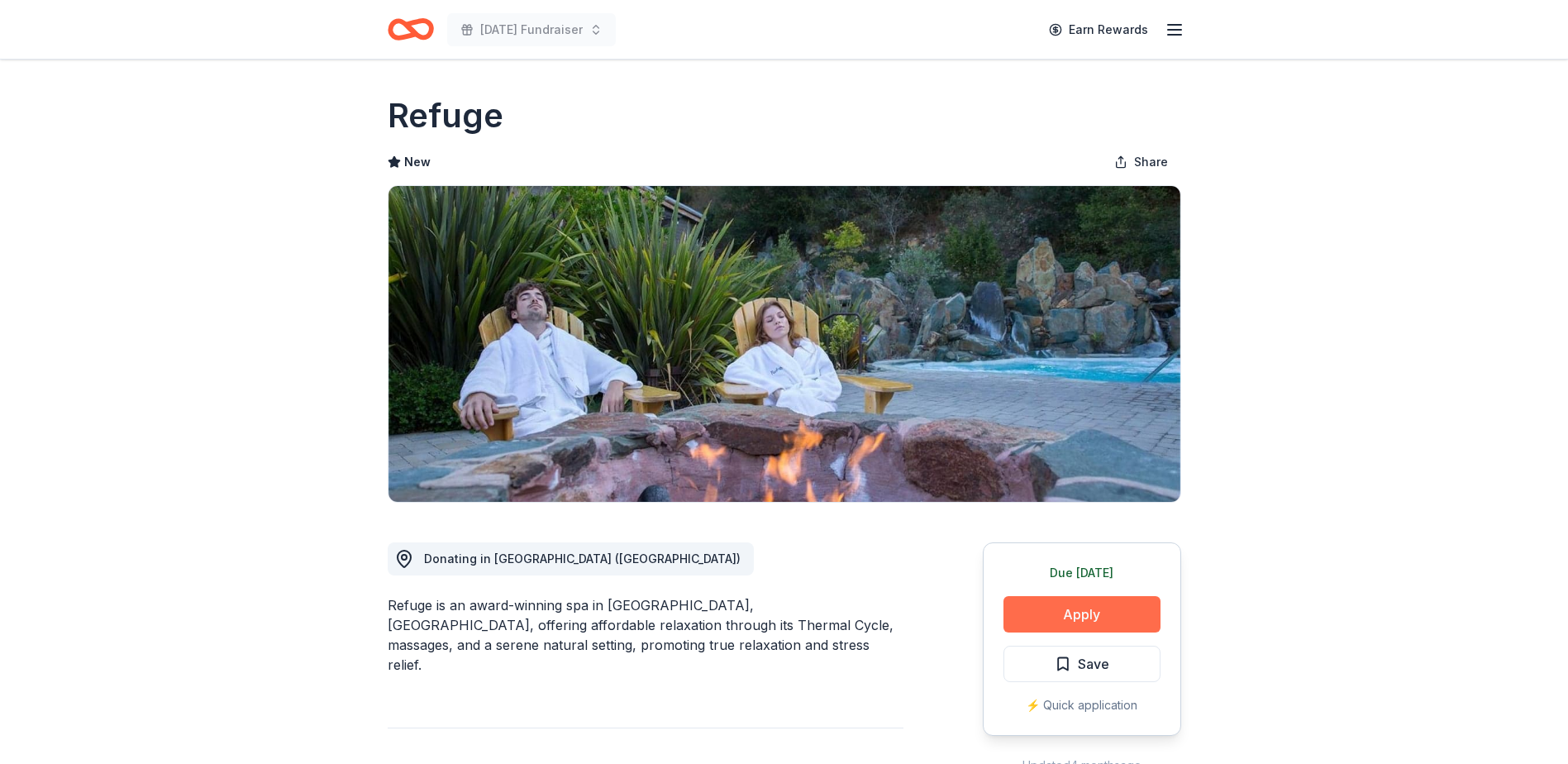
click at [1071, 612] on button "Apply" at bounding box center [1081, 615] width 157 height 37
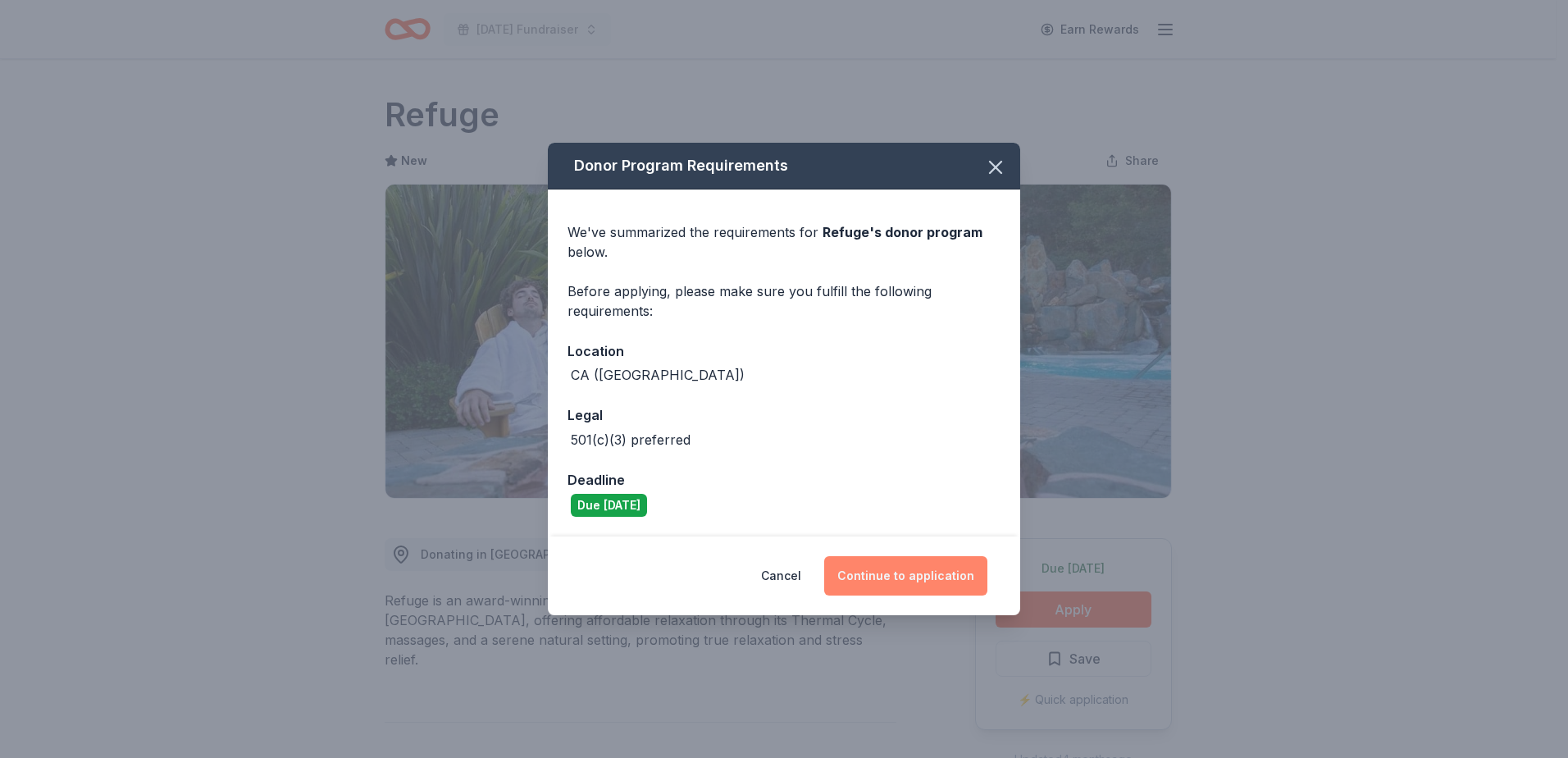
click at [903, 590] on button "Continue to application" at bounding box center [906, 576] width 163 height 40
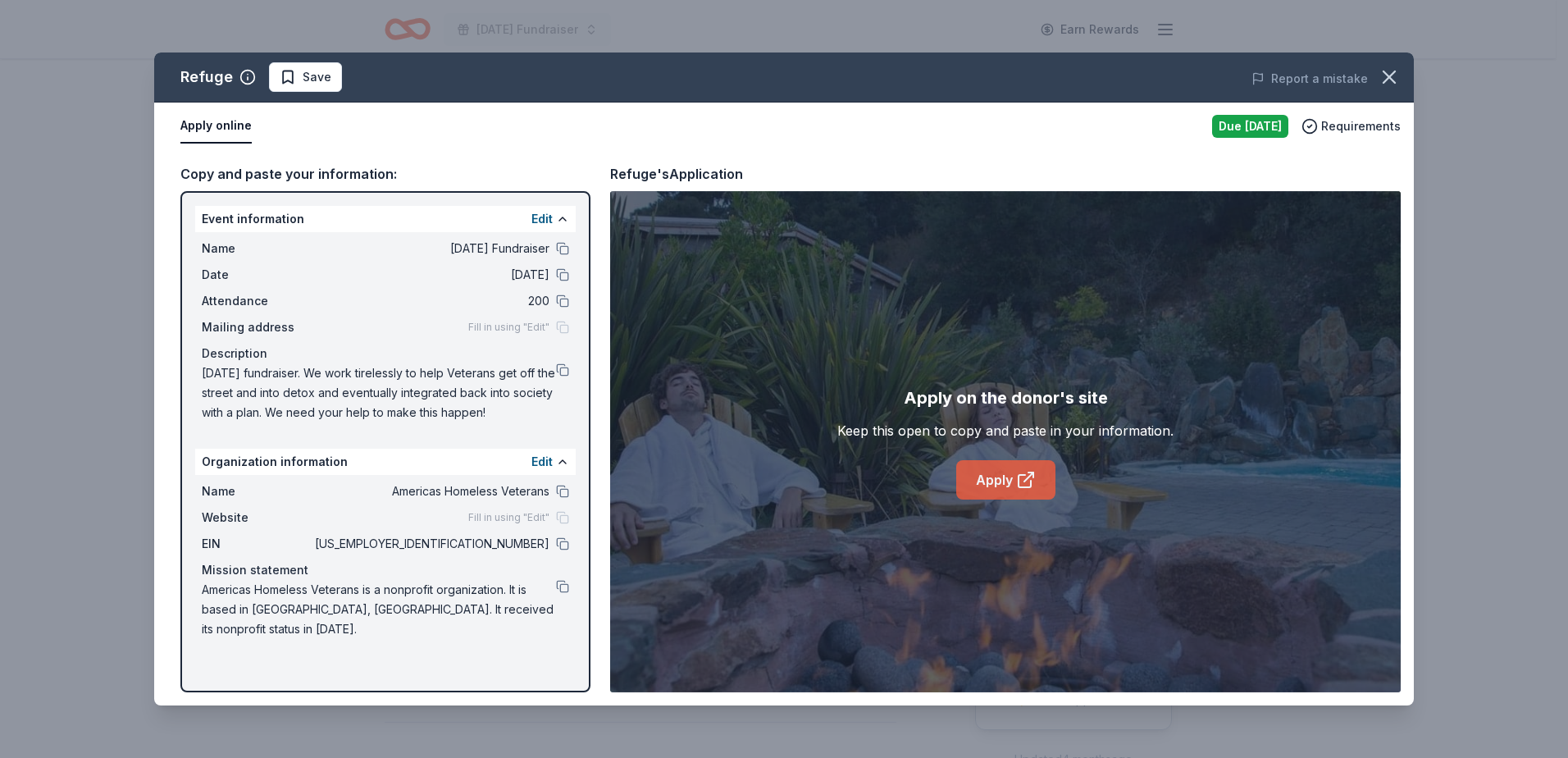
click at [994, 479] on link "Apply" at bounding box center [1006, 479] width 99 height 40
click at [1387, 67] on icon "button" at bounding box center [1389, 77] width 23 height 23
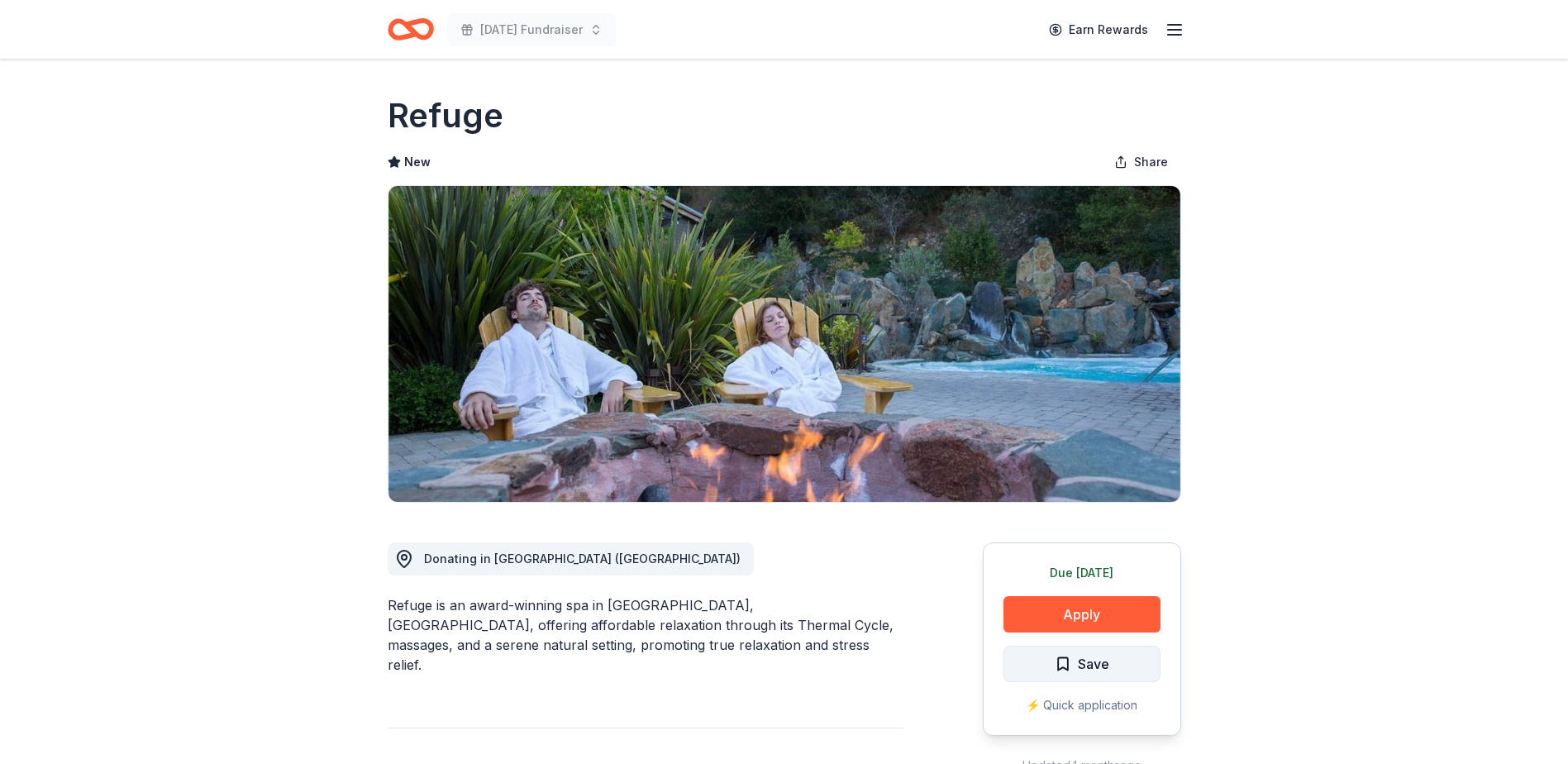
click at [1087, 658] on span "Save" at bounding box center [1093, 663] width 31 height 22
click at [1087, 658] on html "Veterans Day Fundraiser Earn Rewards Due today Share Refuge New Share Donating …" at bounding box center [784, 382] width 1568 height 764
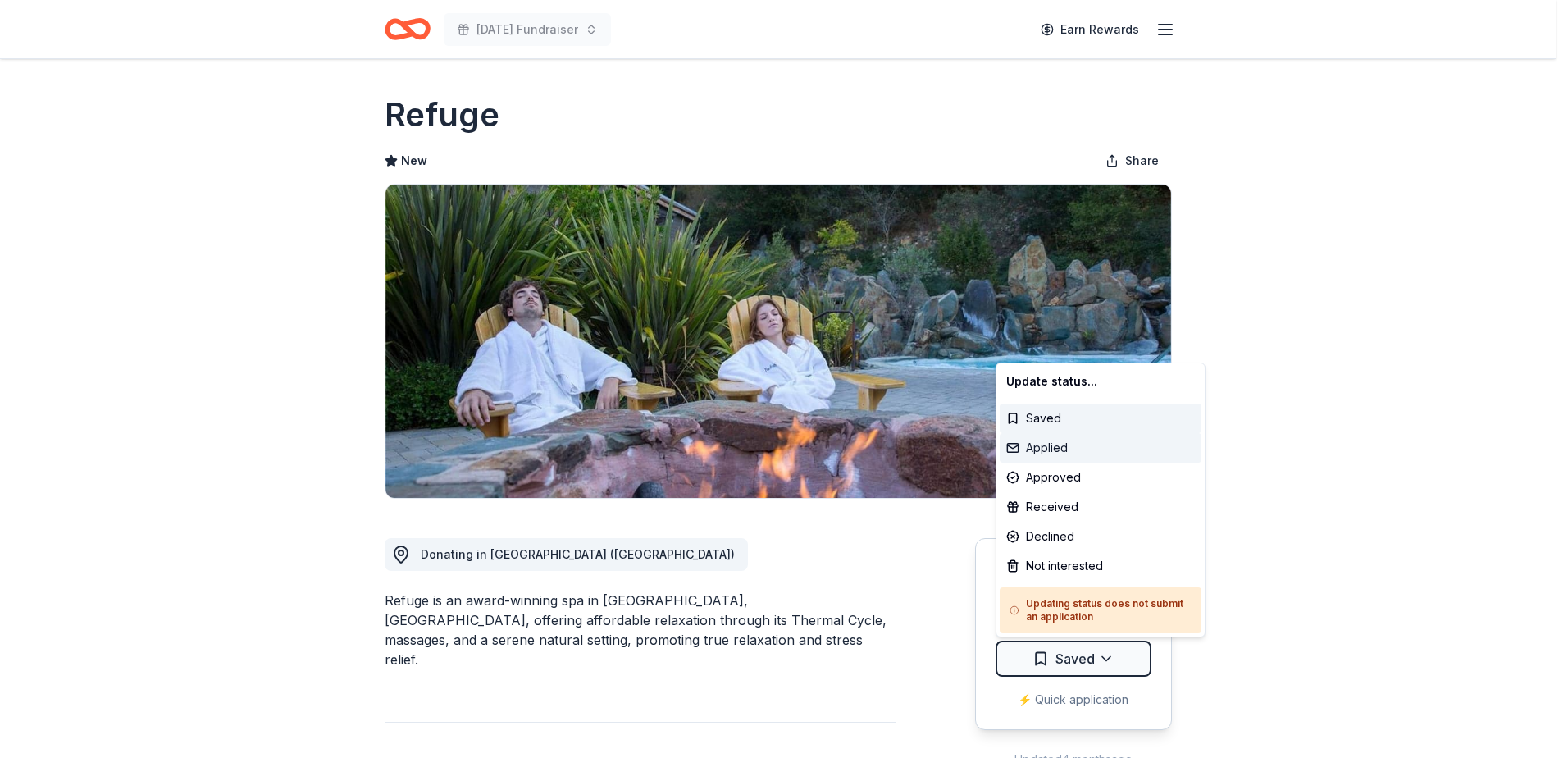
click at [1072, 449] on div "Applied" at bounding box center [1101, 448] width 202 height 29
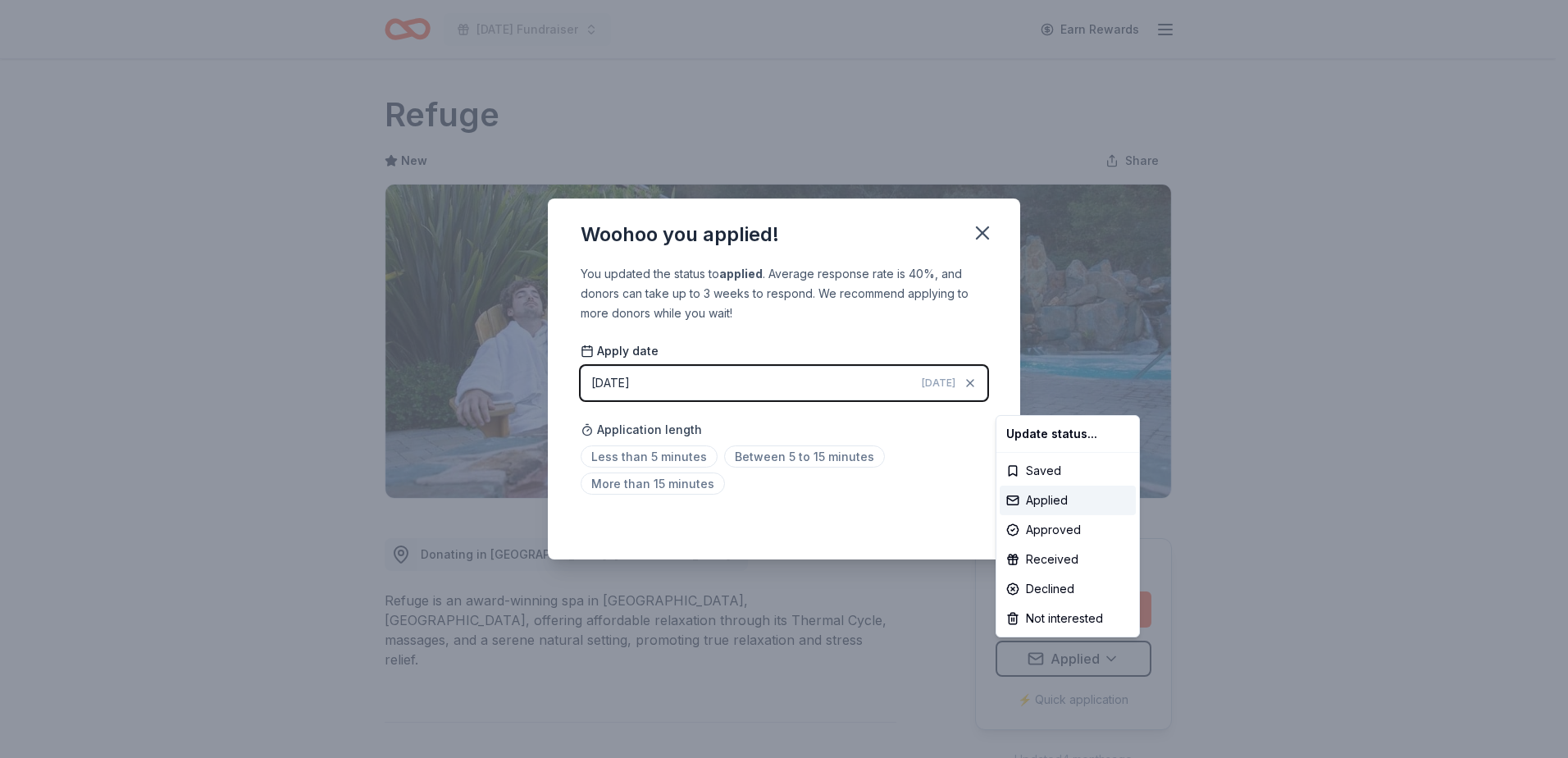
click at [646, 462] on html "Veterans Day Fundraiser Earn Rewards Due today Share Refuge New Share Donating …" at bounding box center [784, 379] width 1568 height 758
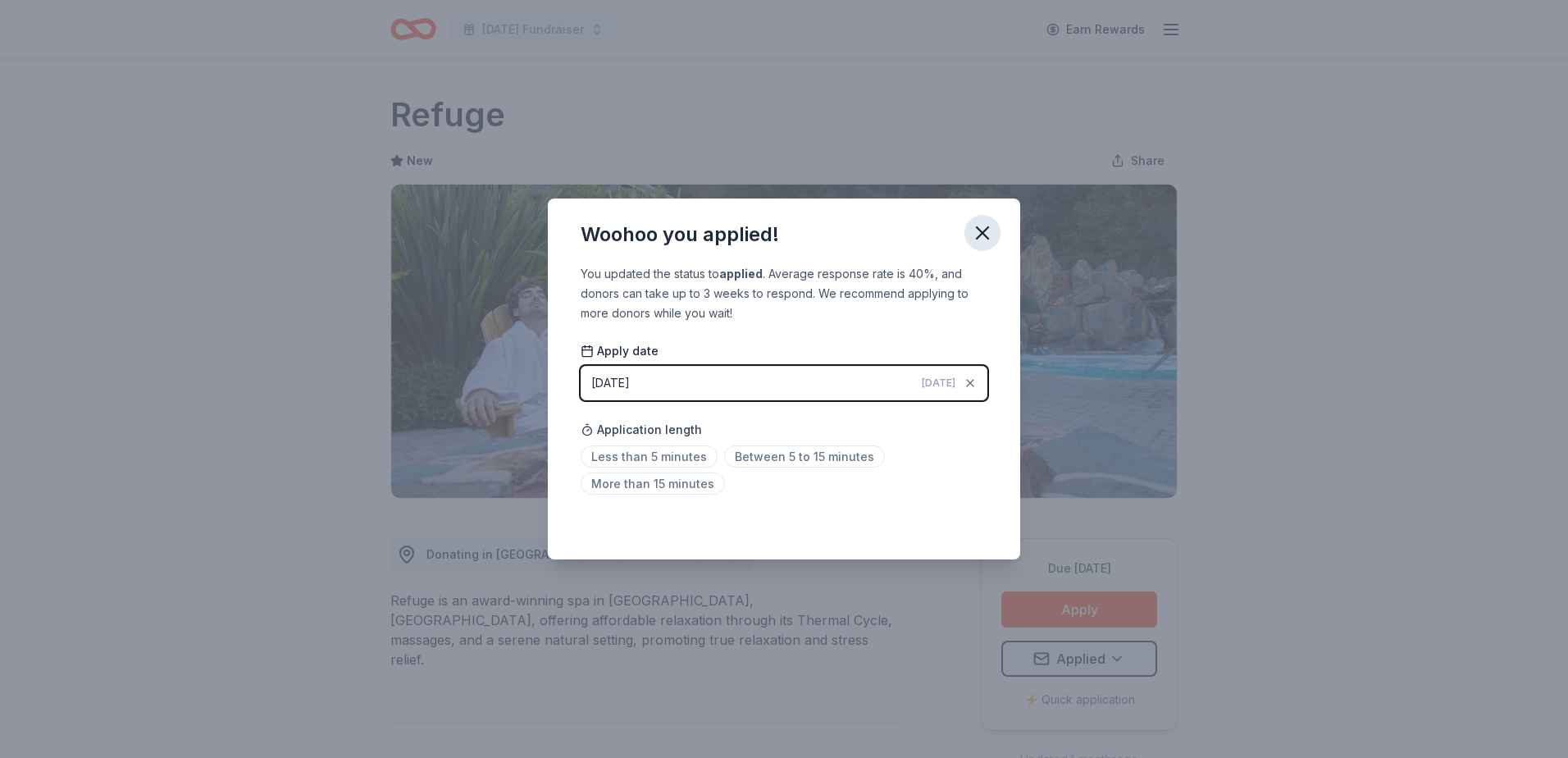
click at [983, 236] on icon "button" at bounding box center [982, 233] width 23 height 23
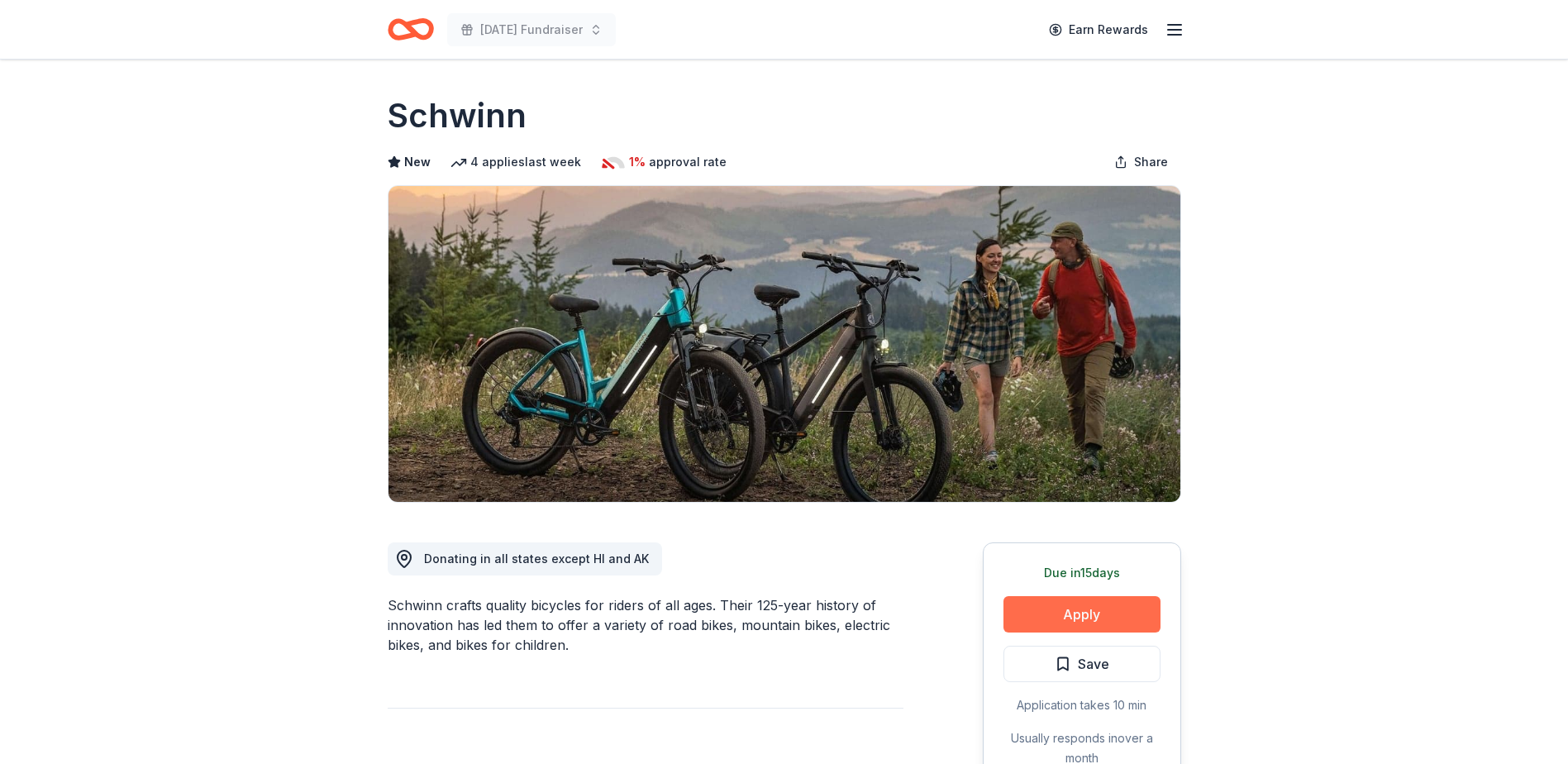
click at [1041, 607] on button "Apply" at bounding box center [1081, 615] width 157 height 37
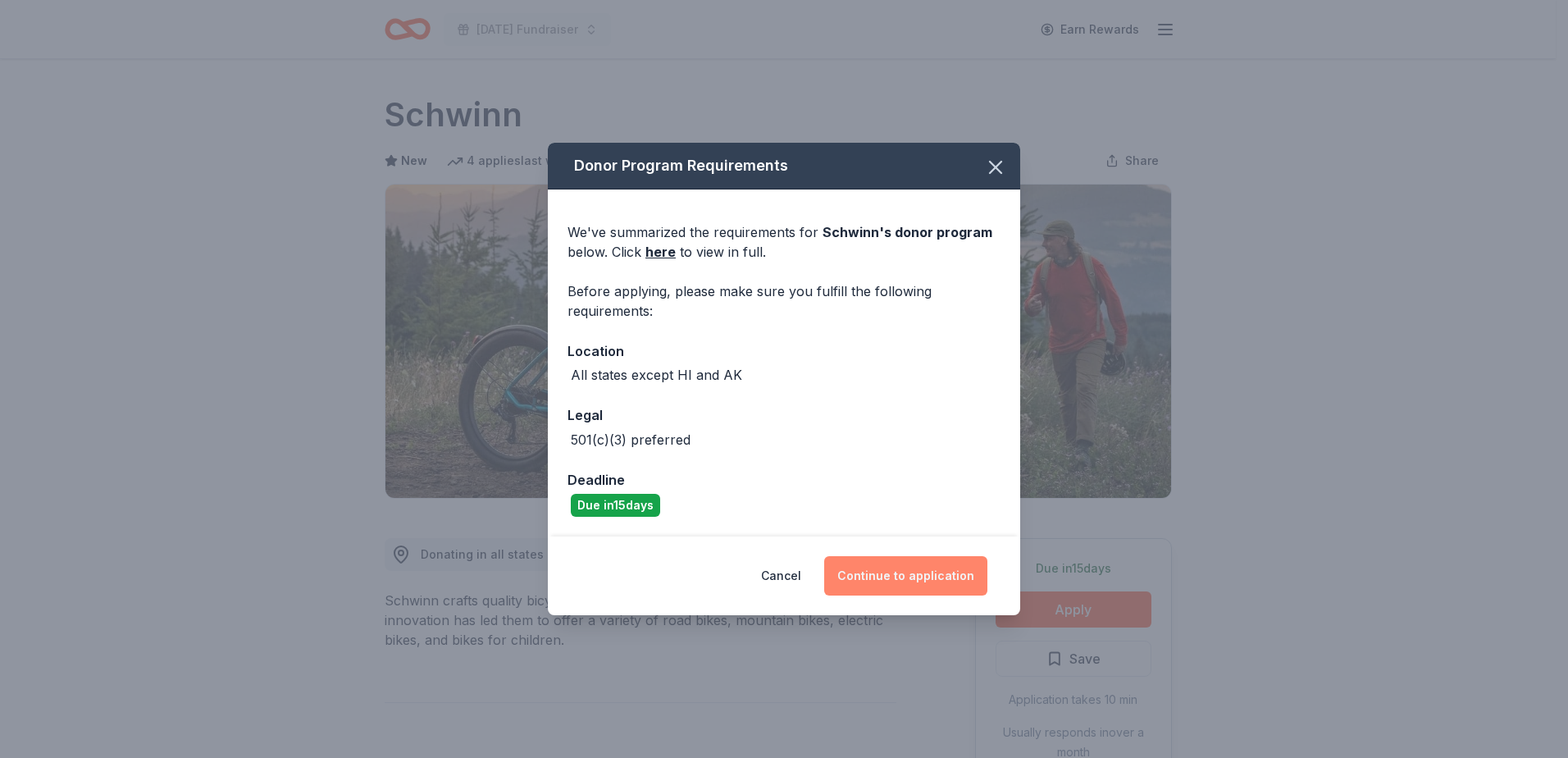
click at [885, 576] on button "Continue to application" at bounding box center [906, 576] width 163 height 40
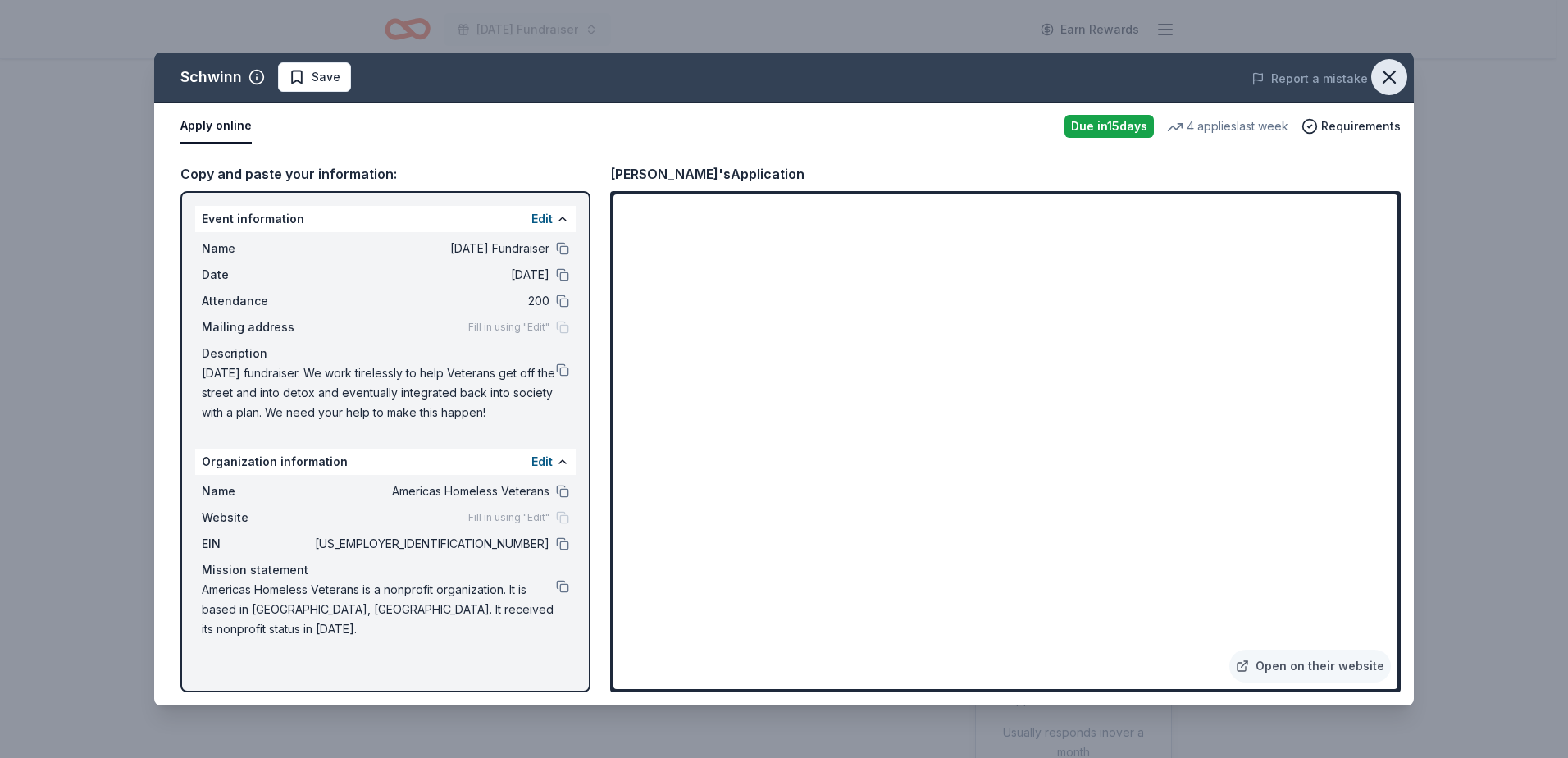
click at [1390, 75] on icon "button" at bounding box center [1389, 77] width 23 height 23
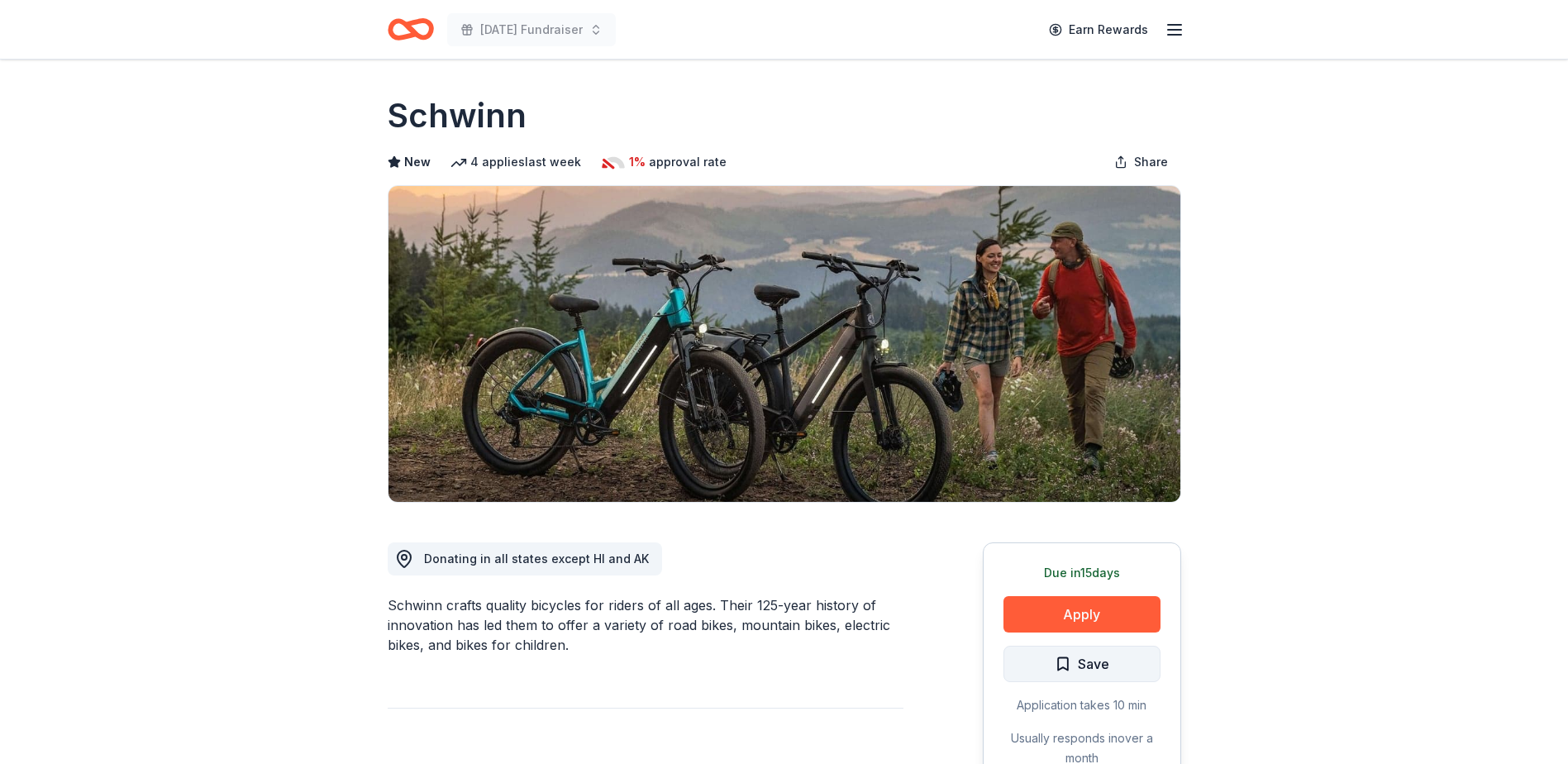
click at [1061, 665] on span "Save" at bounding box center [1081, 663] width 55 height 22
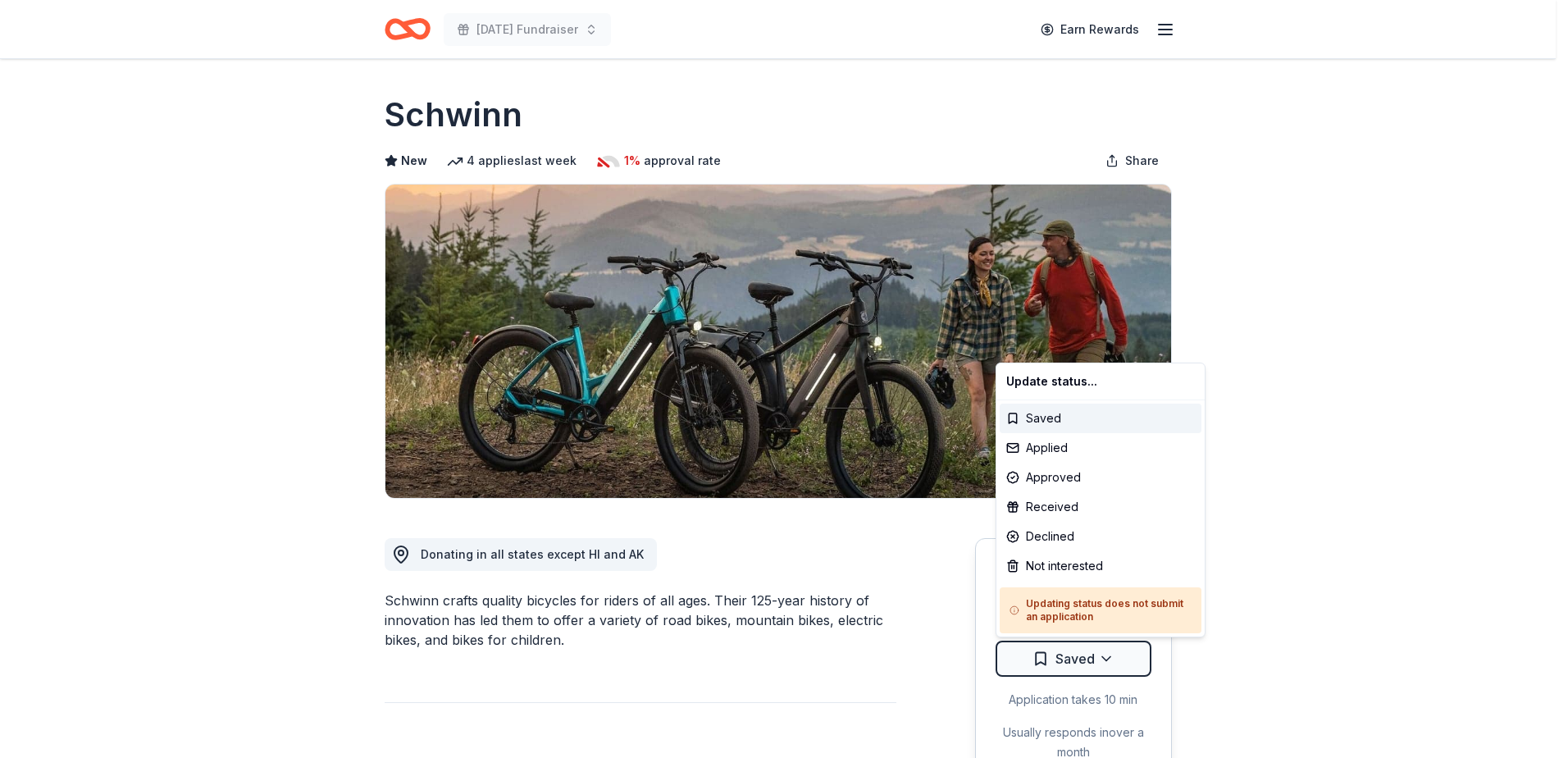
click at [1053, 660] on html "Veterans Day Fundraiser Earn Rewards Due in 15 days Share Schwinn New 4 applies…" at bounding box center [784, 379] width 1568 height 758
click at [1073, 448] on div "Applied" at bounding box center [1101, 448] width 202 height 29
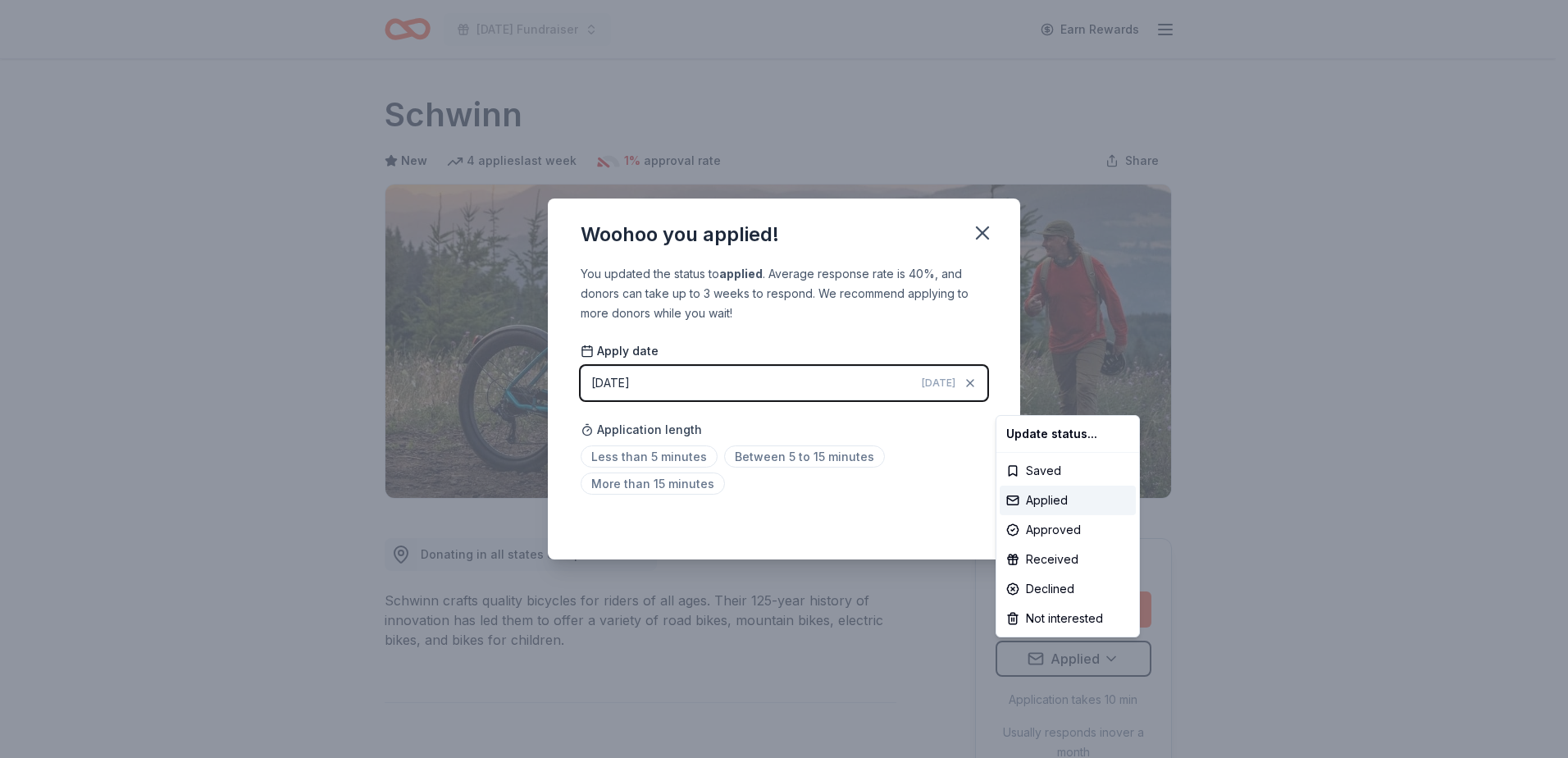
click at [682, 458] on html "Veterans Day Fundraiser Earn Rewards Due in 15 days Share Schwinn New 4 applies…" at bounding box center [784, 379] width 1568 height 758
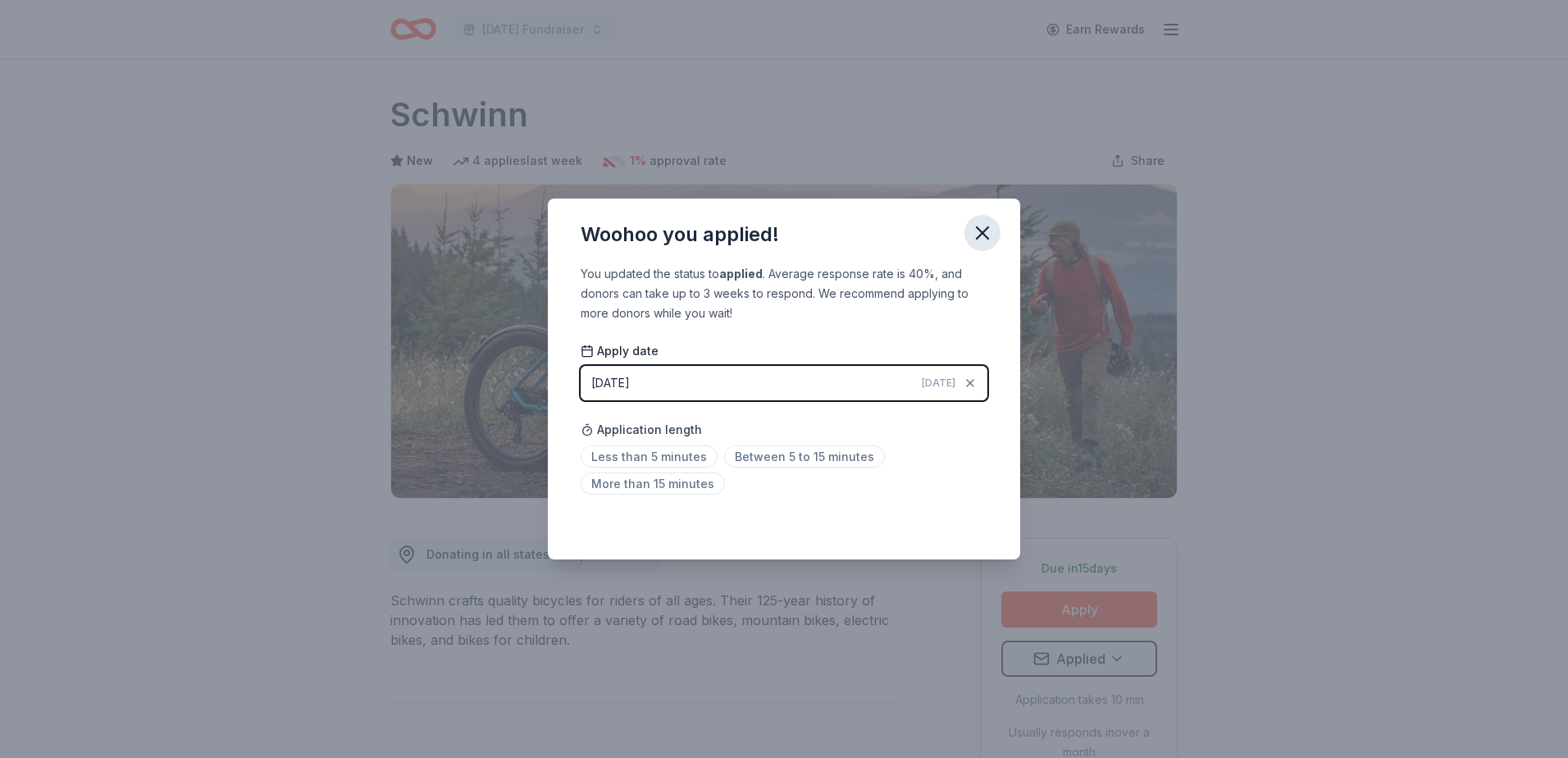
click at [985, 238] on icon "button" at bounding box center [982, 233] width 23 height 23
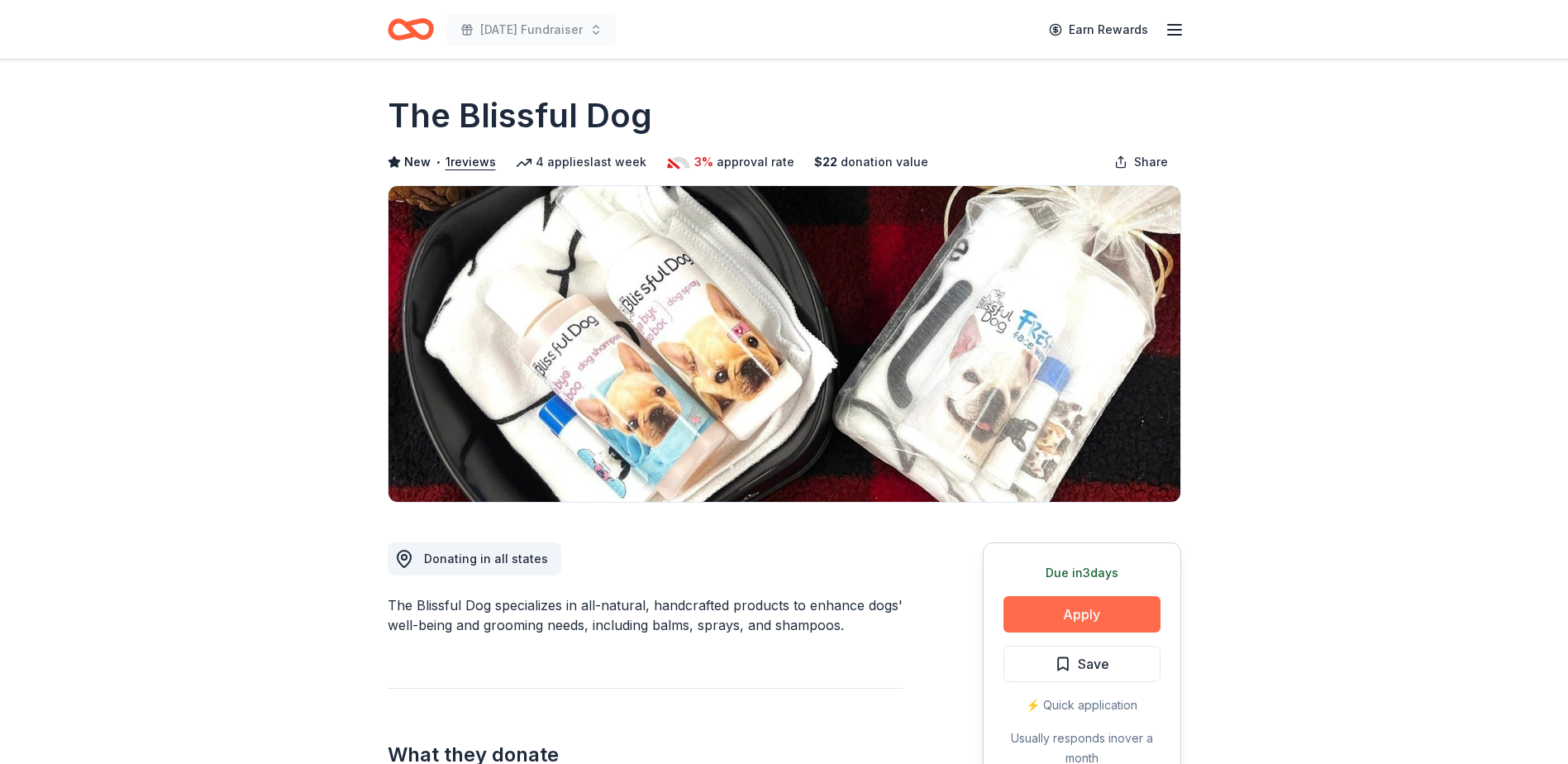
click at [1079, 615] on button "Apply" at bounding box center [1081, 615] width 157 height 37
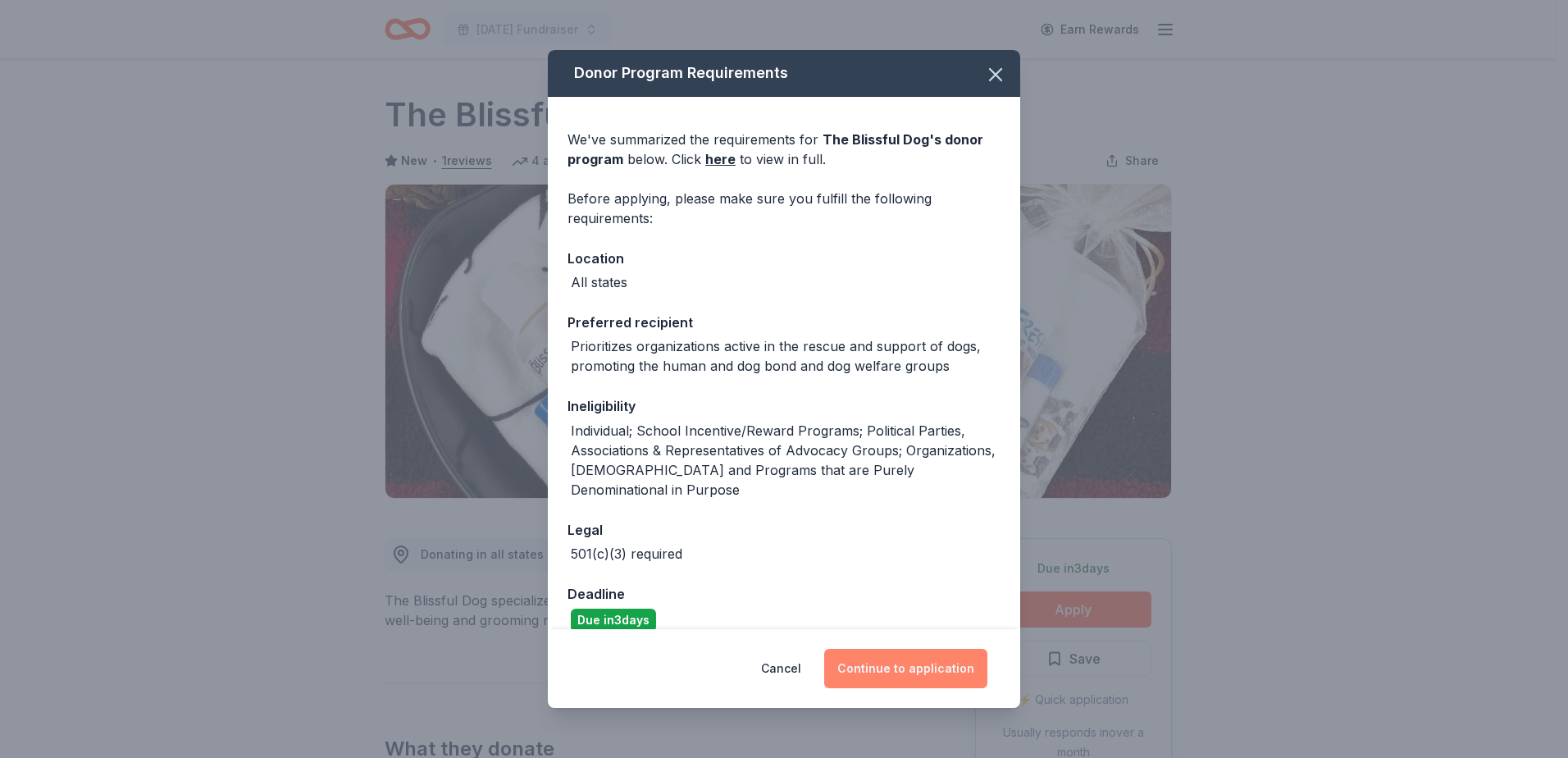
click at [925, 671] on button "Continue to application" at bounding box center [906, 668] width 163 height 40
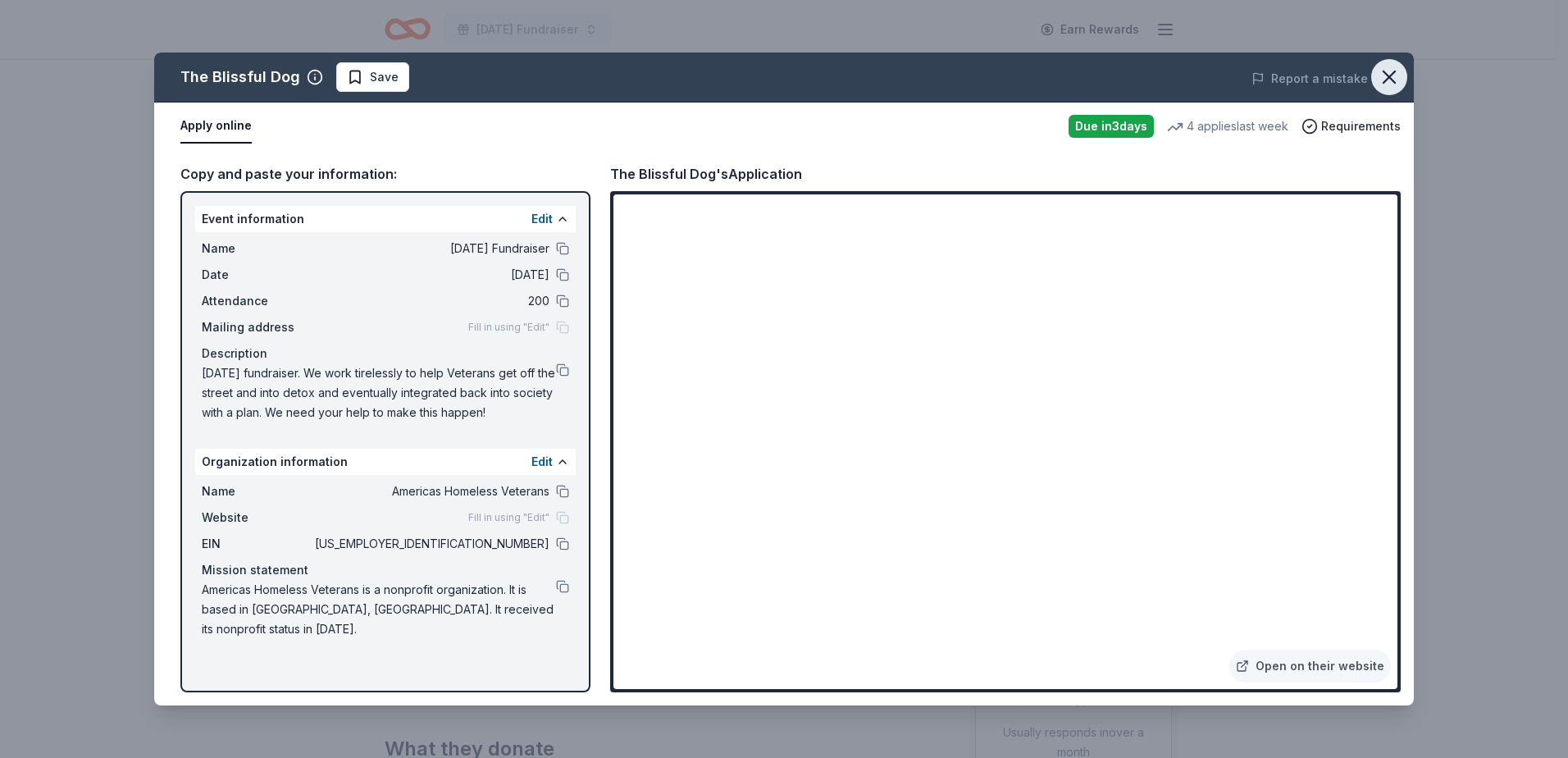
click at [1388, 78] on icon "button" at bounding box center [1389, 77] width 11 height 11
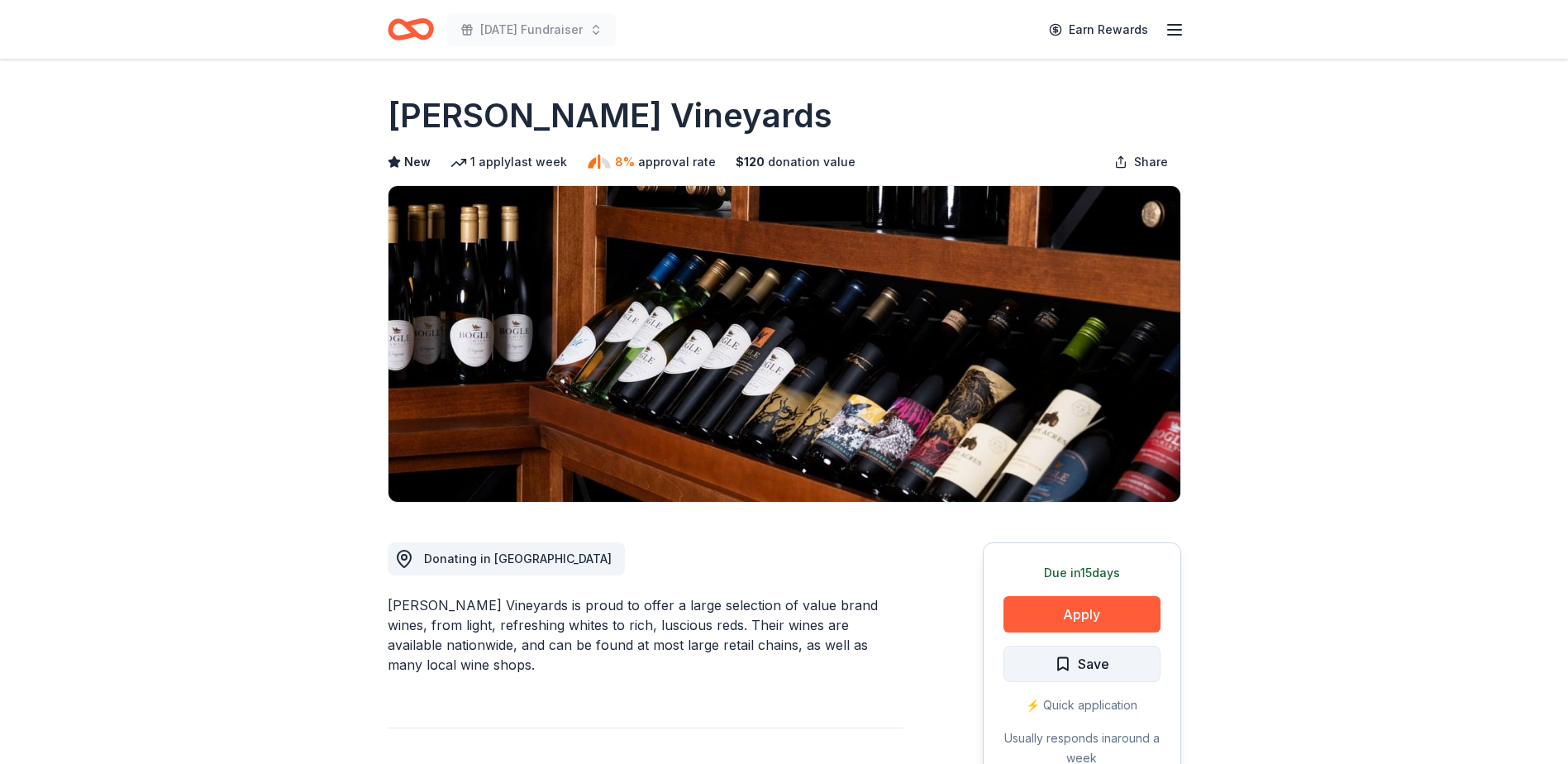
click at [1069, 671] on span "Save" at bounding box center [1081, 663] width 55 height 22
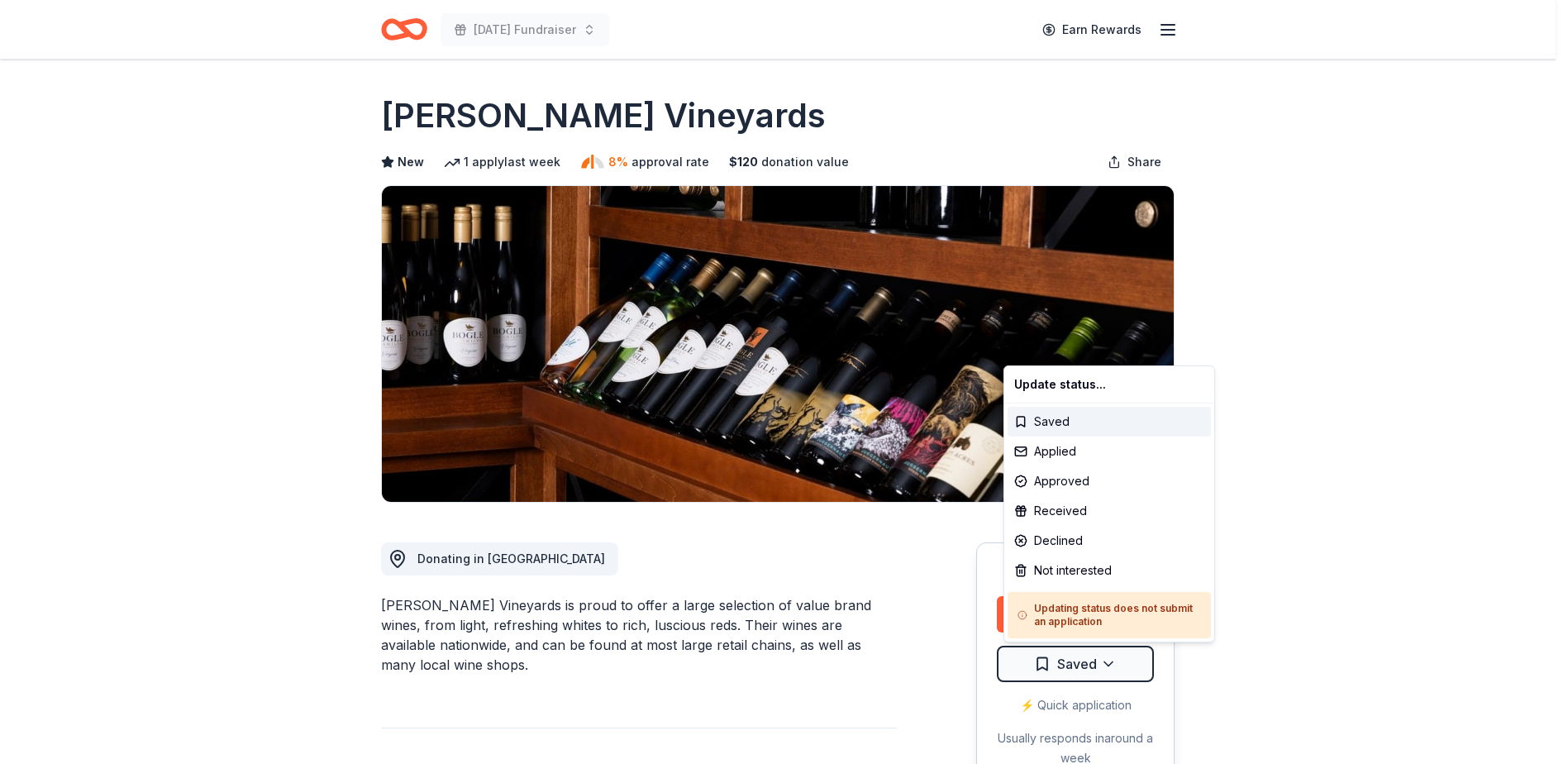
click at [1069, 670] on html "[DATE] Fundraiser Earn Rewards Due [DATE] Share [PERSON_NAME] Vineyards New 1 a…" at bounding box center [784, 382] width 1568 height 764
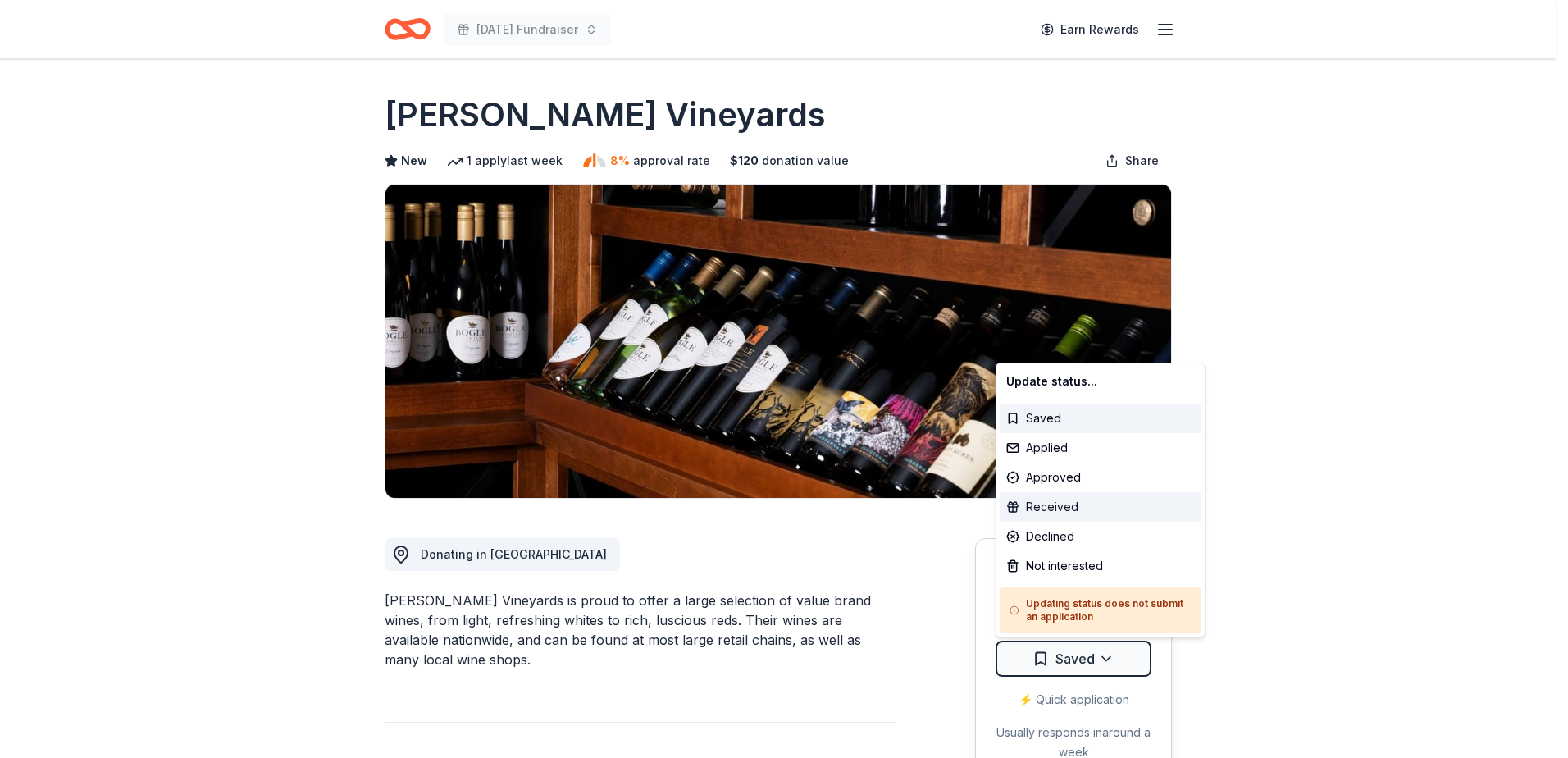
click at [1044, 504] on div "Received" at bounding box center [1101, 507] width 202 height 29
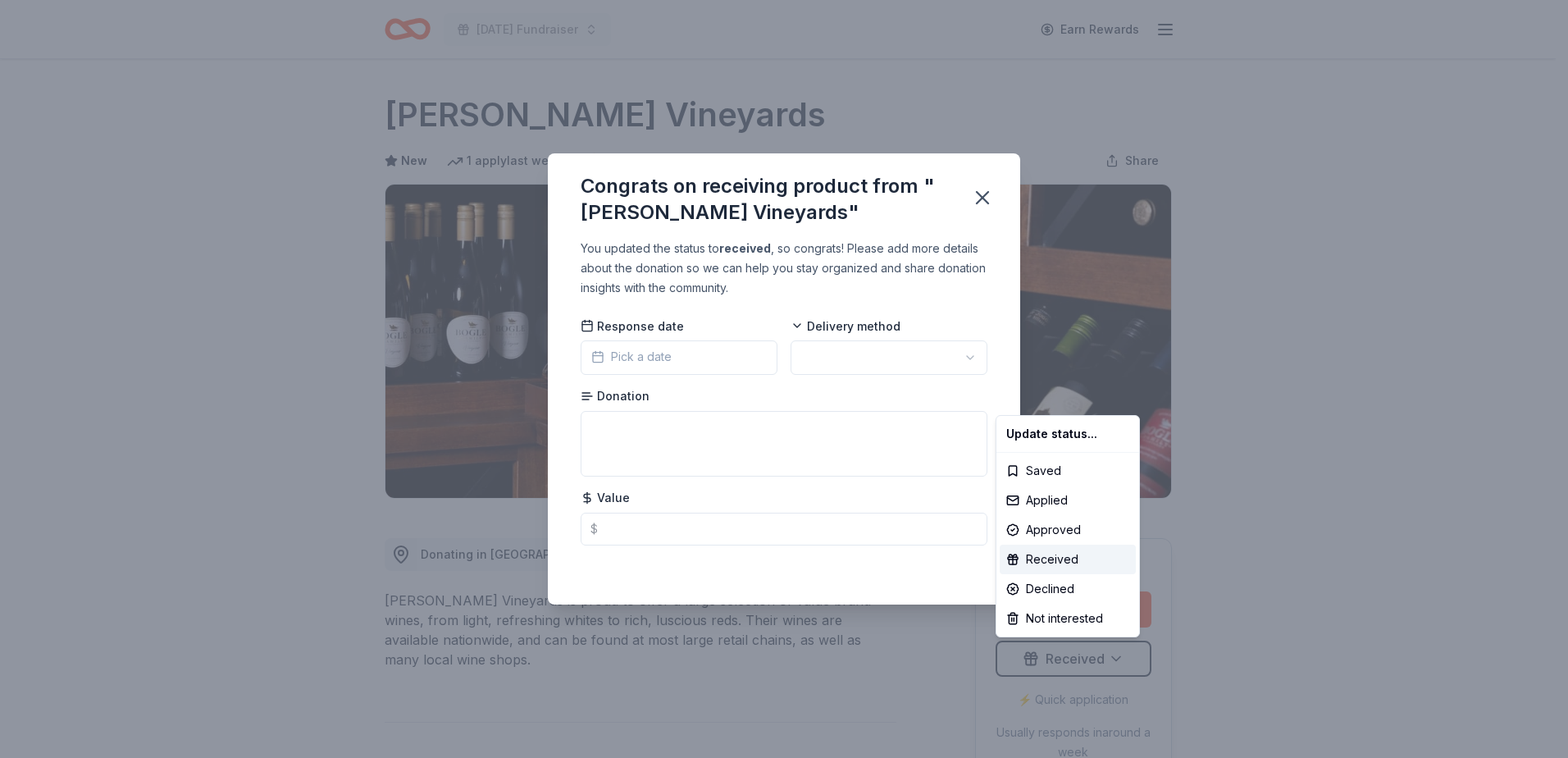
click at [637, 350] on html "[DATE] Fundraiser Earn Rewards Due [DATE] Share [PERSON_NAME] Vineyards New 1 a…" at bounding box center [784, 379] width 1568 height 758
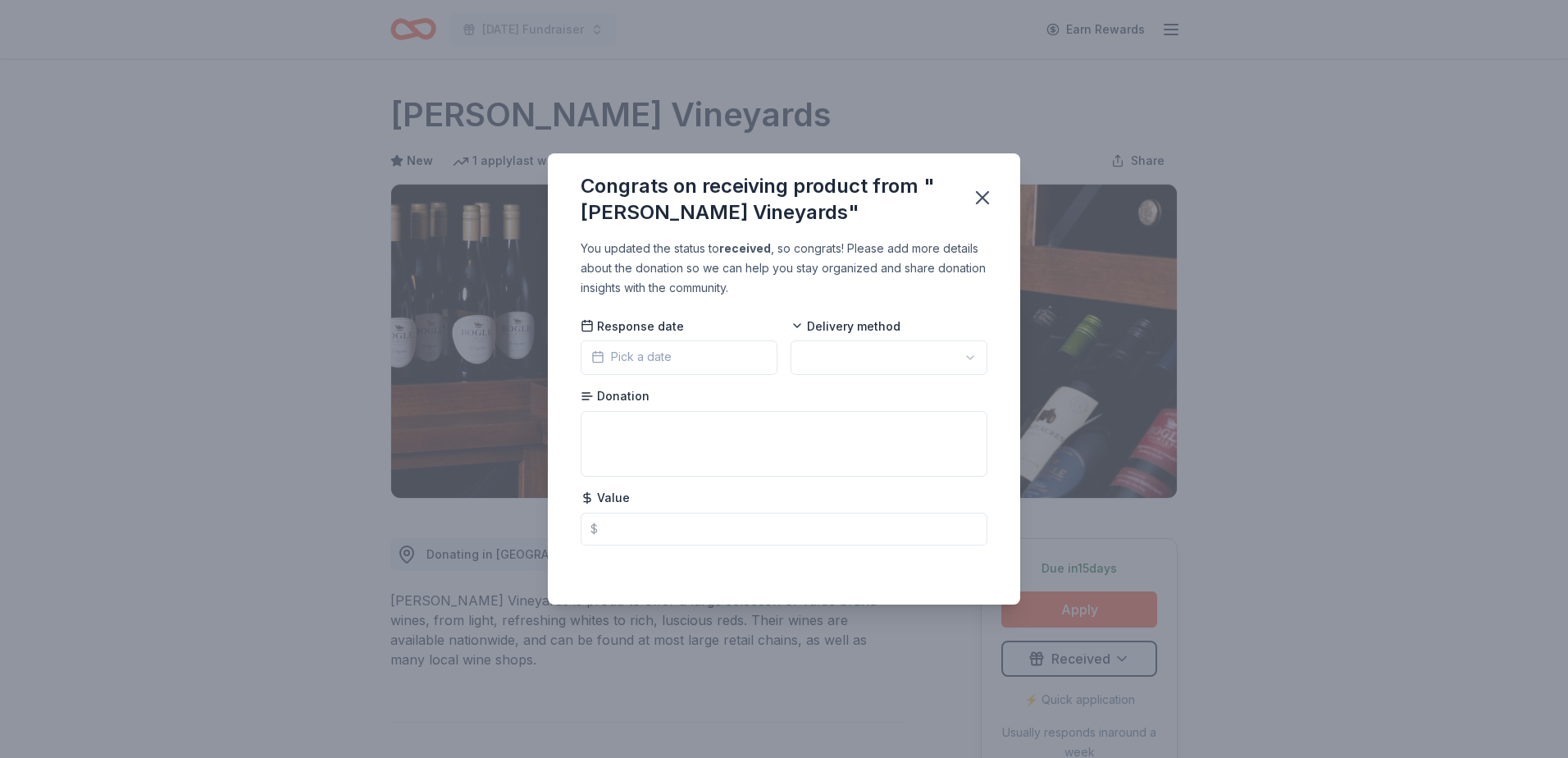
click at [599, 352] on rect "button" at bounding box center [598, 356] width 9 height 9
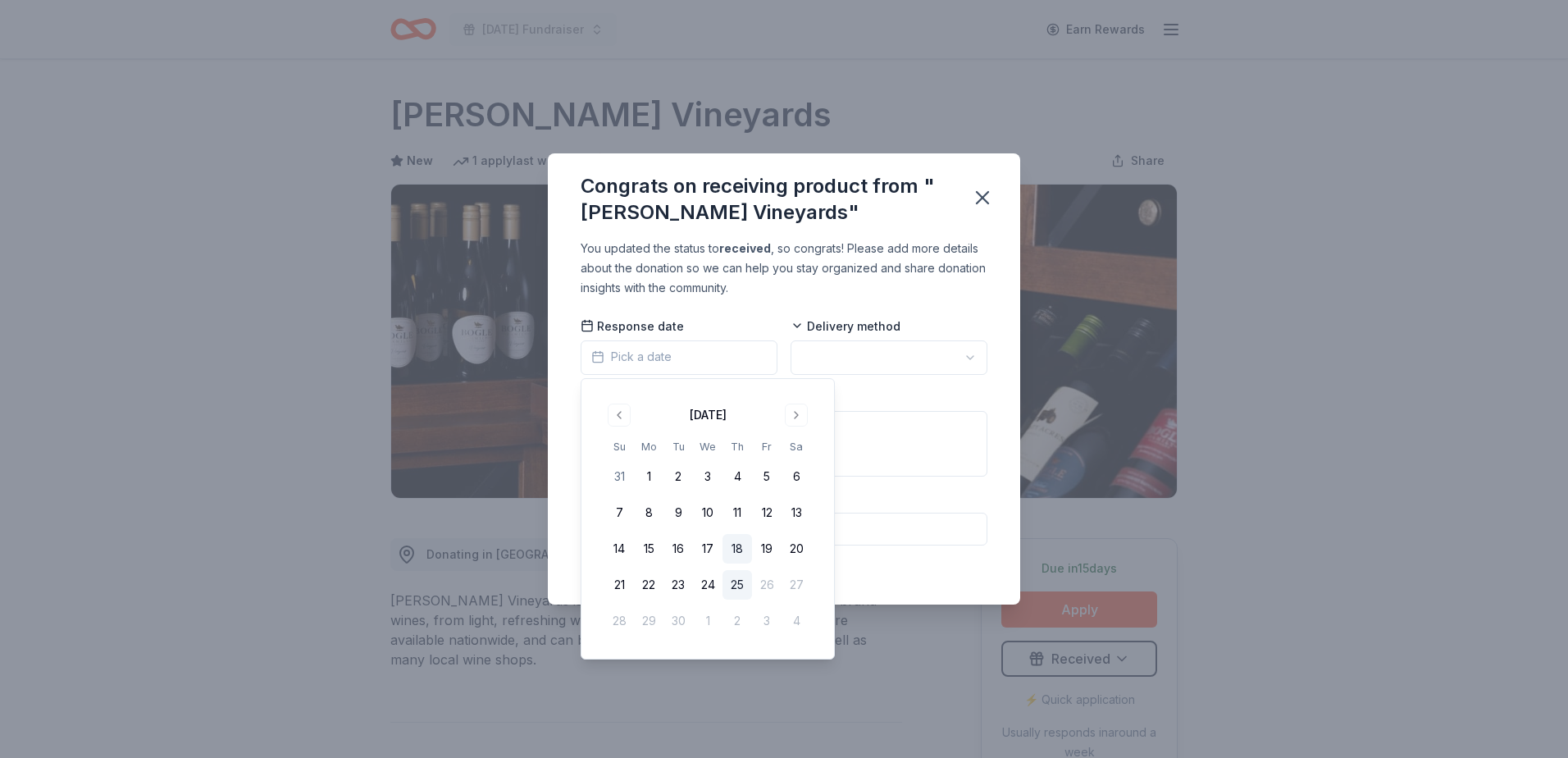
click at [741, 547] on button "18" at bounding box center [737, 548] width 29 height 29
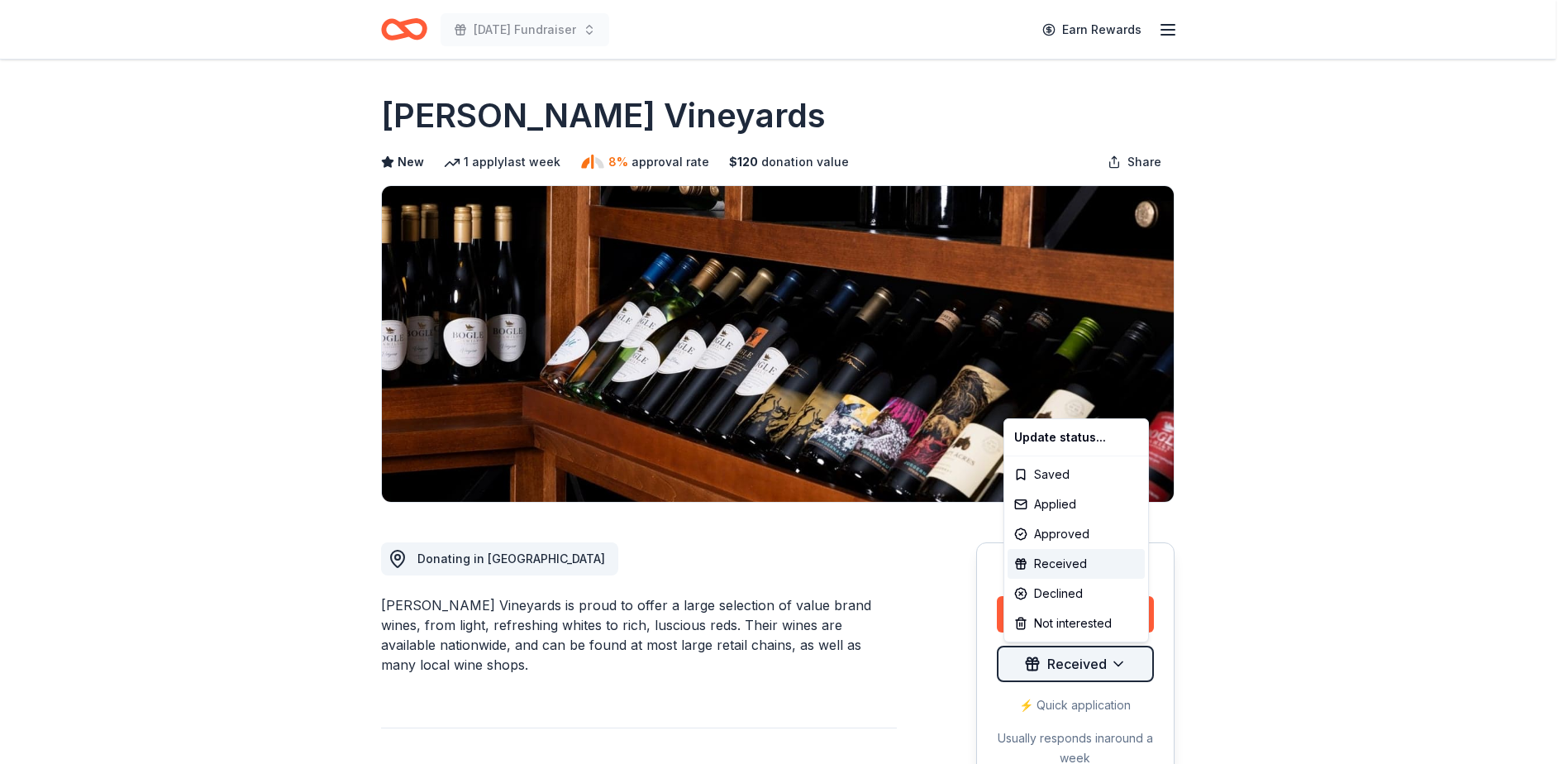
click at [1077, 660] on html "Veterans Day Fundraiser Earn Rewards Due in 15 days Share Bogle Vineyards New 1…" at bounding box center [784, 382] width 1568 height 764
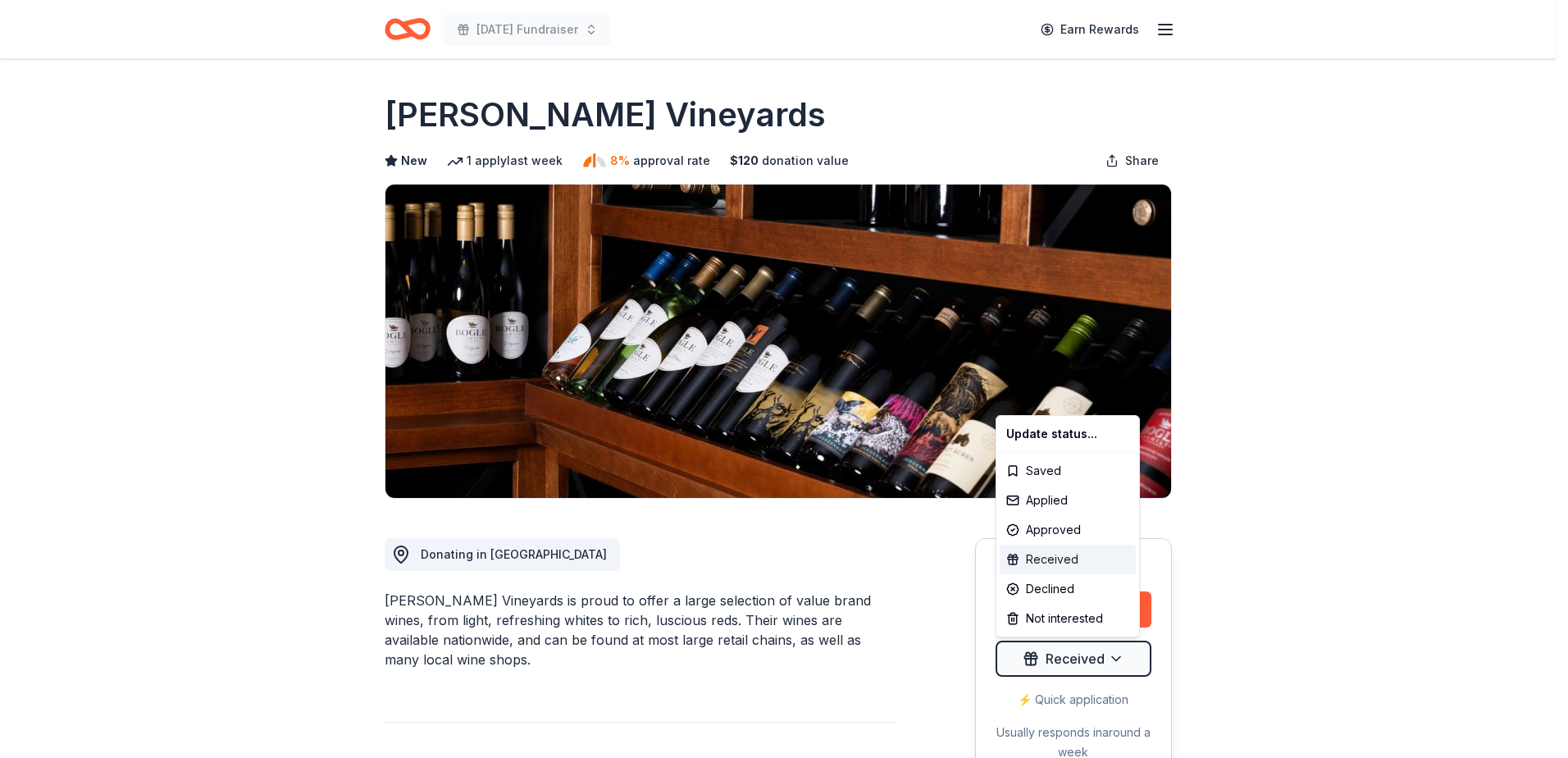
click at [1066, 560] on div "Received" at bounding box center [1068, 559] width 136 height 29
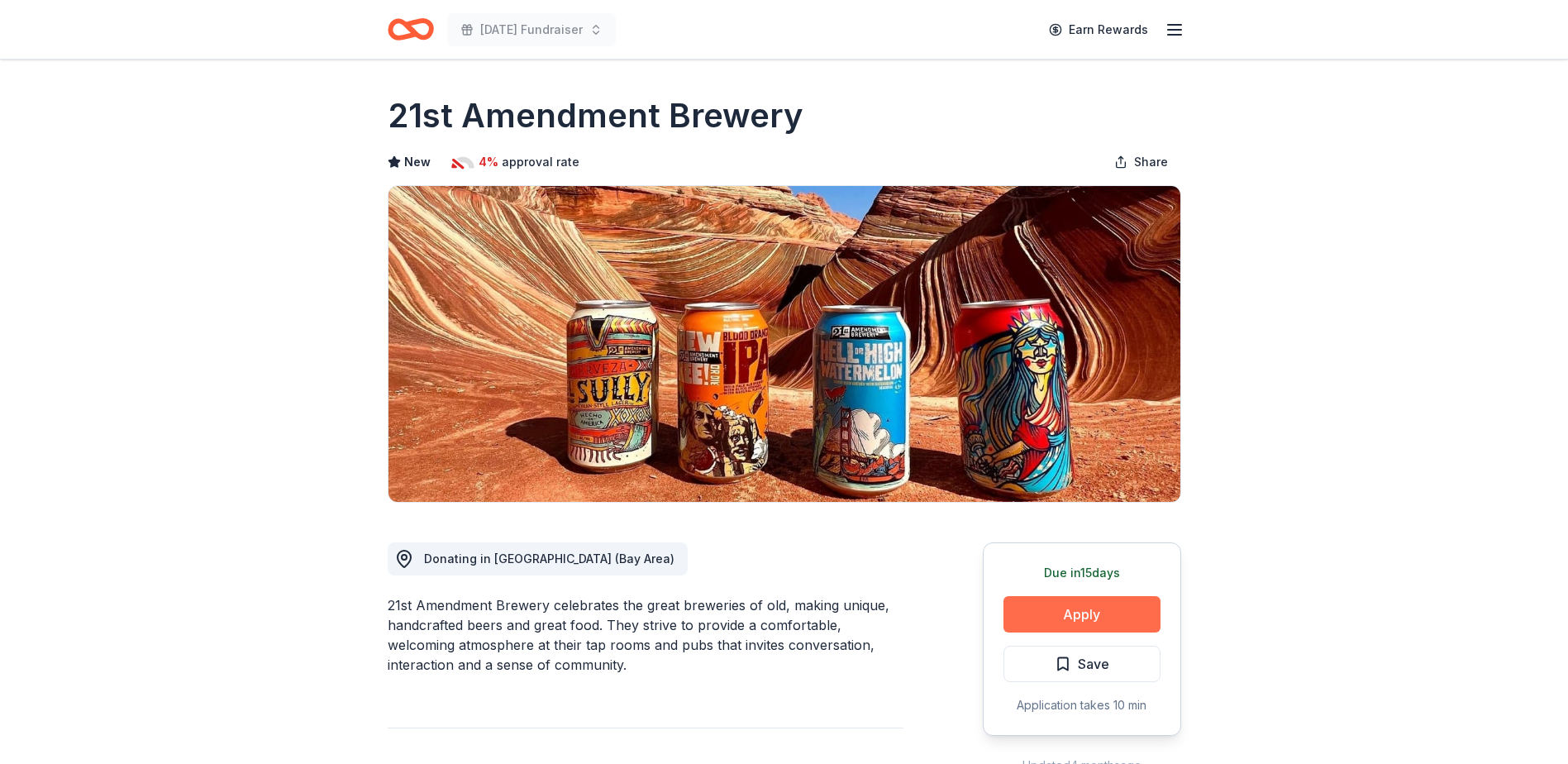
click at [1045, 615] on button "Apply" at bounding box center [1081, 615] width 157 height 37
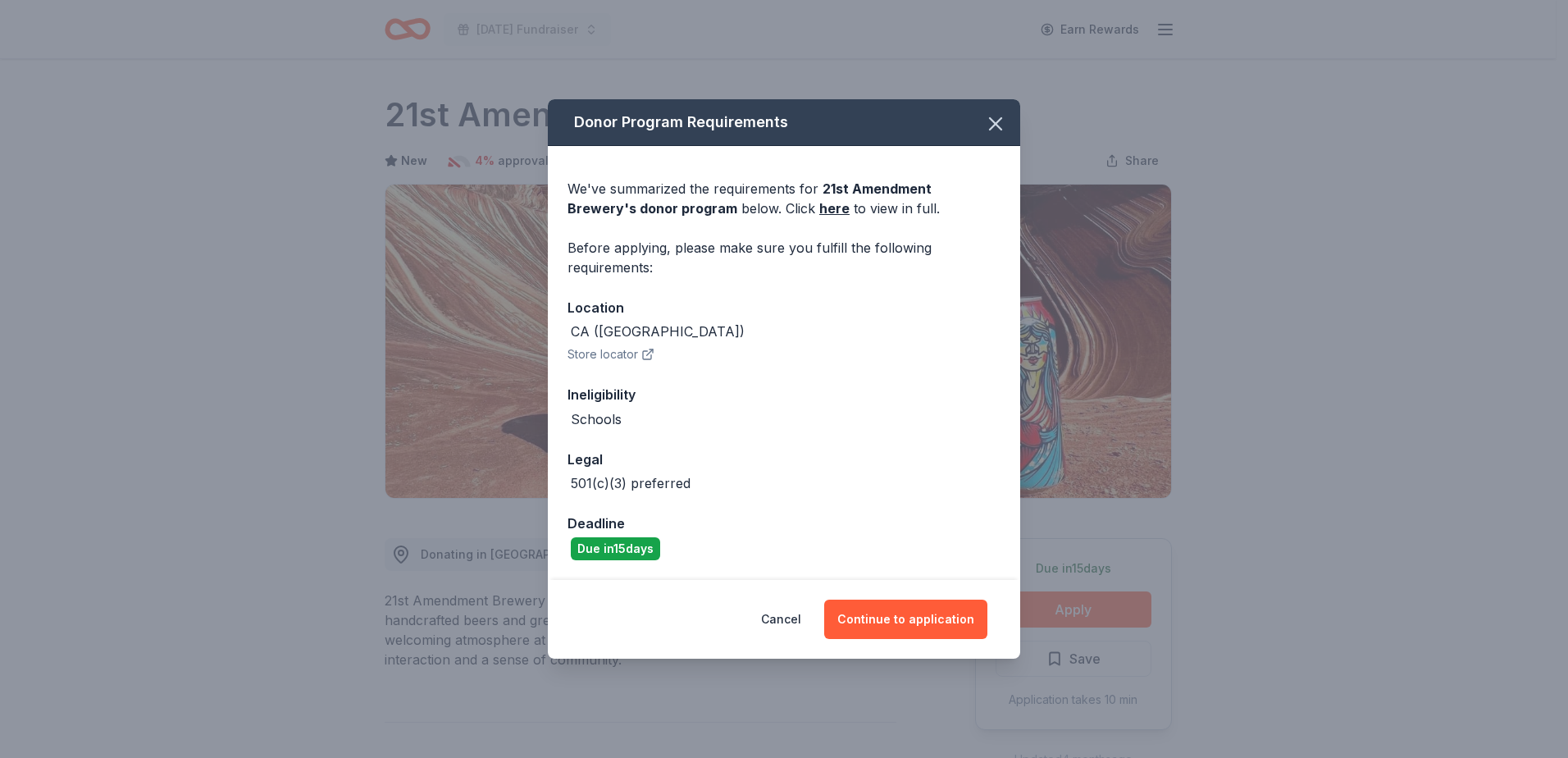
click at [1258, 542] on div "Donor Program Requirements We've summarized the requirements for 21st Amendment…" at bounding box center [784, 379] width 1568 height 758
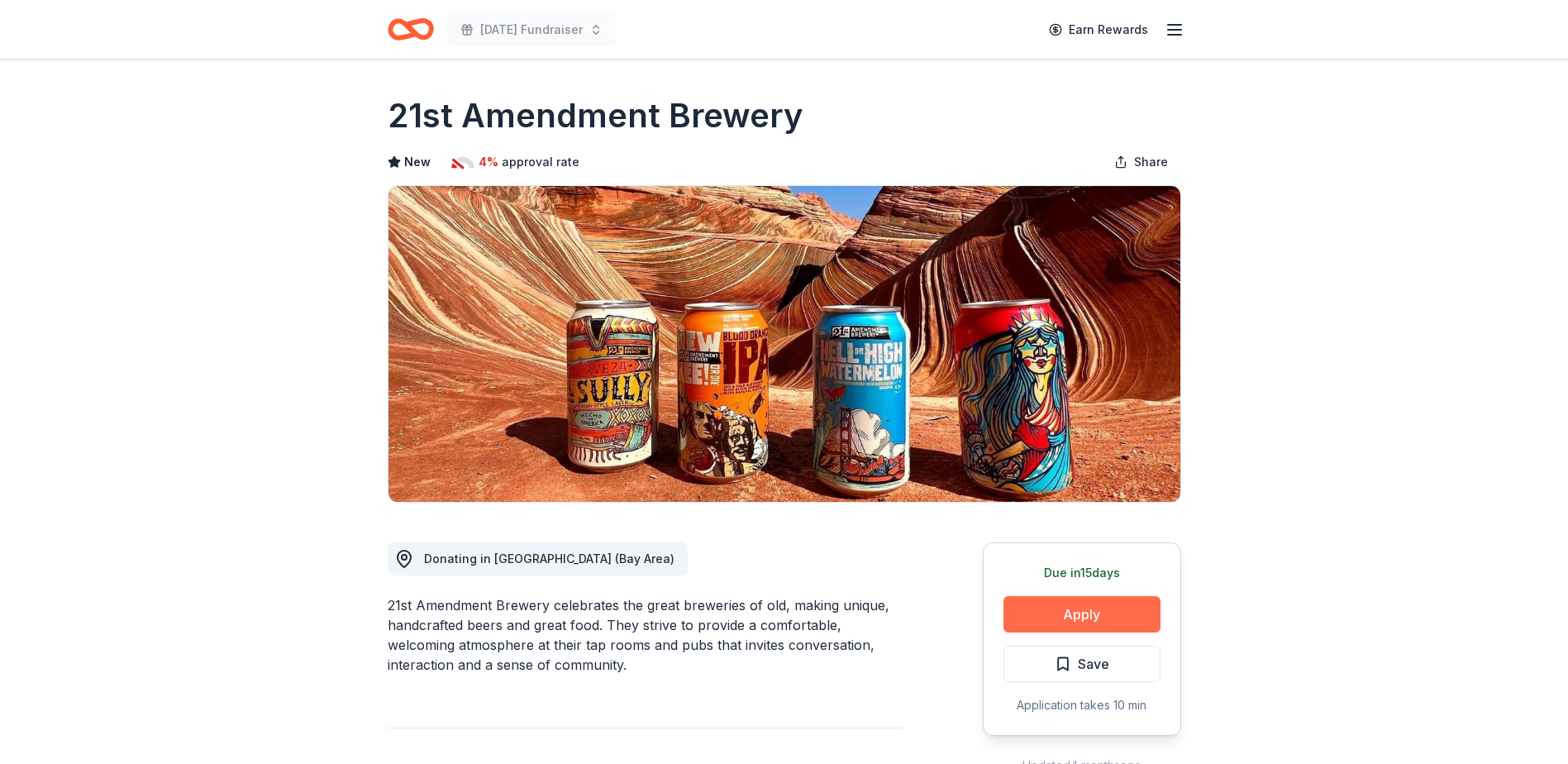
click at [1080, 619] on button "Apply" at bounding box center [1081, 615] width 157 height 37
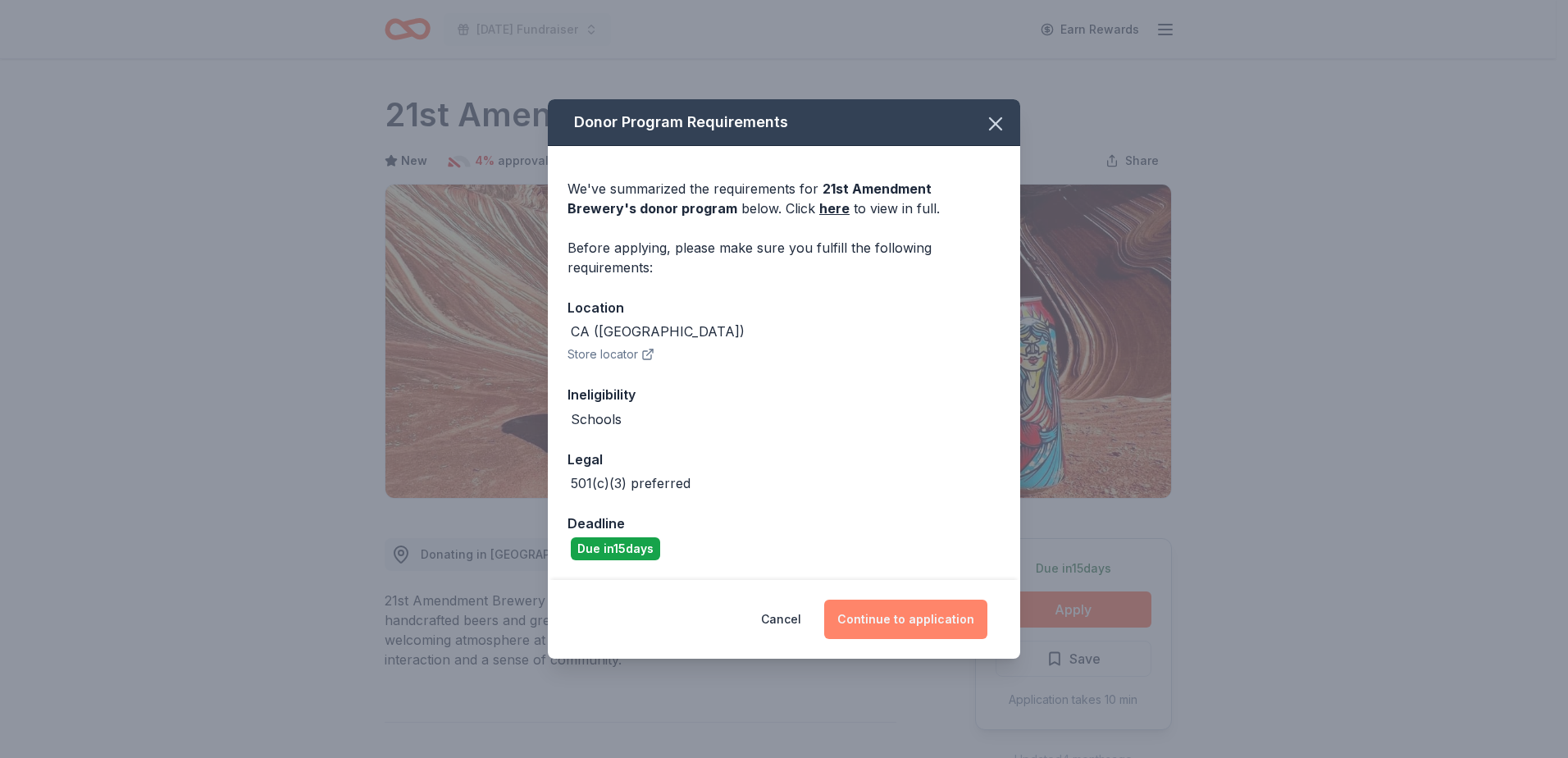
click at [908, 621] on button "Continue to application" at bounding box center [906, 619] width 163 height 40
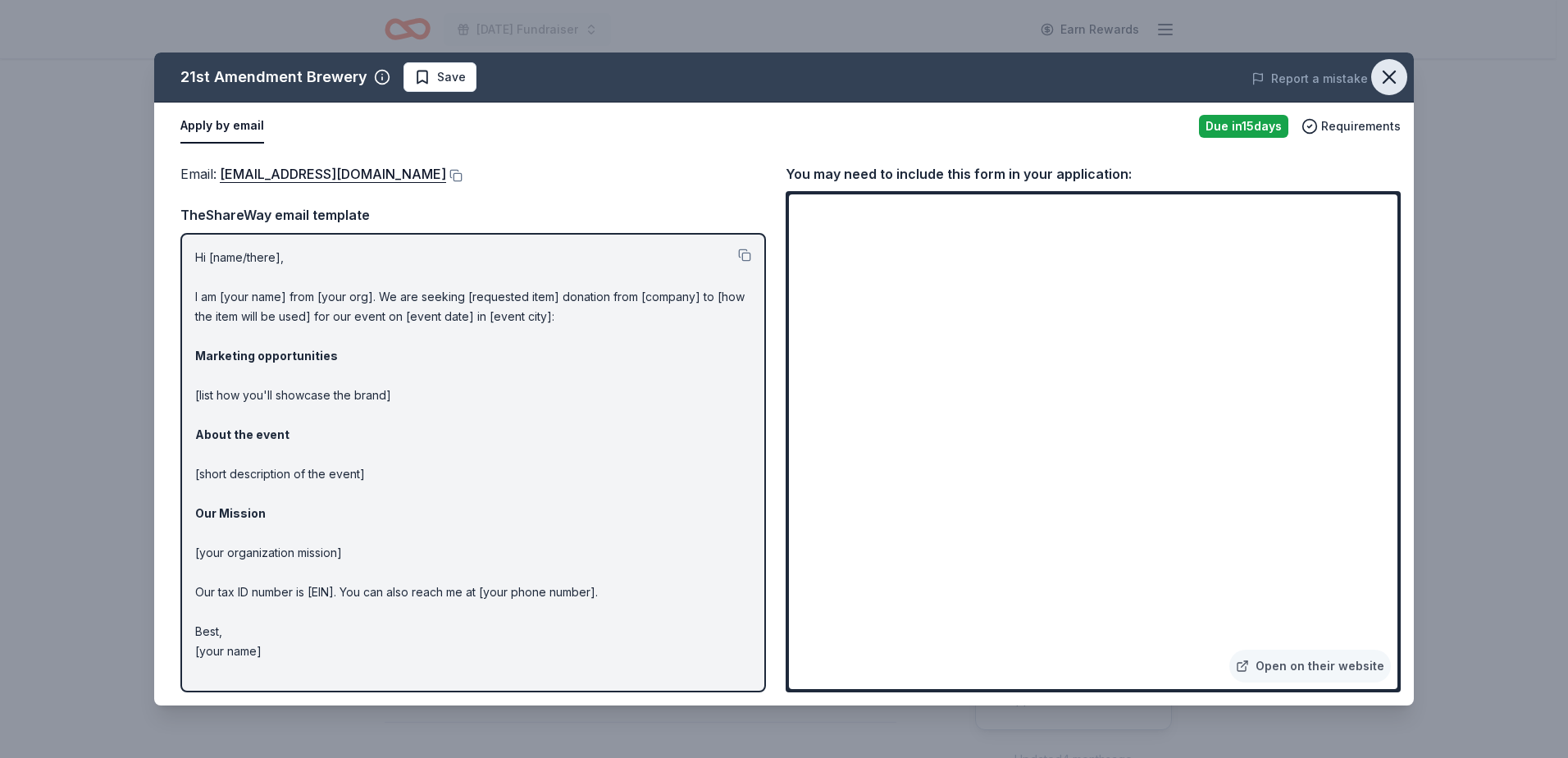
click at [1394, 75] on icon "button" at bounding box center [1389, 77] width 23 height 23
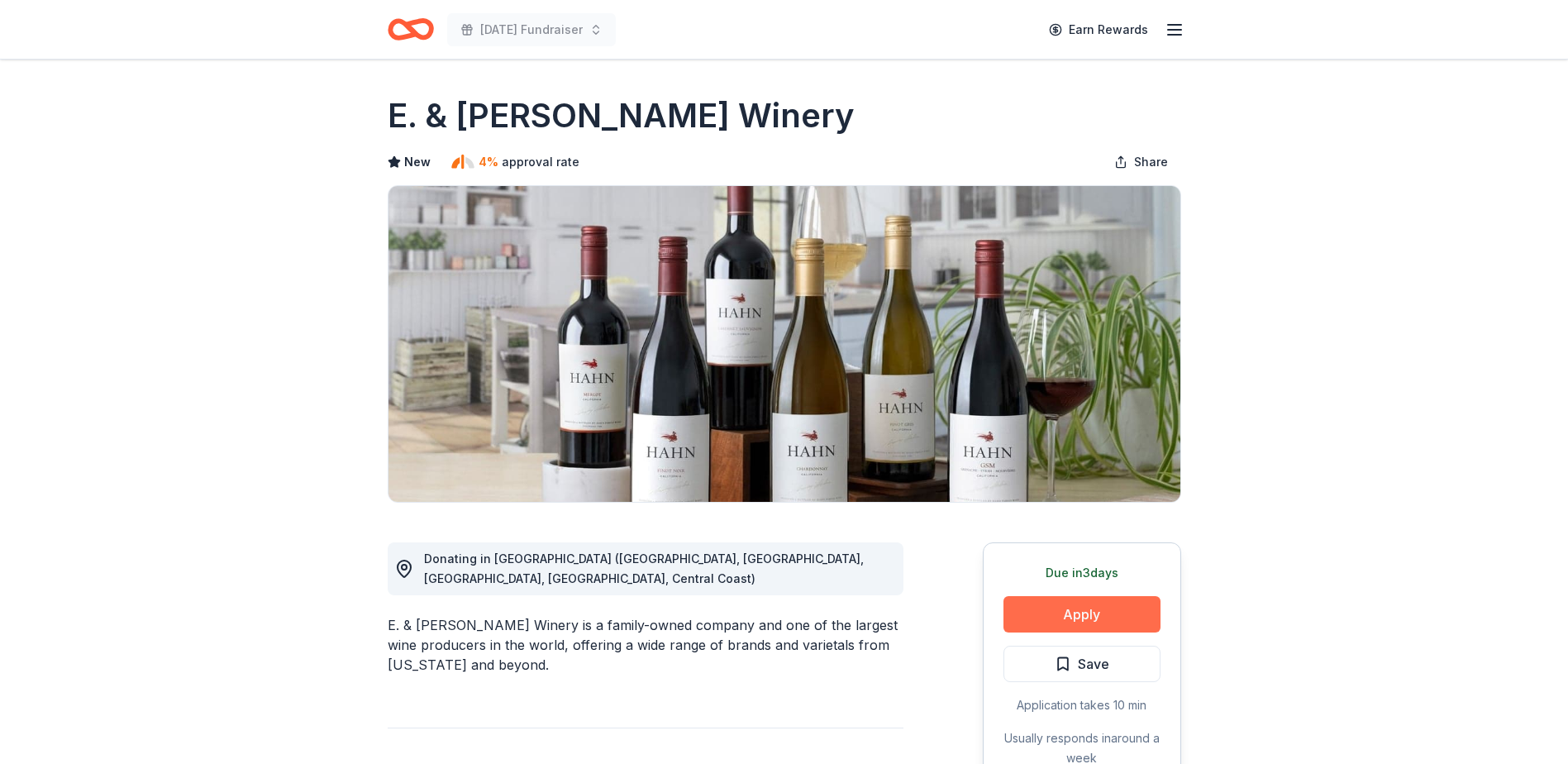
click at [1042, 614] on button "Apply" at bounding box center [1081, 615] width 157 height 37
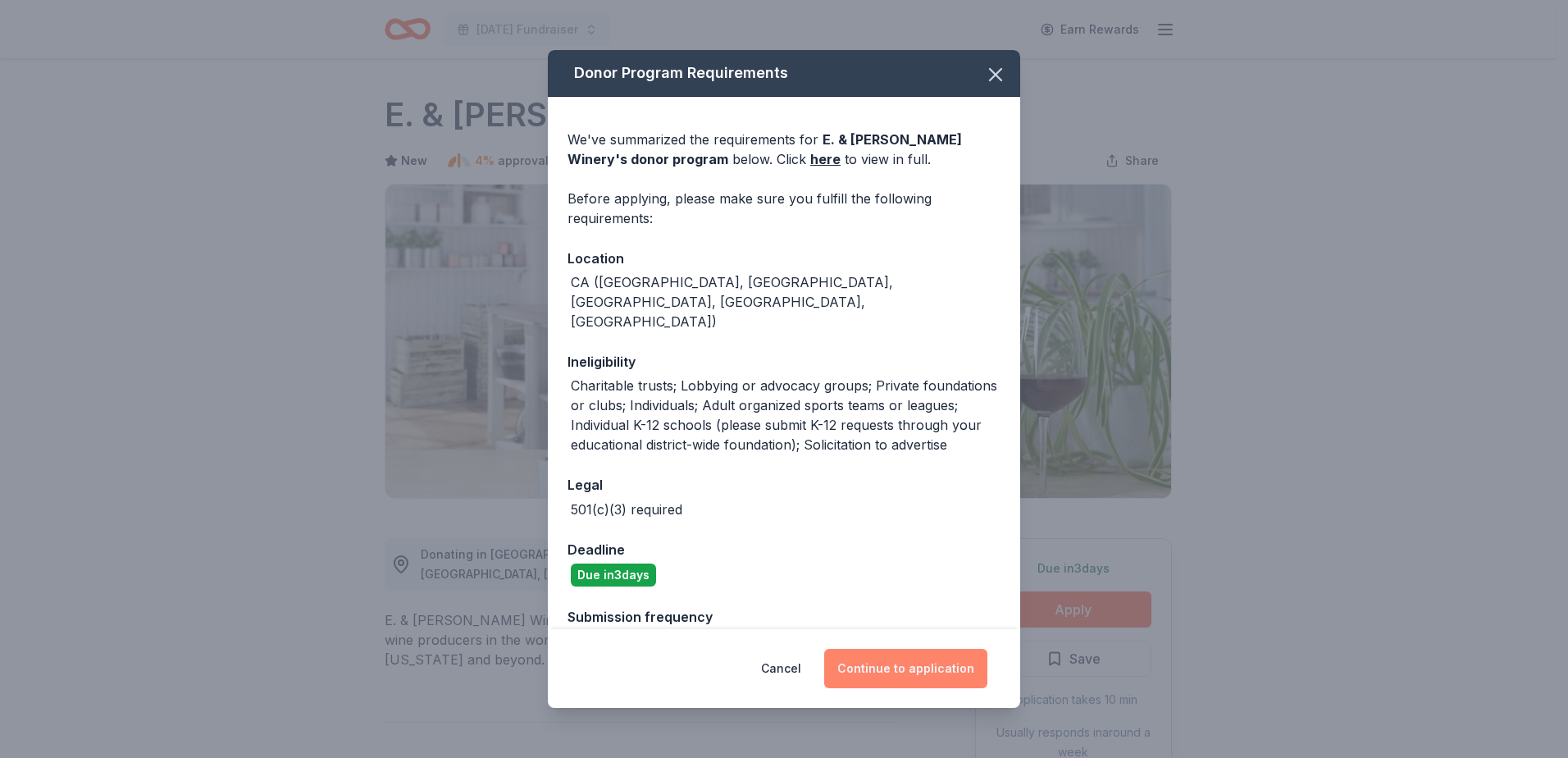
click at [918, 665] on button "Continue to application" at bounding box center [906, 668] width 163 height 40
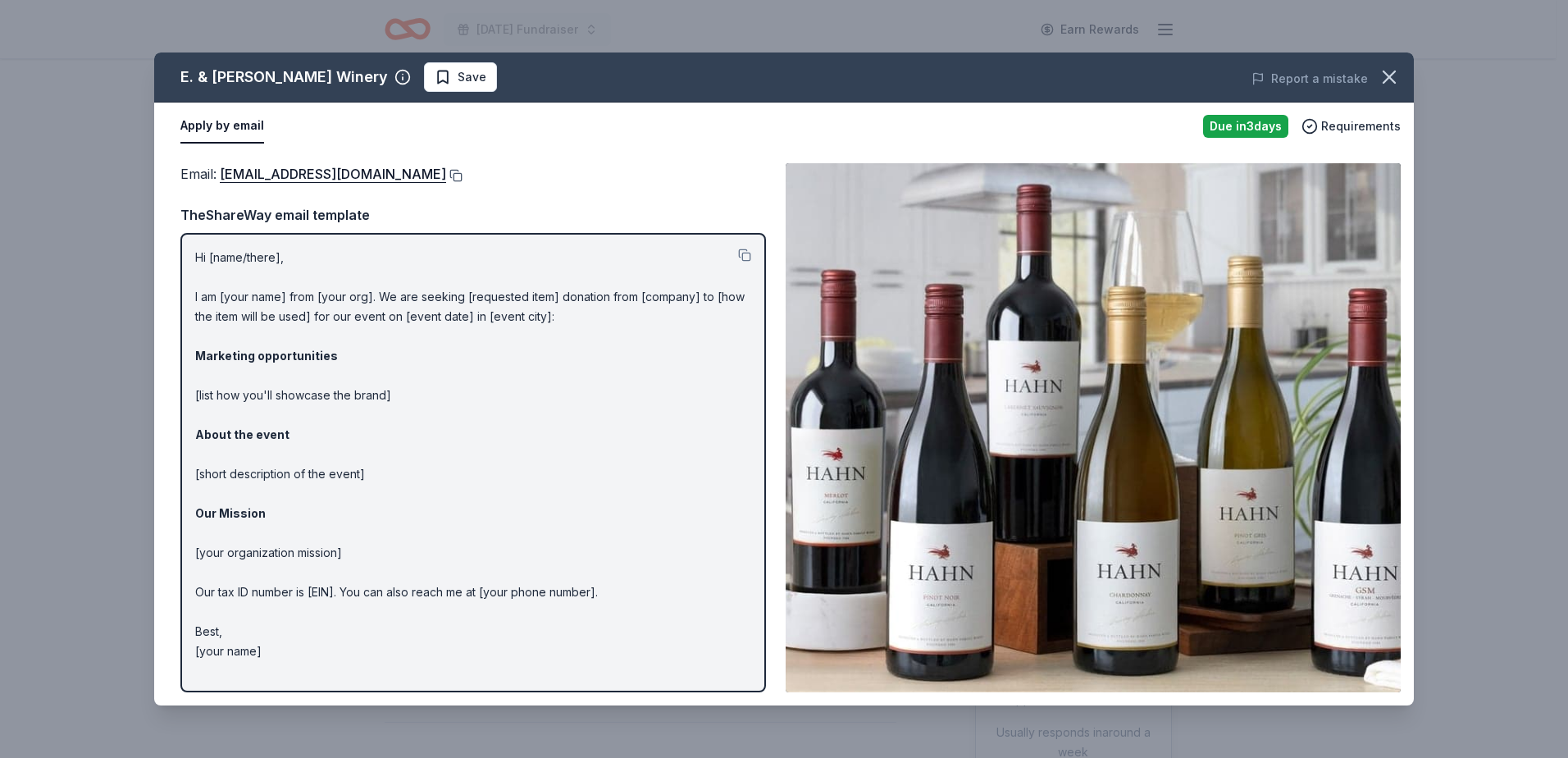
click at [446, 175] on button at bounding box center [454, 175] width 16 height 13
